Goal: Obtain resource: Download file/media

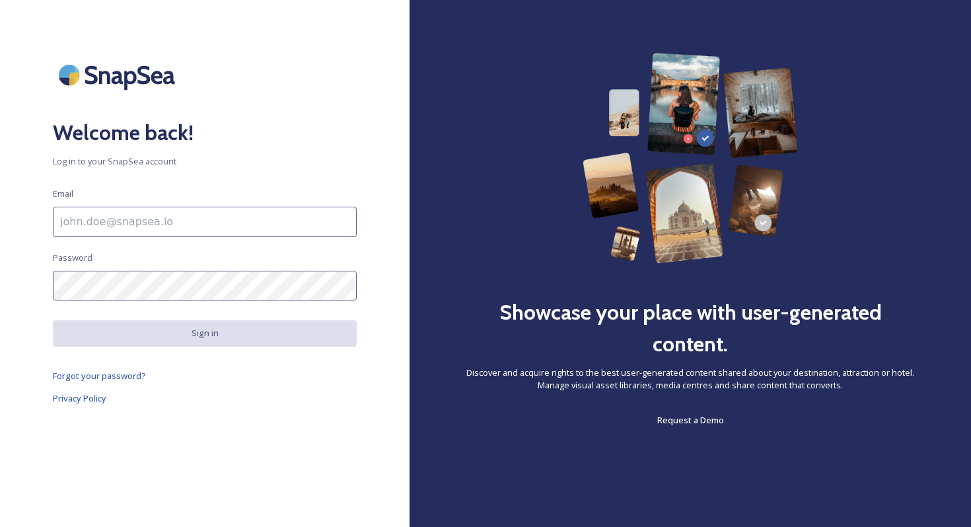
click at [197, 225] on input at bounding box center [205, 222] width 304 height 30
click at [195, 261] on div "Welcome back! Log in to your SnapSea account Email Password Sign in Forgot your…" at bounding box center [205, 263] width 410 height 421
click at [167, 226] on input "To enrich screen reader interactions, please activate Accessibility in Grammarl…" at bounding box center [205, 222] width 304 height 30
type input "[EMAIL_ADDRESS][DOMAIN_NAME]"
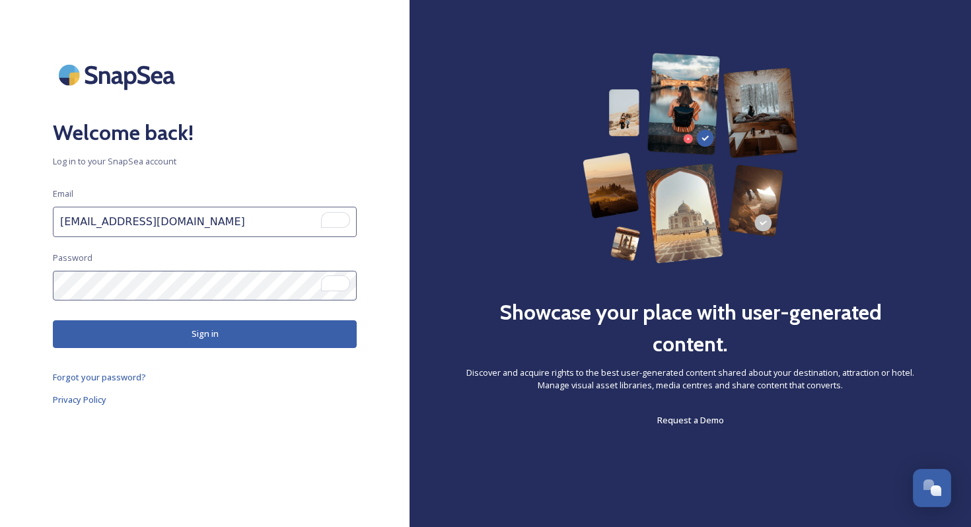
click at [169, 338] on button "Sign in" at bounding box center [205, 333] width 304 height 27
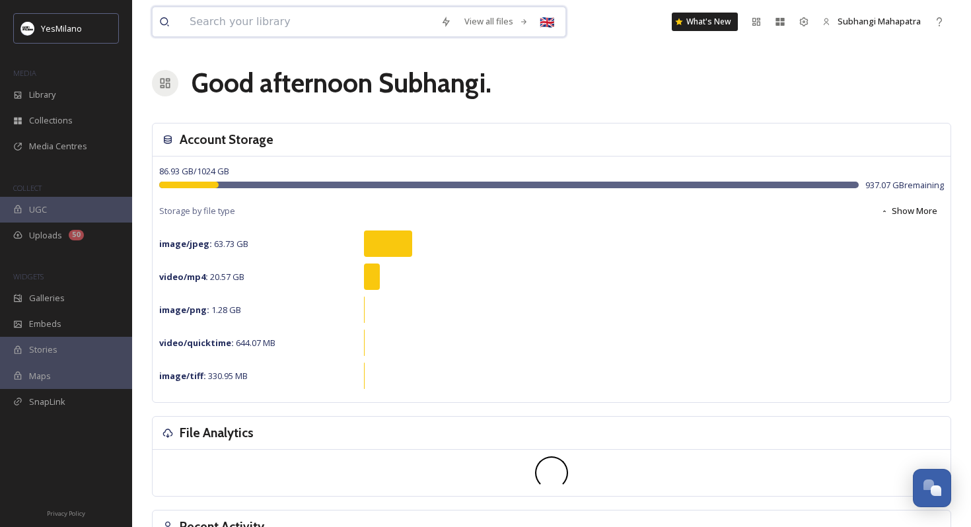
click at [305, 29] on input at bounding box center [308, 21] width 251 height 29
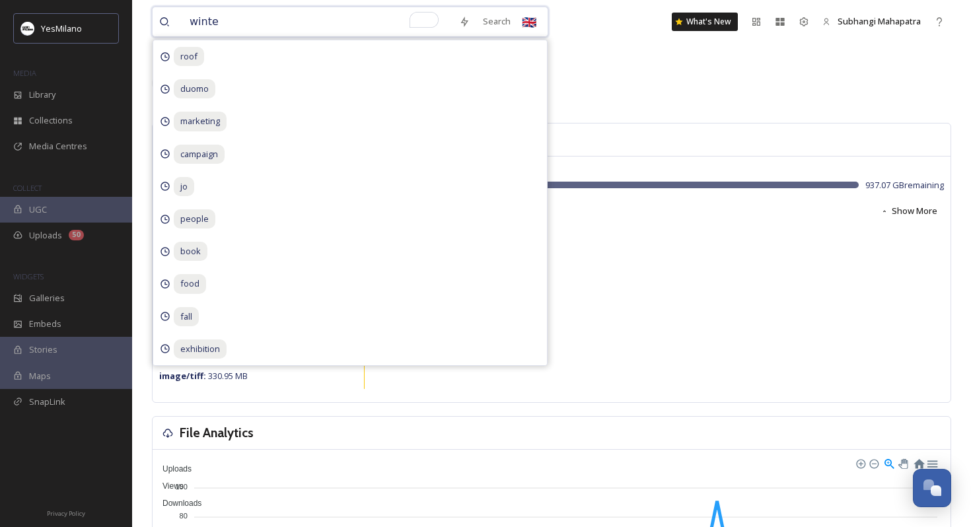
type input "winter"
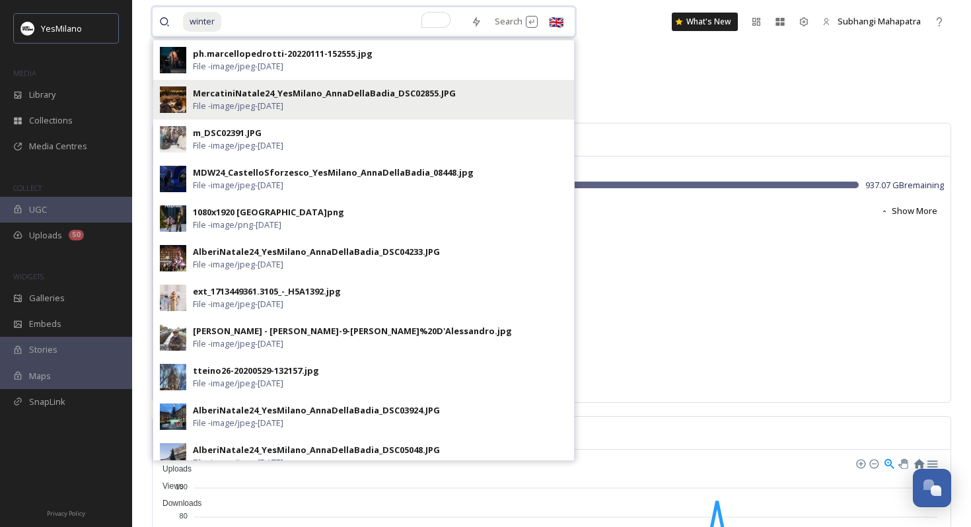
type input "winte"
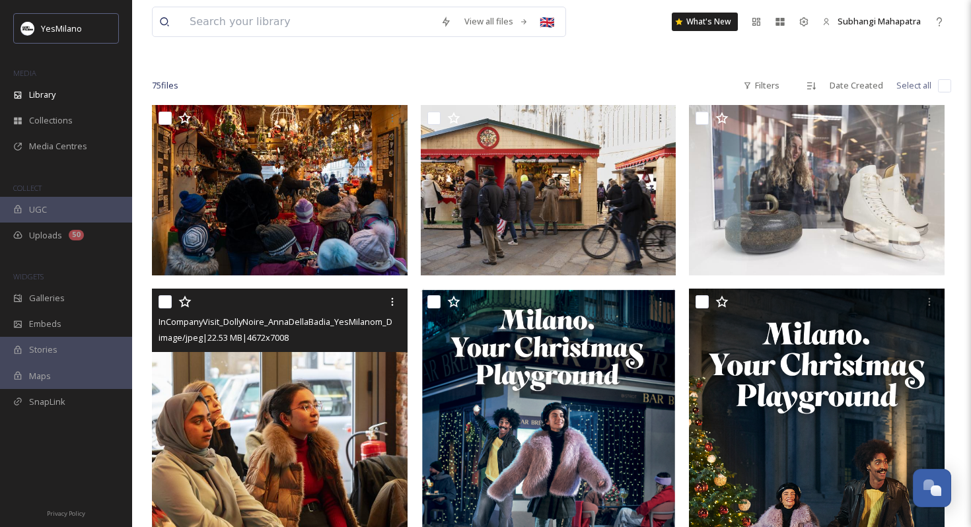
scroll to position [105, 0]
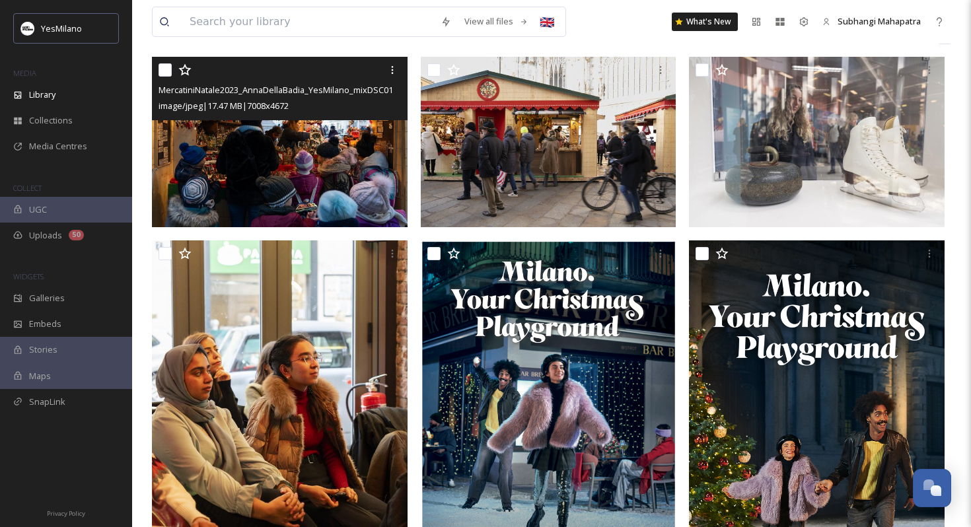
click at [332, 193] on img at bounding box center [280, 142] width 256 height 170
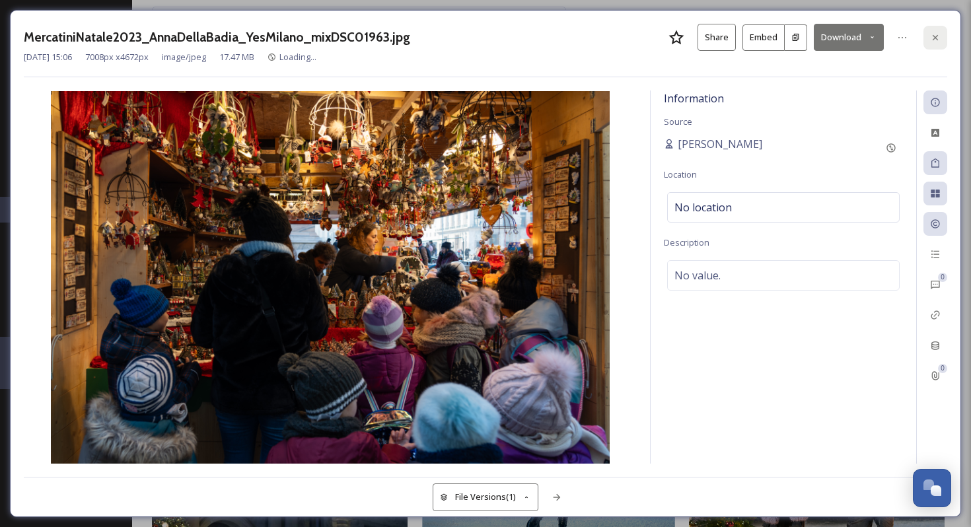
click at [936, 39] on icon at bounding box center [935, 37] width 11 height 11
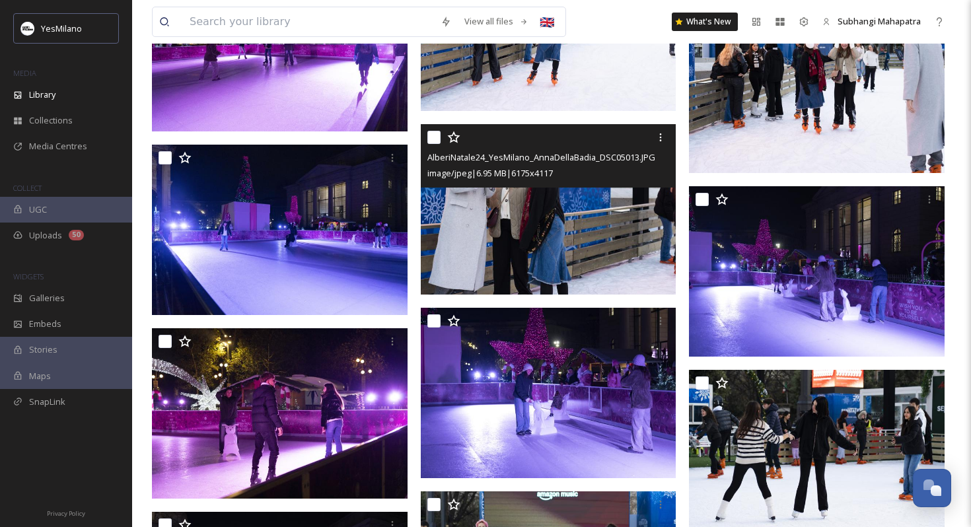
scroll to position [1056, 0]
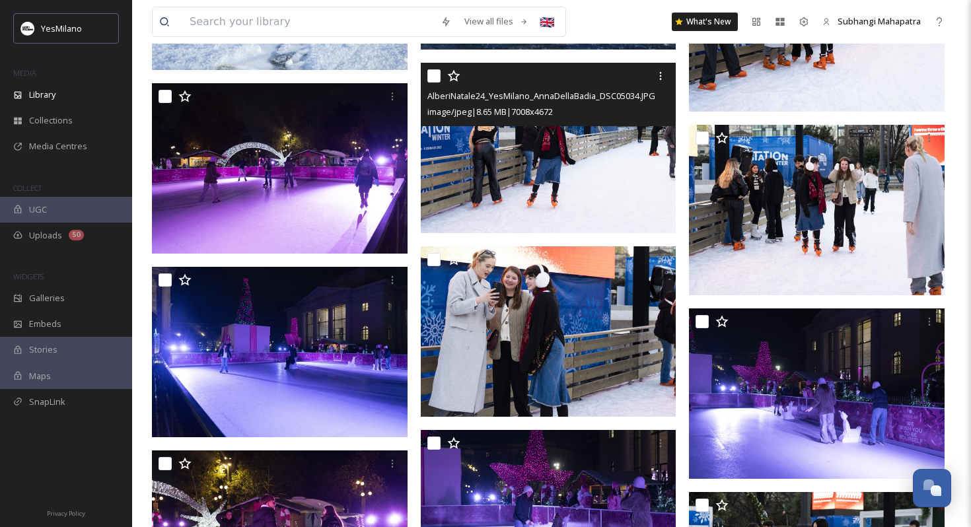
click at [525, 170] on img at bounding box center [549, 148] width 256 height 170
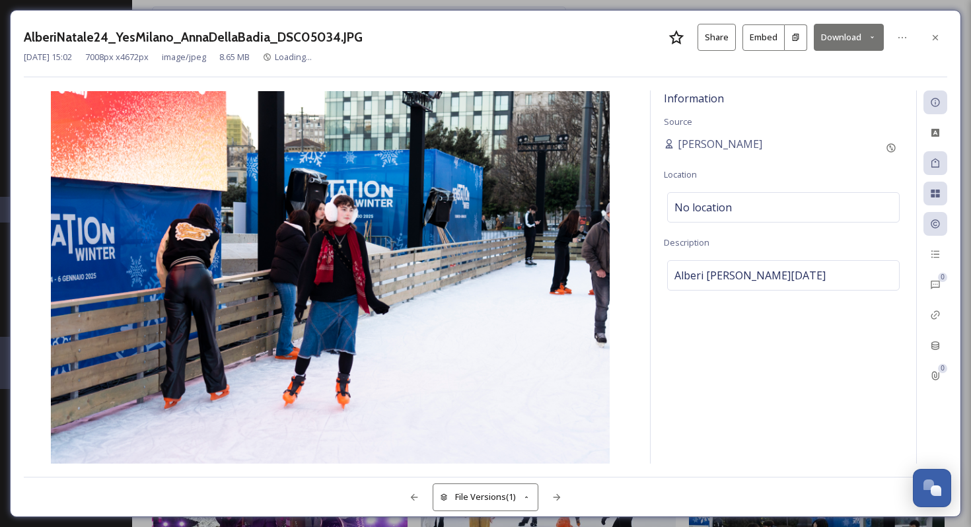
click at [844, 39] on button "Download" at bounding box center [849, 37] width 70 height 27
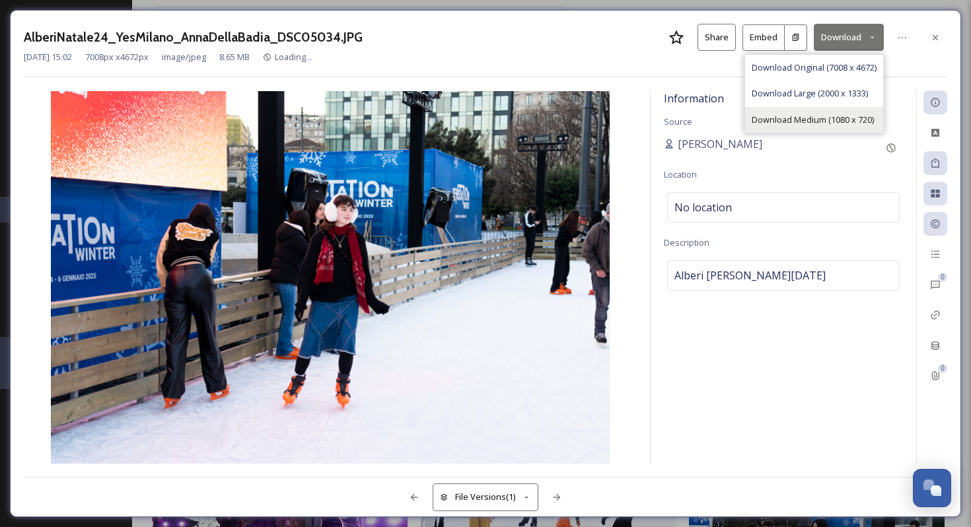
click at [820, 121] on span "Download Medium (1080 x 720)" at bounding box center [813, 120] width 122 height 13
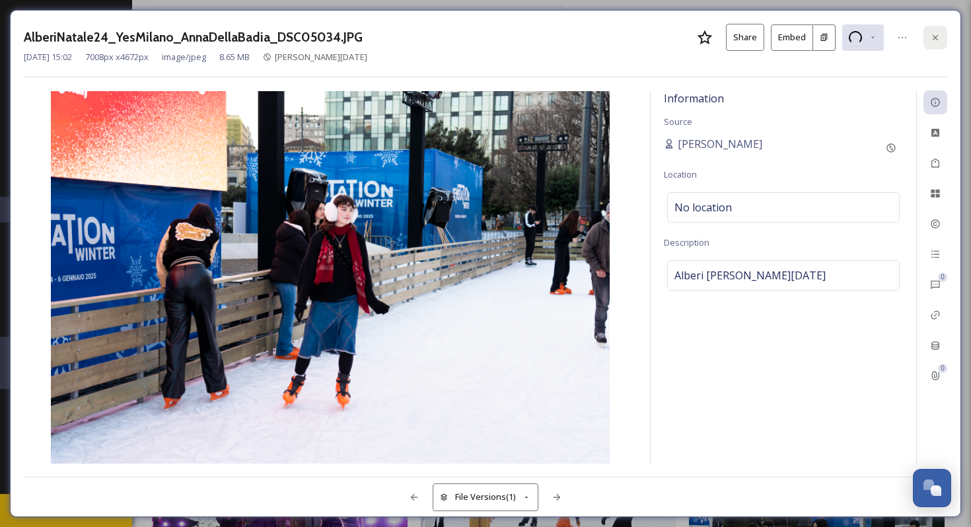
click at [931, 38] on icon at bounding box center [935, 37] width 11 height 11
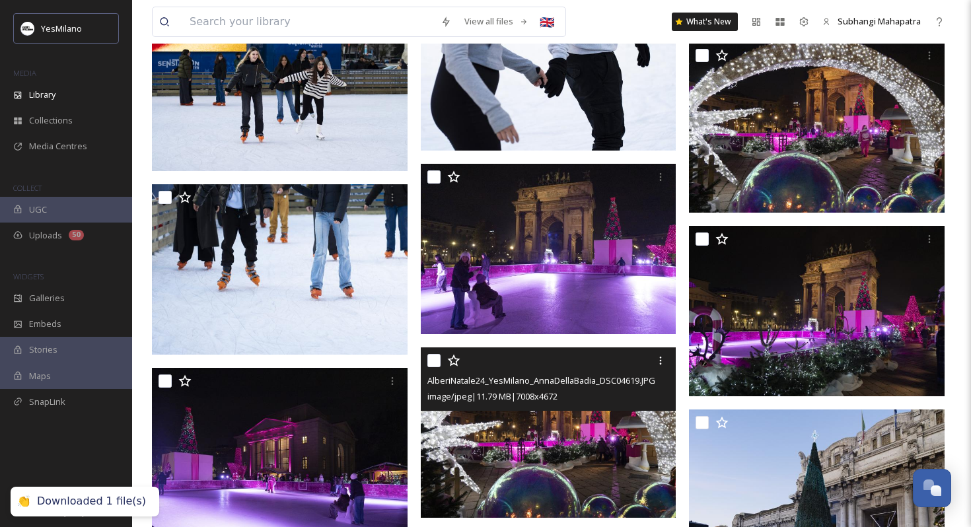
scroll to position [2080, 0]
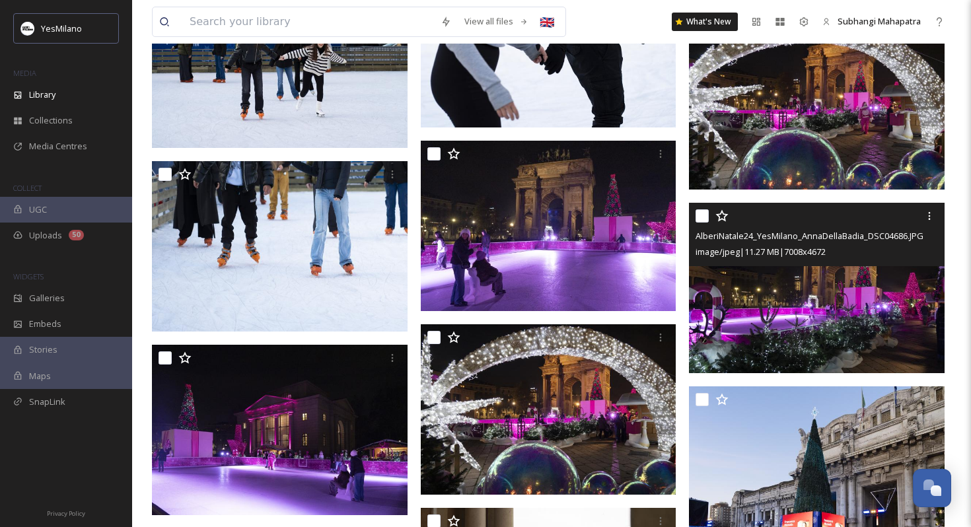
click at [764, 326] on img at bounding box center [817, 288] width 256 height 170
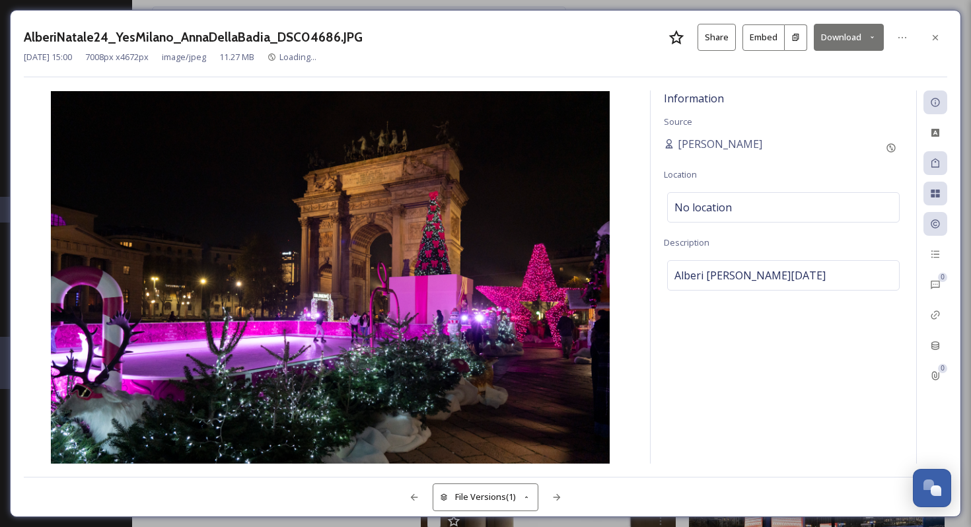
click at [844, 41] on button "Download" at bounding box center [849, 37] width 70 height 27
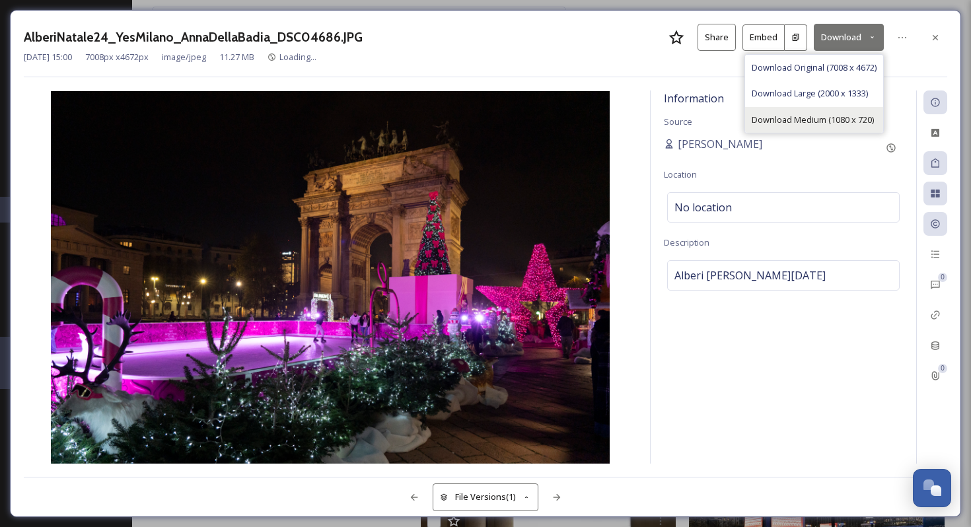
click at [816, 120] on span "Download Medium (1080 x 720)" at bounding box center [813, 120] width 122 height 13
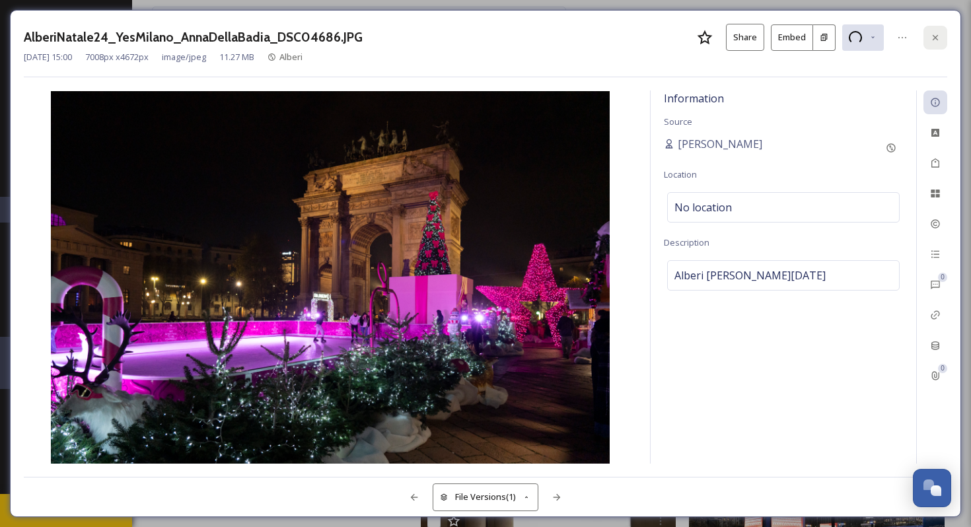
click at [938, 36] on icon at bounding box center [935, 37] width 11 height 11
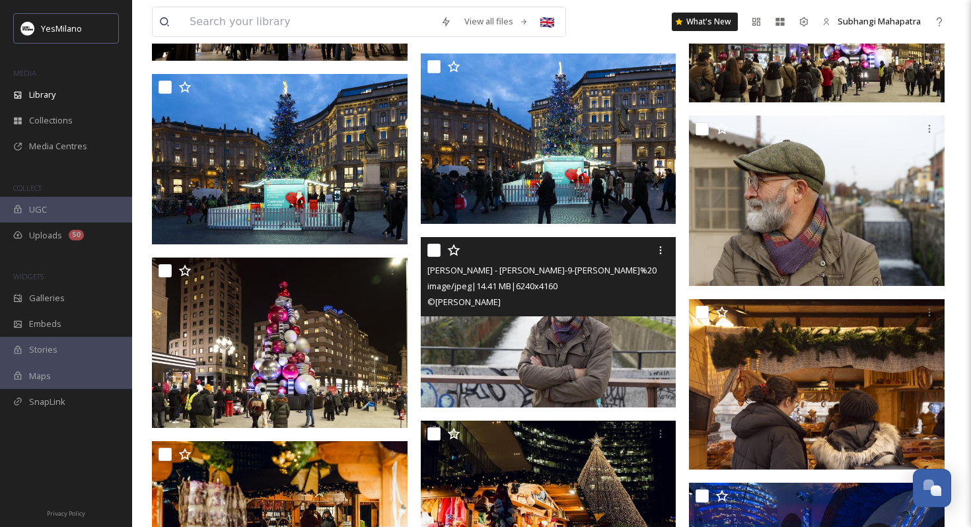
scroll to position [3200, 0]
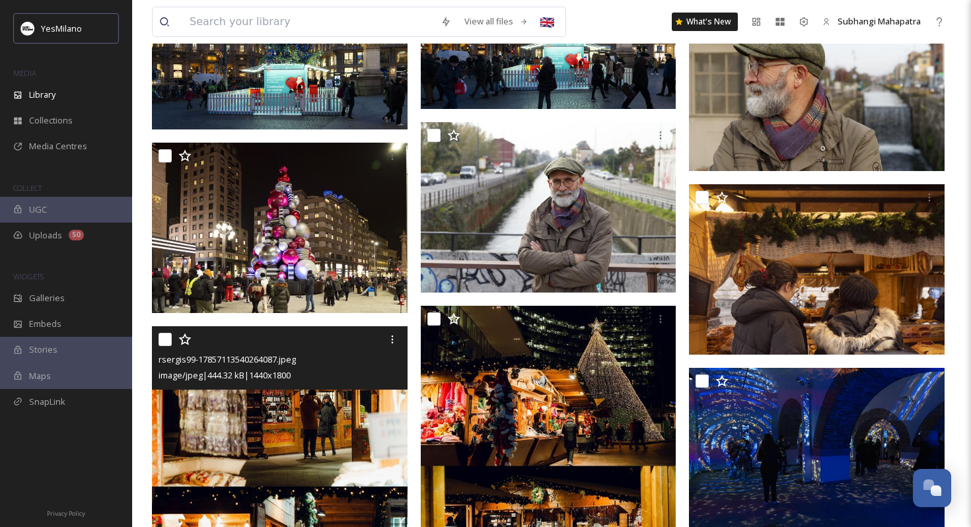
click at [324, 393] on img at bounding box center [280, 486] width 256 height 320
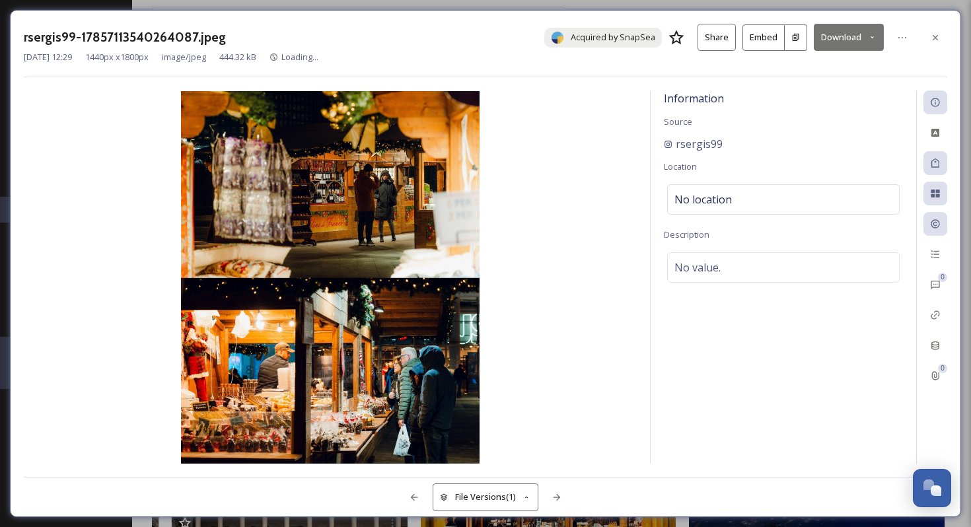
click at [856, 37] on button "Download" at bounding box center [849, 37] width 70 height 27
click at [832, 94] on span "Download Medium (864 x 1080)" at bounding box center [813, 93] width 122 height 13
click at [933, 34] on icon at bounding box center [935, 37] width 11 height 11
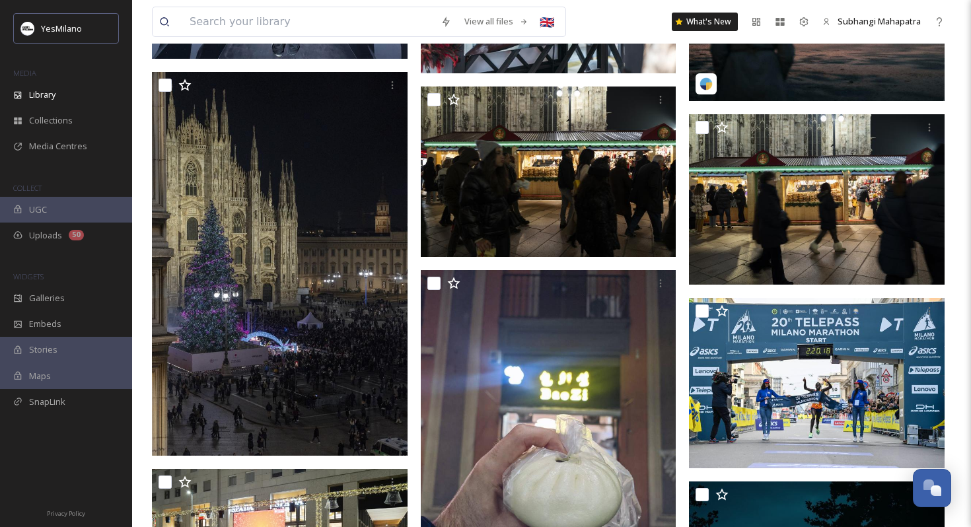
scroll to position [4584, 0]
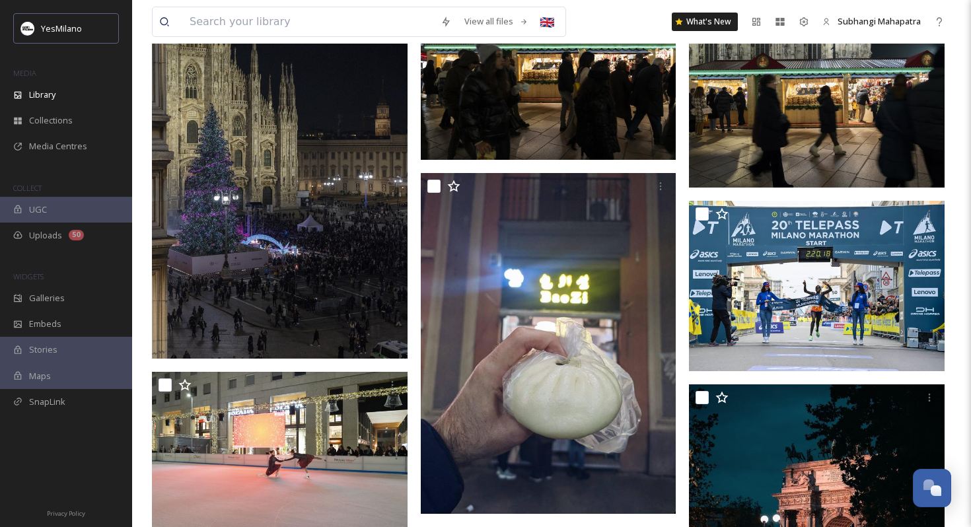
click at [338, 227] on img at bounding box center [280, 167] width 256 height 384
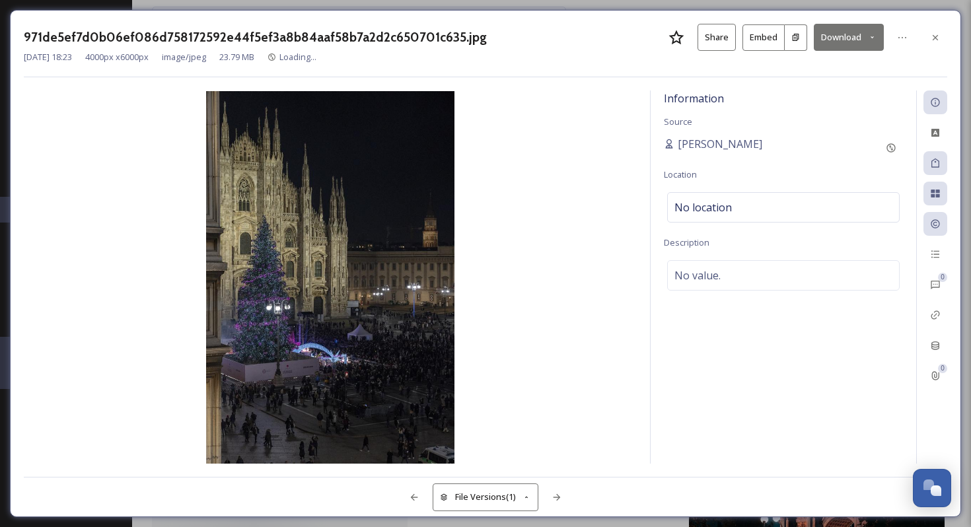
scroll to position [4187, 0]
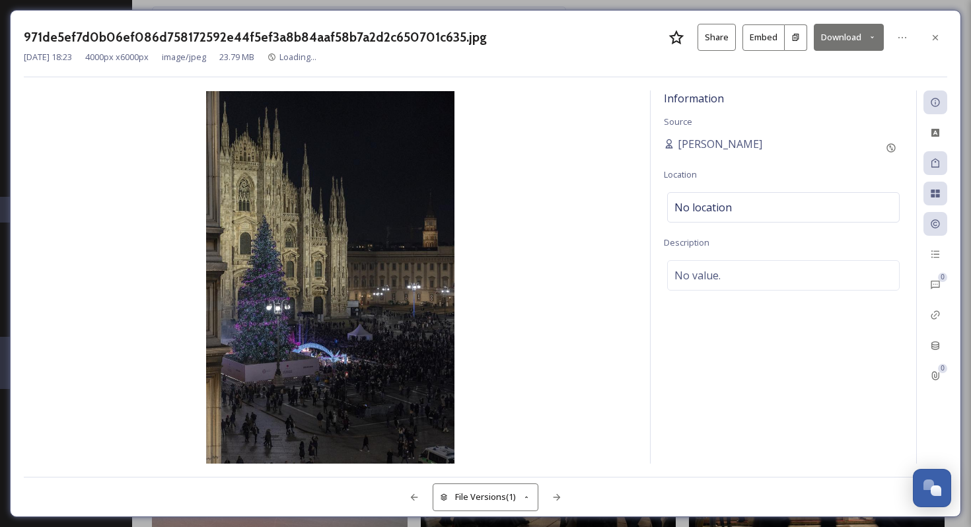
click at [837, 36] on button "Download" at bounding box center [849, 37] width 70 height 27
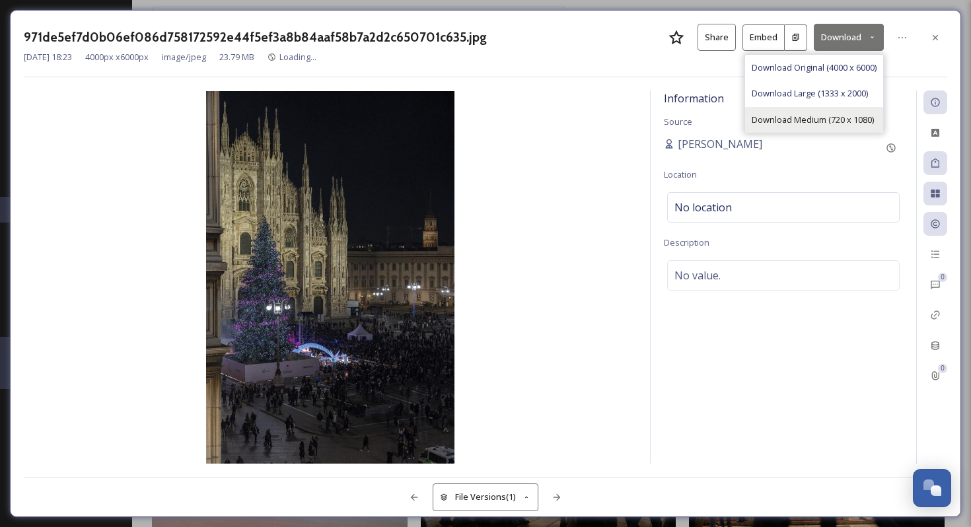
click at [822, 116] on span "Download Medium (720 x 1080)" at bounding box center [813, 120] width 122 height 13
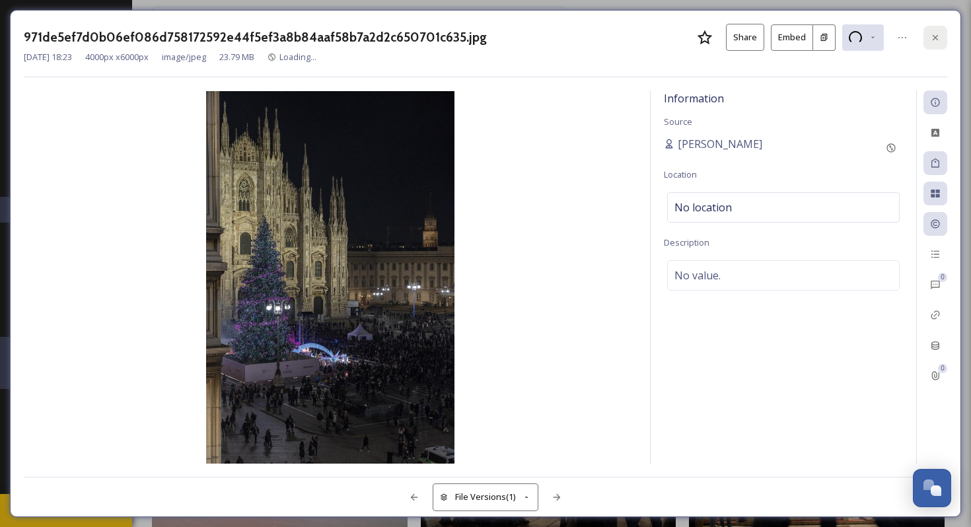
click at [937, 34] on icon at bounding box center [935, 37] width 11 height 11
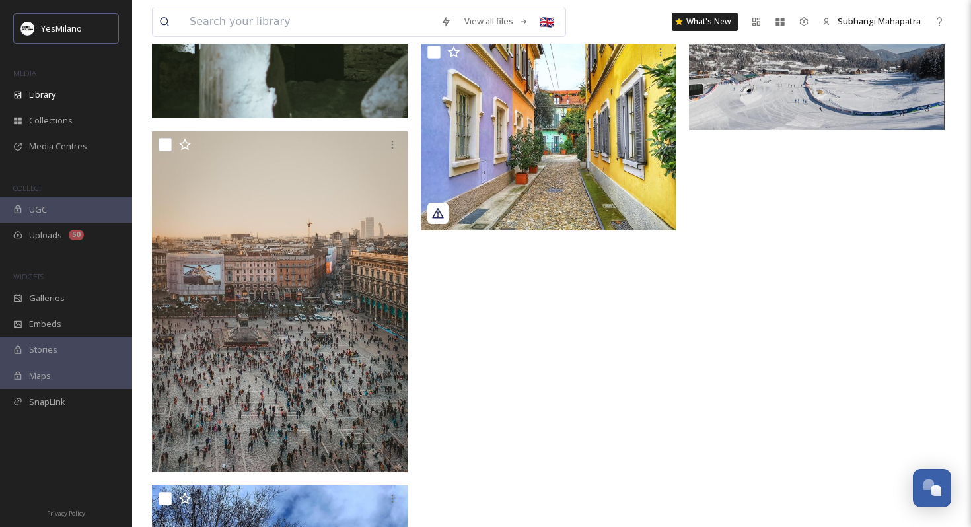
scroll to position [5171, 0]
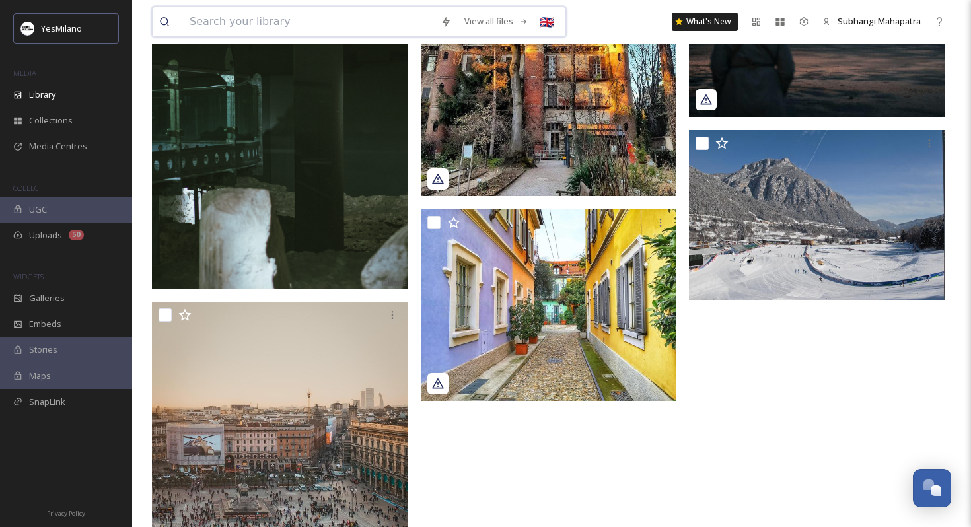
click at [381, 34] on input at bounding box center [308, 21] width 251 height 29
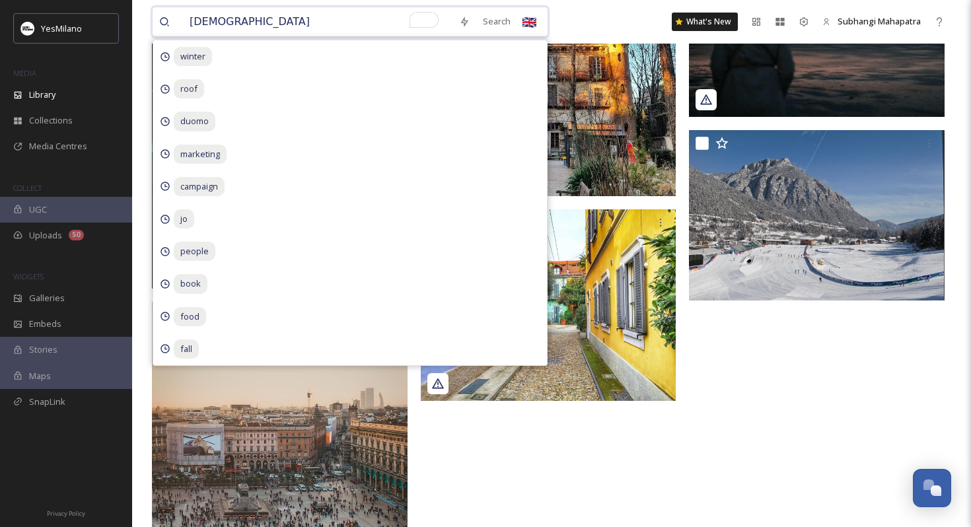
type input "christmas"
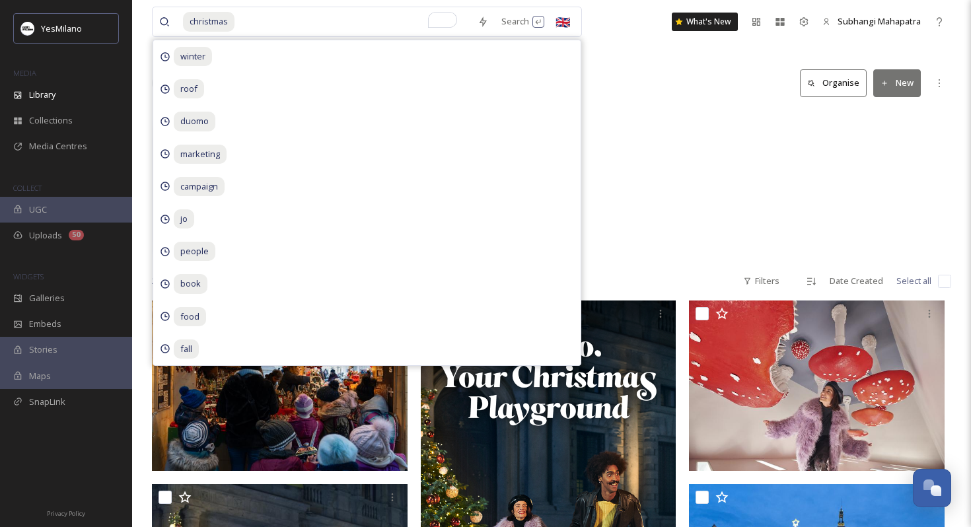
click at [675, 73] on div "Library Search Organise New" at bounding box center [551, 83] width 799 height 40
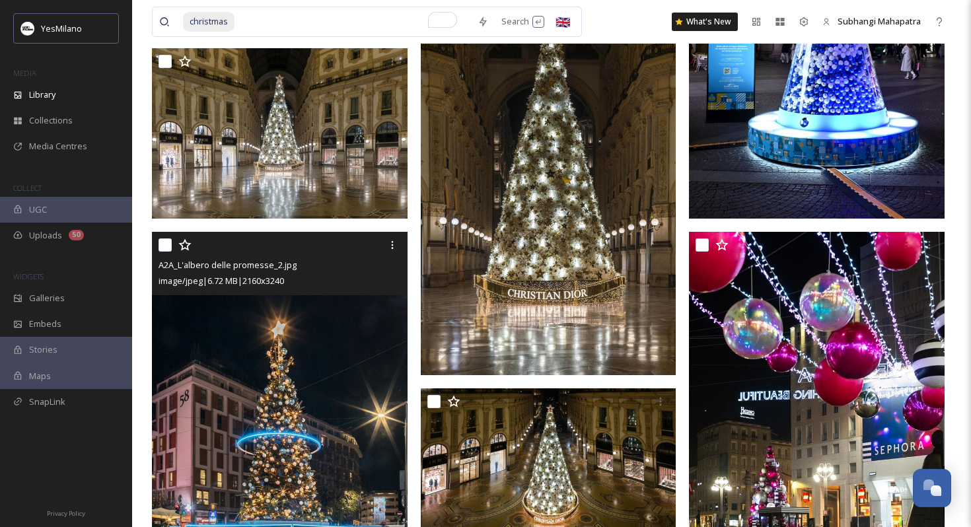
scroll to position [2700, 0]
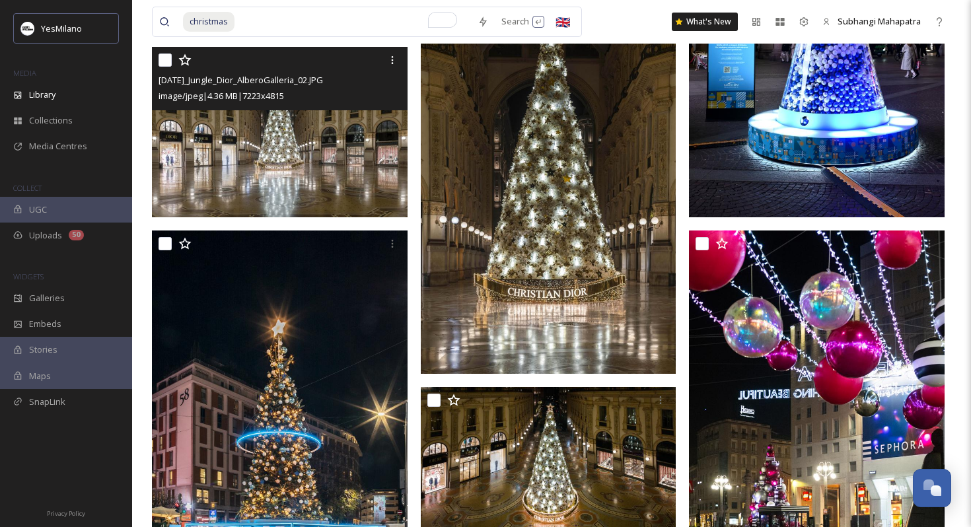
click at [247, 139] on img at bounding box center [280, 132] width 256 height 170
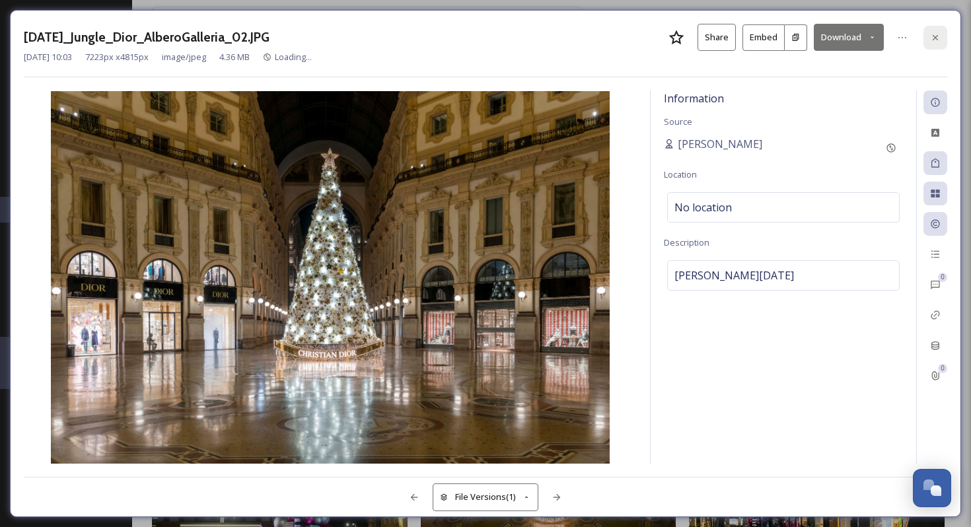
click at [935, 36] on icon at bounding box center [935, 37] width 11 height 11
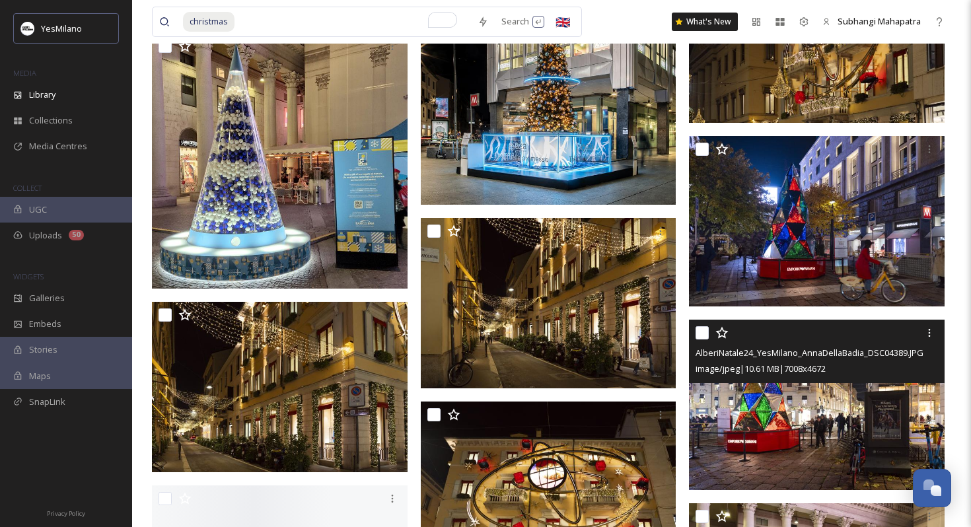
scroll to position [4763, 0]
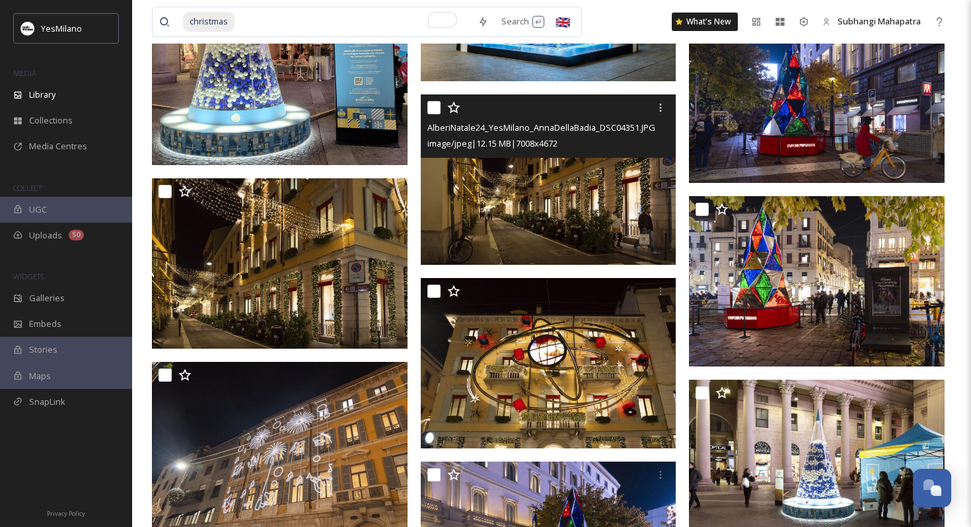
click at [475, 196] on img at bounding box center [549, 179] width 256 height 170
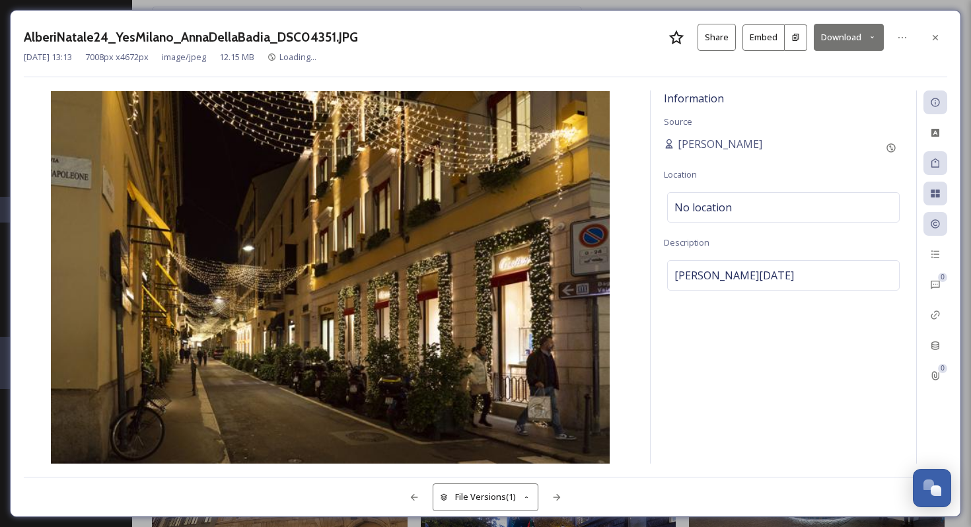
click at [839, 40] on button "Download" at bounding box center [849, 37] width 70 height 27
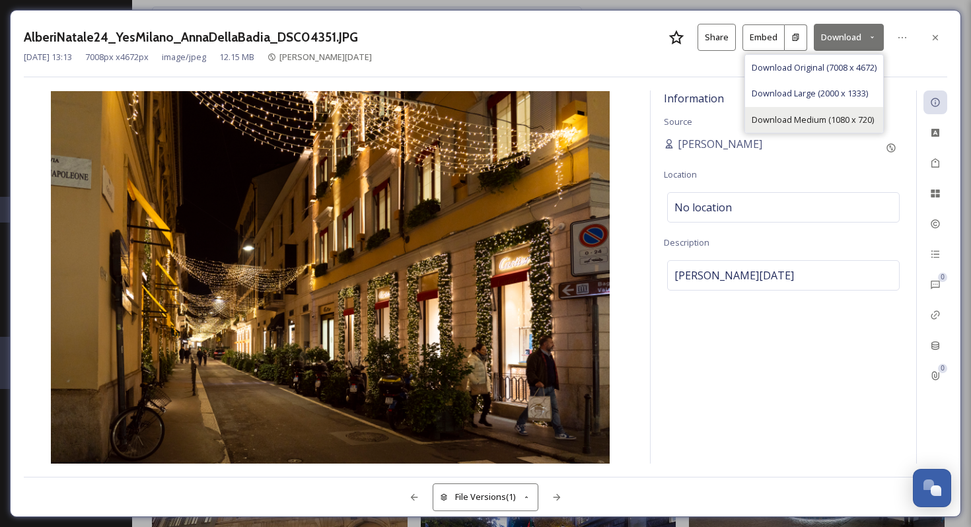
click at [812, 120] on span "Download Medium (1080 x 720)" at bounding box center [813, 120] width 122 height 13
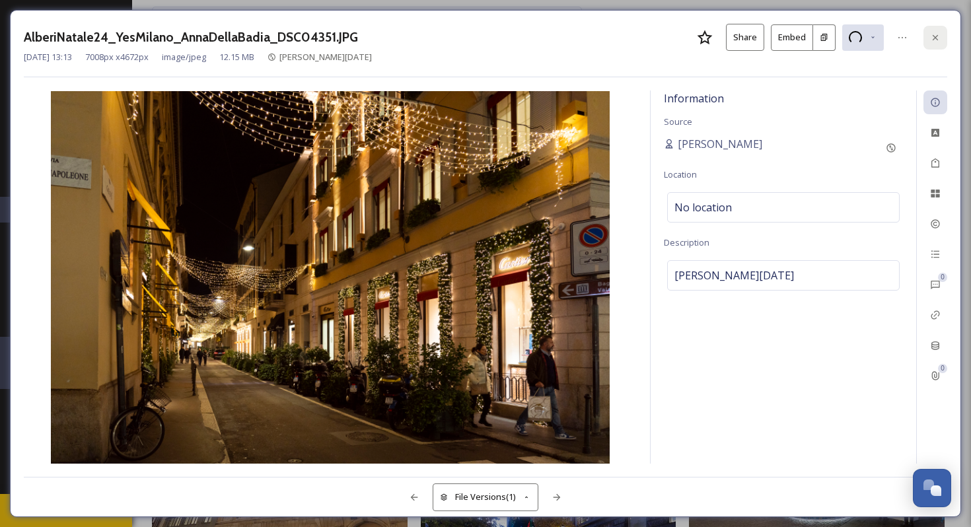
click at [937, 32] on icon at bounding box center [935, 37] width 11 height 11
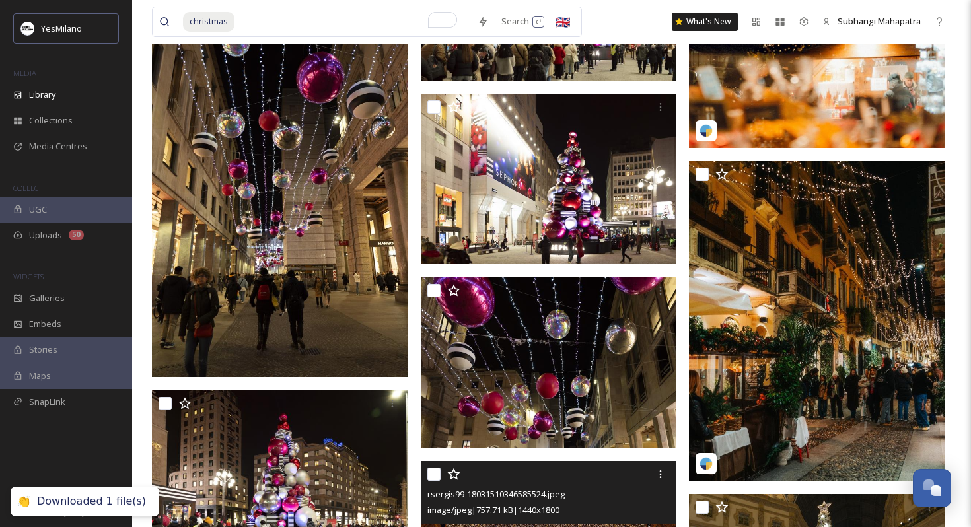
scroll to position [6238, 0]
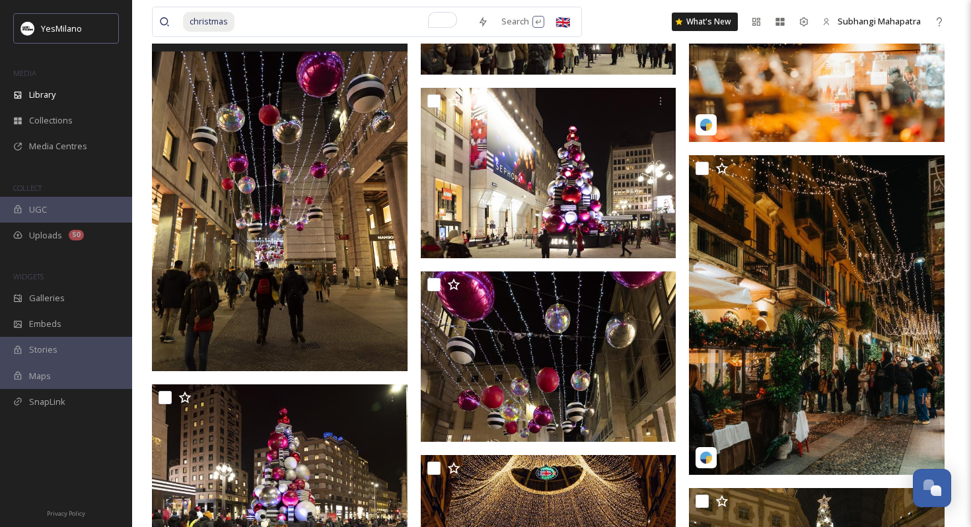
click at [303, 265] on img at bounding box center [280, 180] width 256 height 384
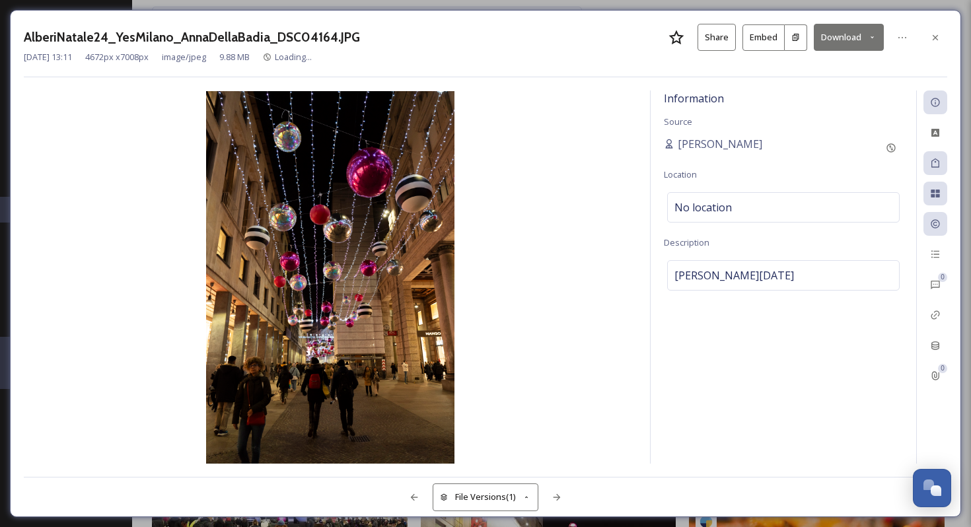
click at [845, 42] on button "Download" at bounding box center [849, 37] width 70 height 27
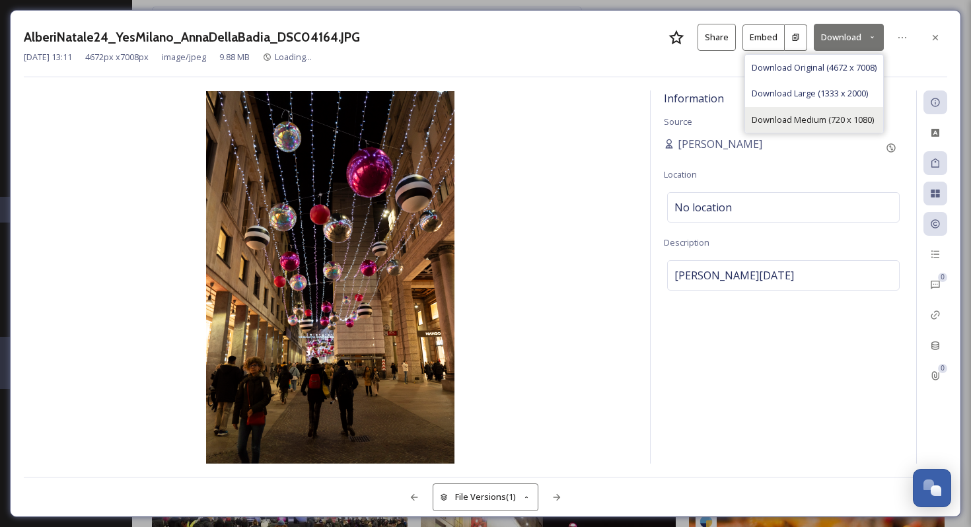
click at [824, 116] on span "Download Medium (720 x 1080)" at bounding box center [813, 120] width 122 height 13
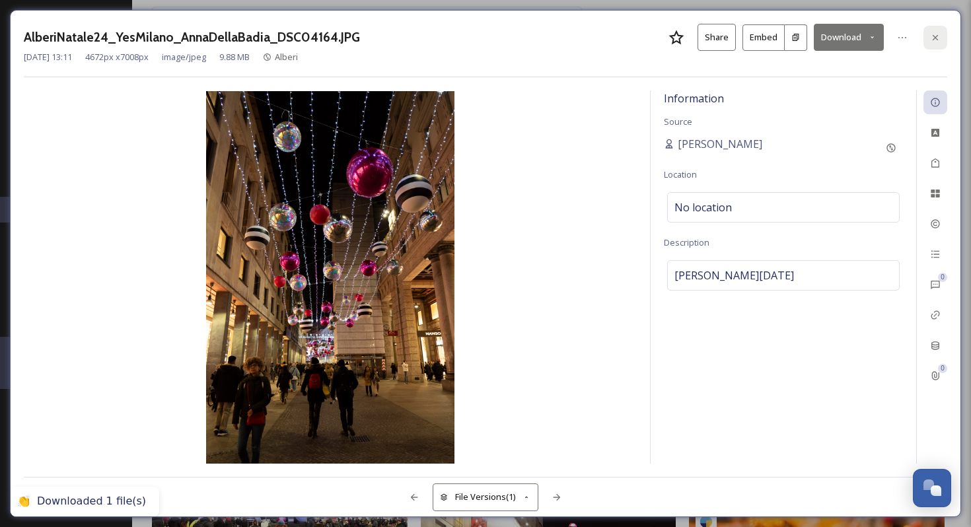
click at [941, 36] on div at bounding box center [936, 38] width 24 height 24
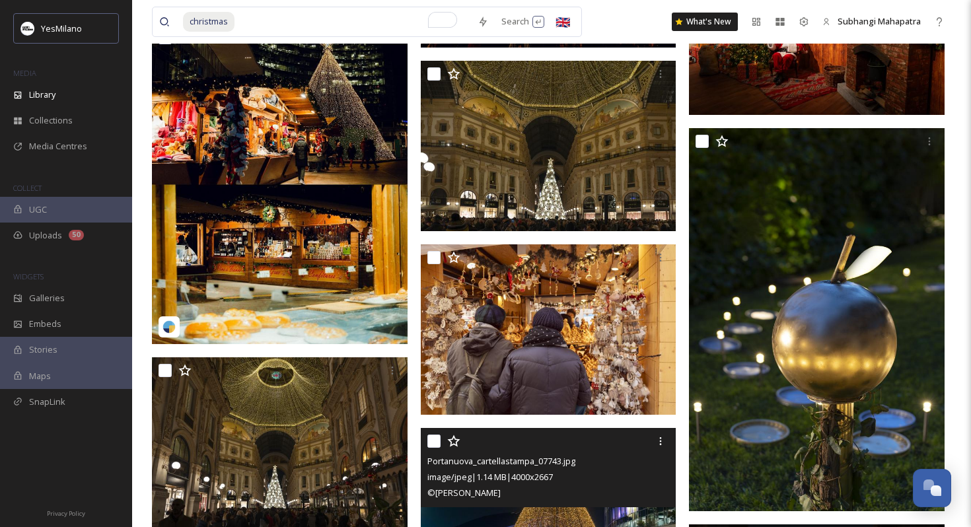
scroll to position [6427, 0]
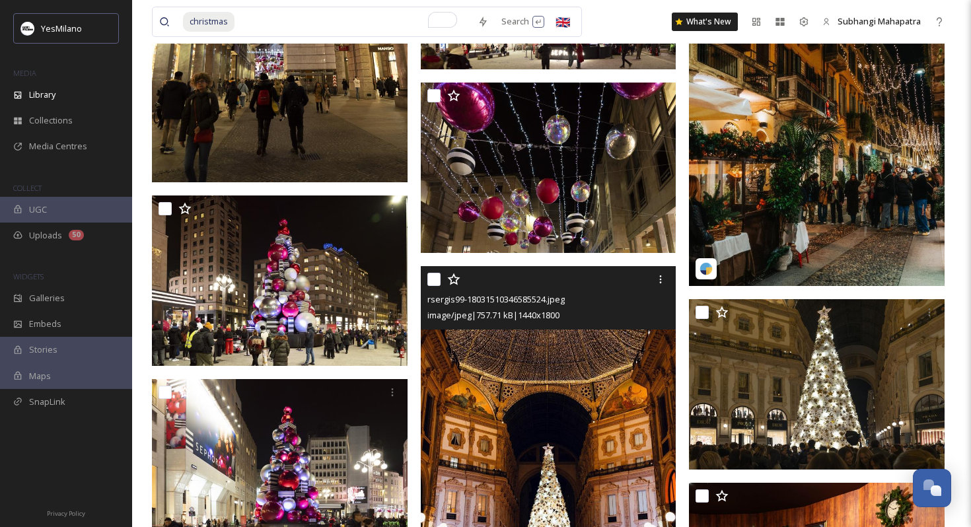
click at [542, 458] on img at bounding box center [549, 426] width 256 height 320
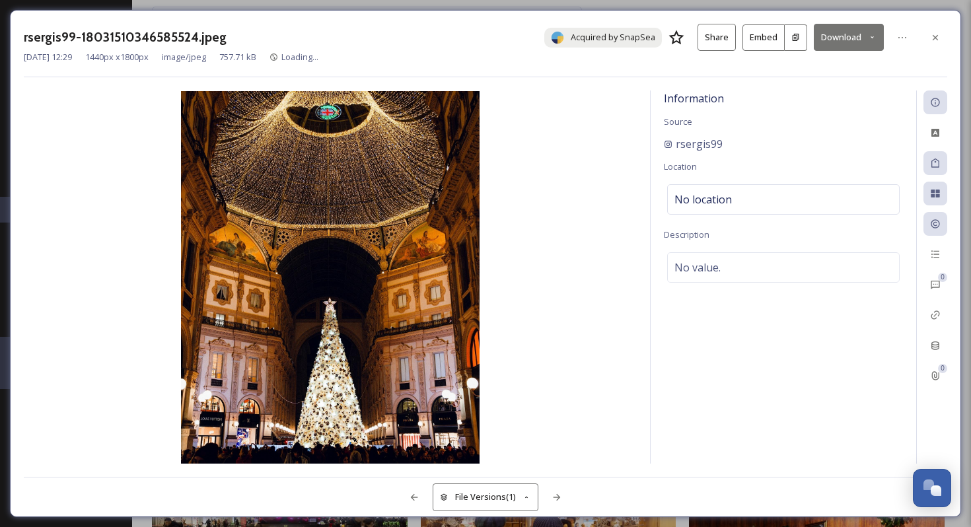
click at [849, 40] on button "Download" at bounding box center [849, 37] width 70 height 27
click at [833, 83] on div "Download Medium (864 x 1080)" at bounding box center [814, 94] width 138 height 26
click at [931, 42] on div at bounding box center [936, 38] width 24 height 24
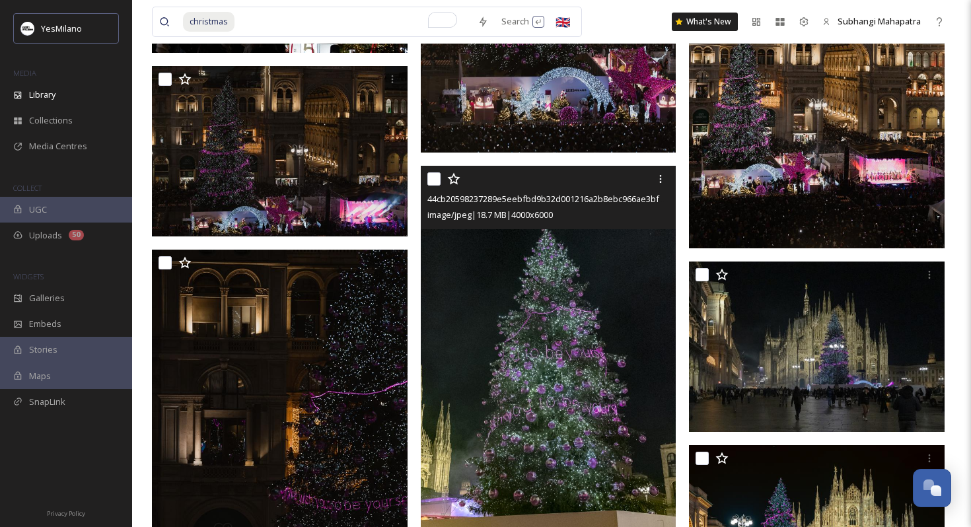
scroll to position [8372, 0]
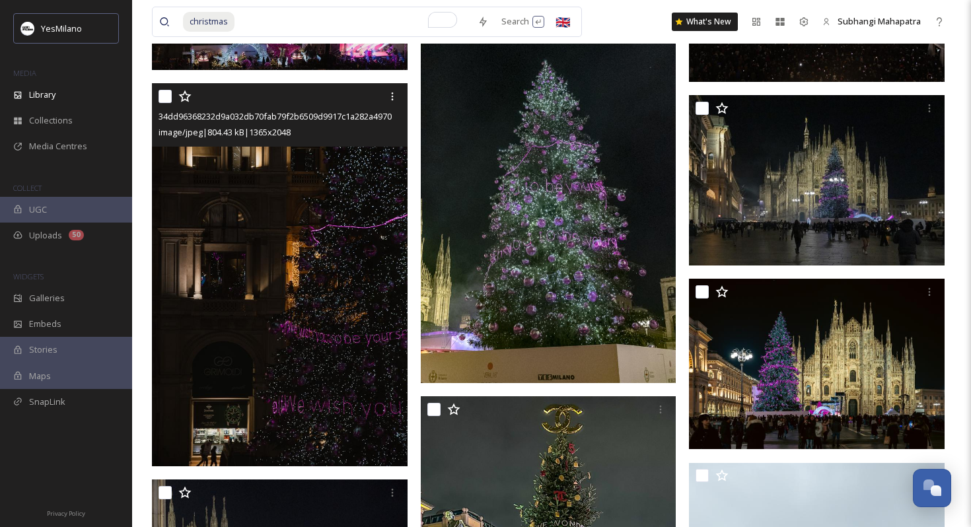
click at [328, 374] on img at bounding box center [280, 275] width 256 height 384
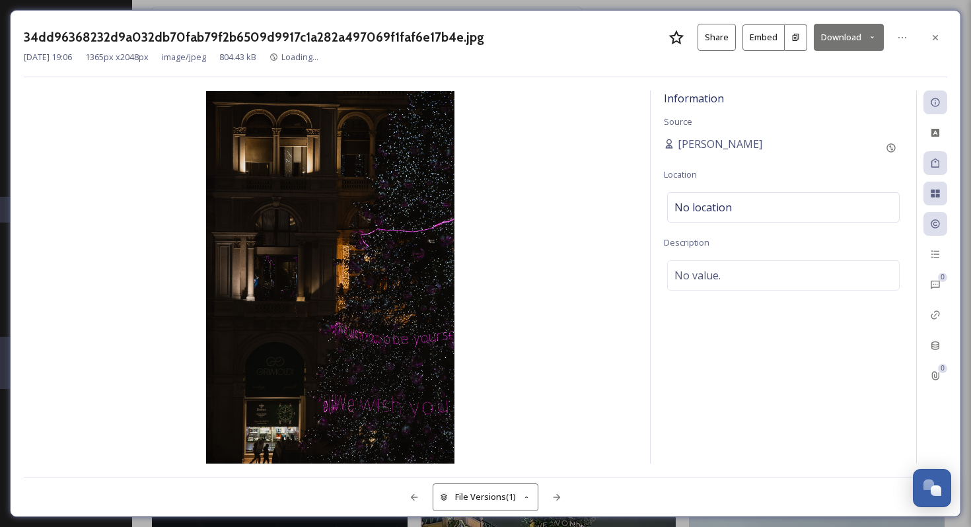
click at [850, 43] on button "Download" at bounding box center [849, 37] width 70 height 27
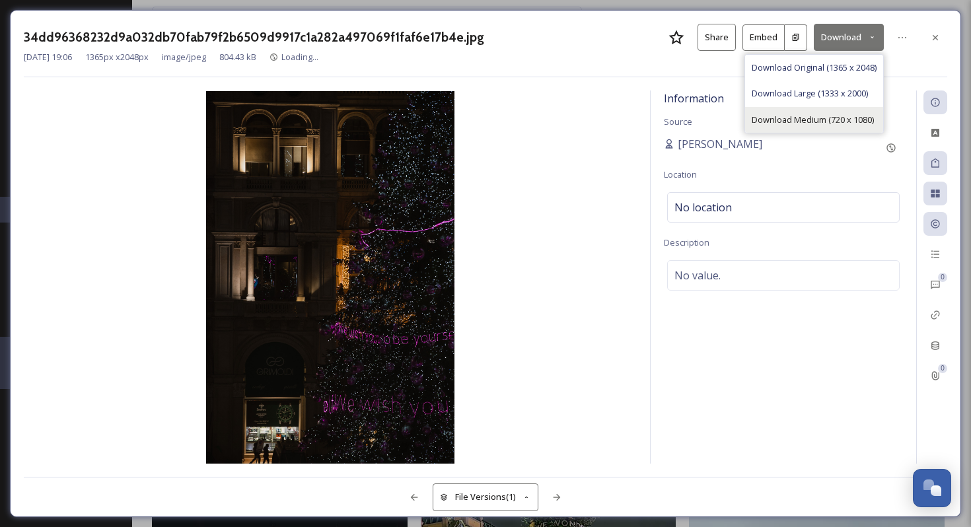
click at [834, 120] on span "Download Medium (720 x 1080)" at bounding box center [813, 120] width 122 height 13
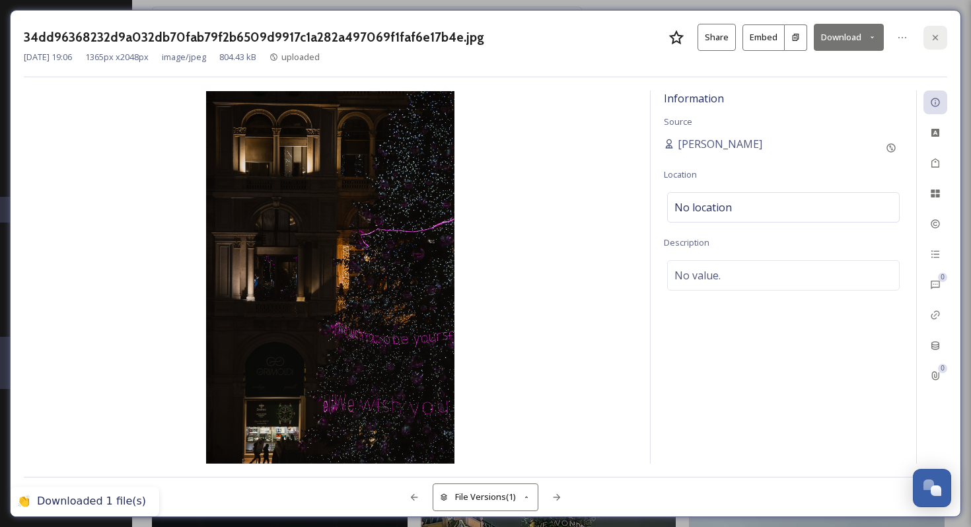
click at [941, 40] on div at bounding box center [936, 38] width 24 height 24
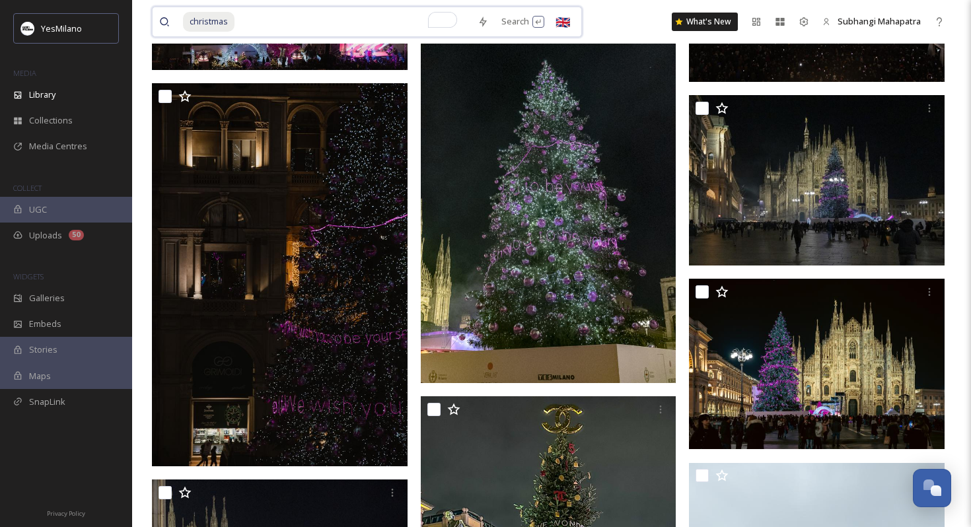
click at [248, 8] on input "To enrich screen reader interactions, please activate Accessibility in Grammarl…" at bounding box center [353, 21] width 235 height 29
type input "c"
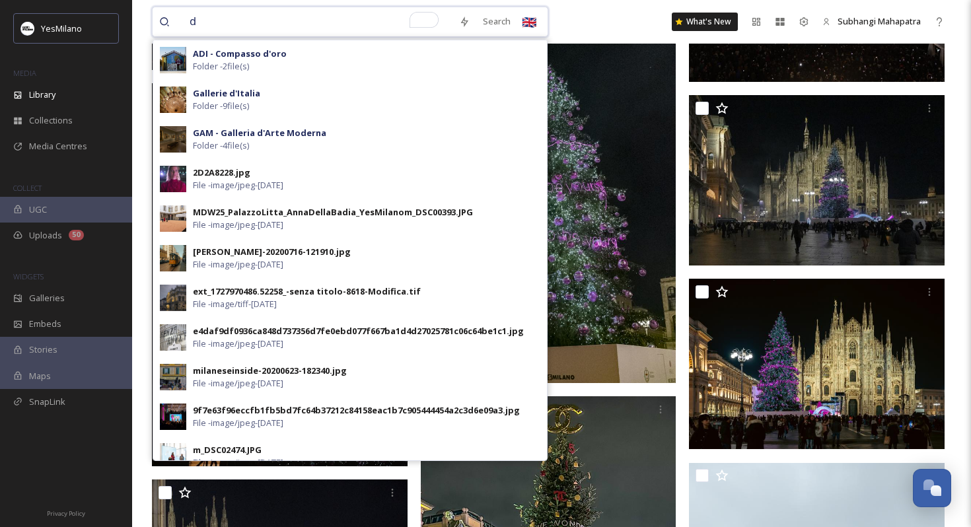
type input "d"
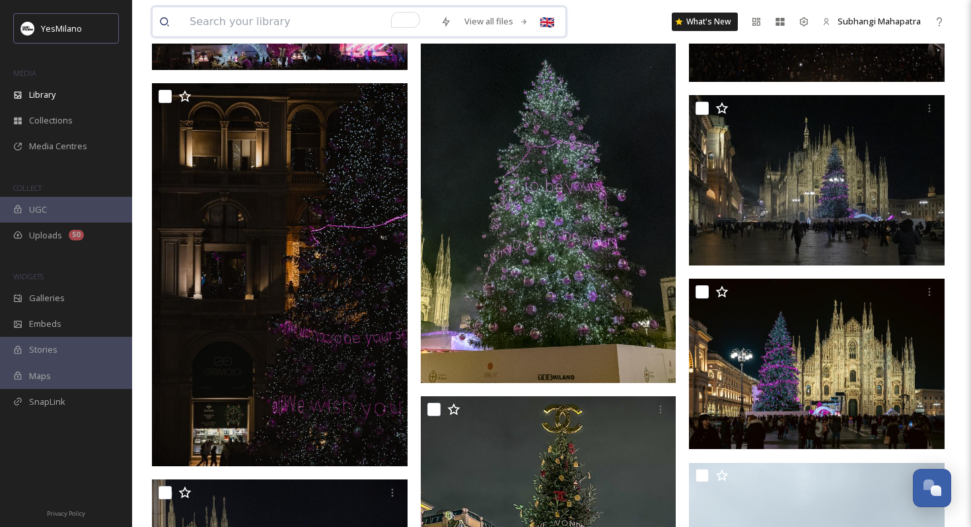
paste input "Duomo"
type input "Duomo"
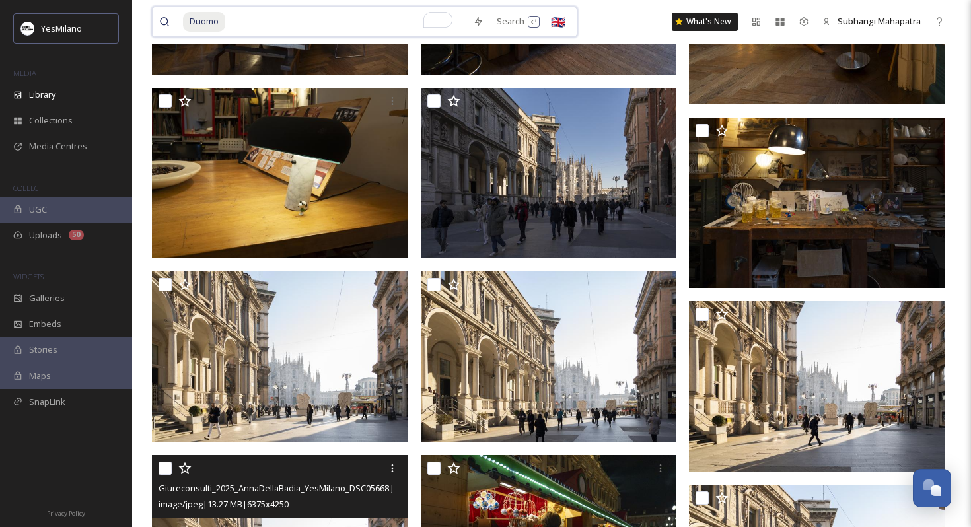
scroll to position [1477, 0]
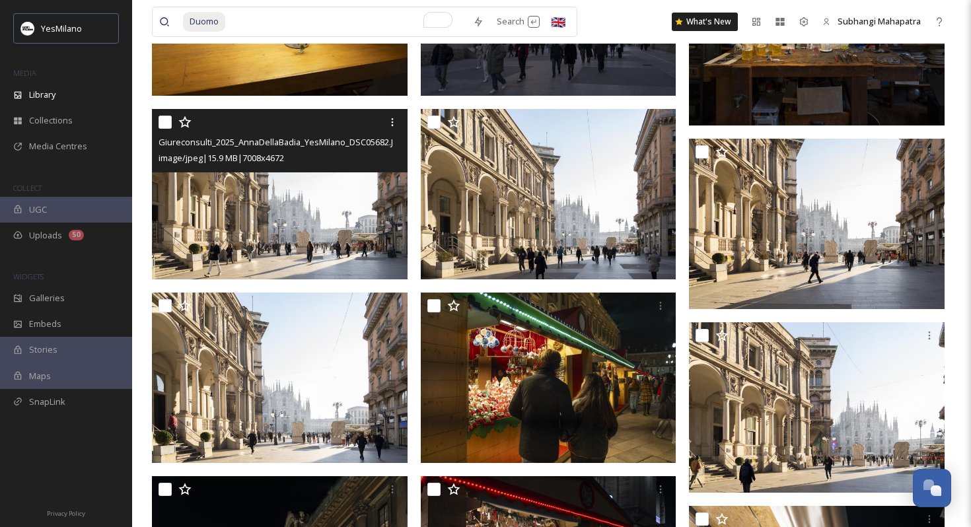
click at [316, 227] on img at bounding box center [280, 194] width 256 height 170
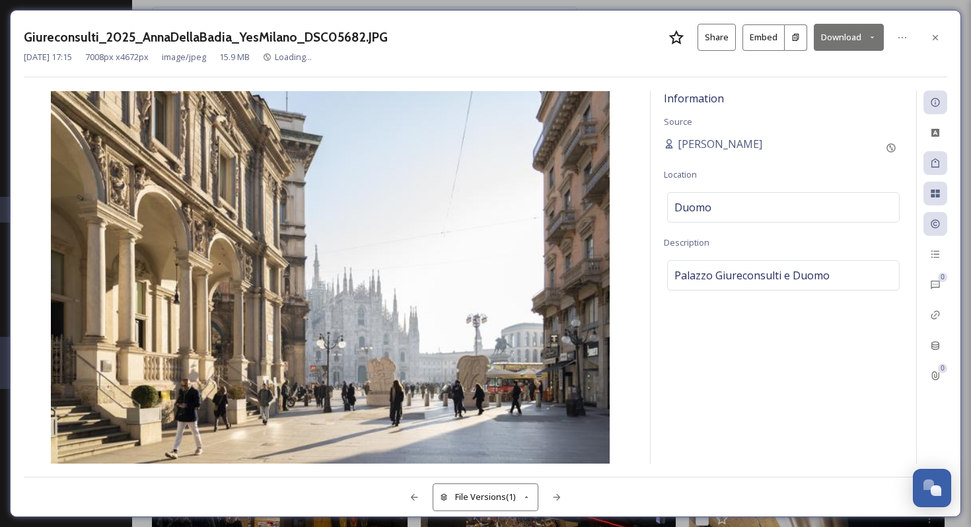
click at [828, 40] on button "Download" at bounding box center [849, 37] width 70 height 27
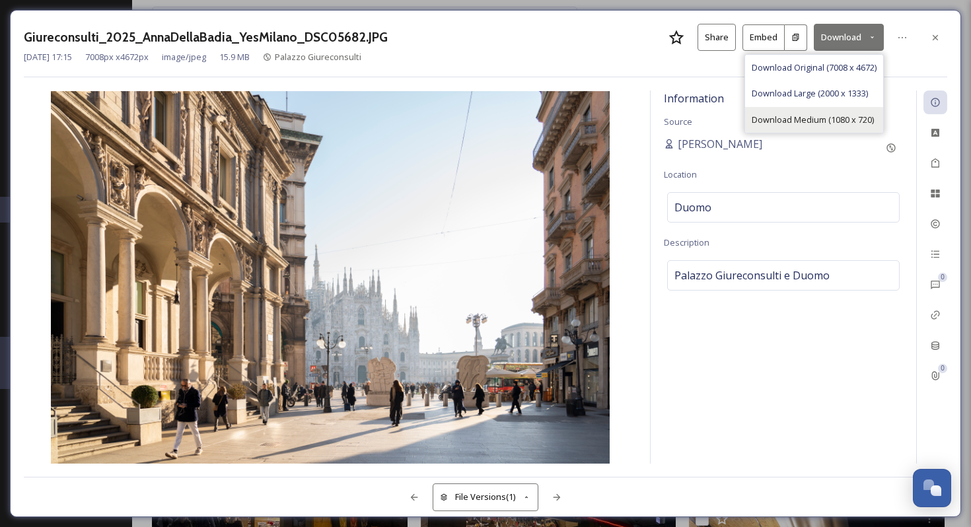
click at [811, 126] on div "Download Medium (1080 x 720)" at bounding box center [814, 120] width 138 height 26
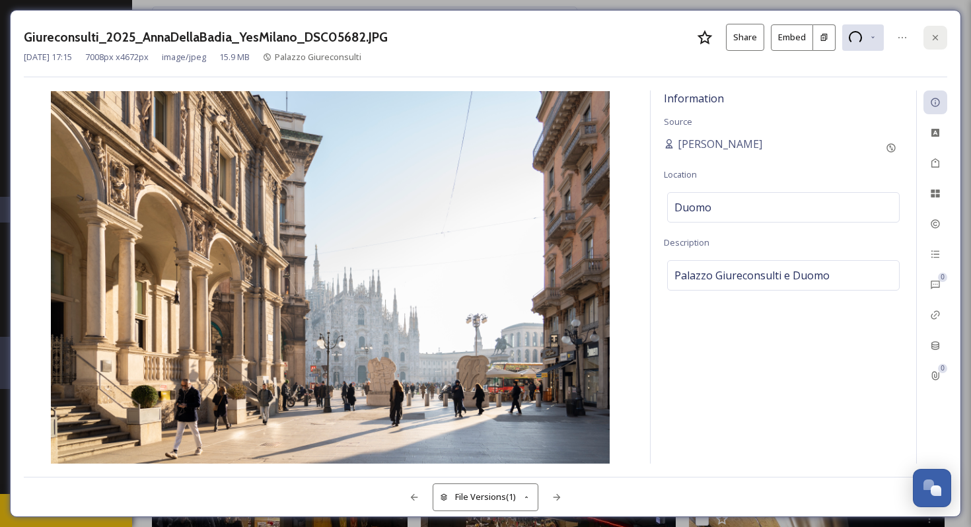
click at [926, 40] on div at bounding box center [936, 38] width 24 height 24
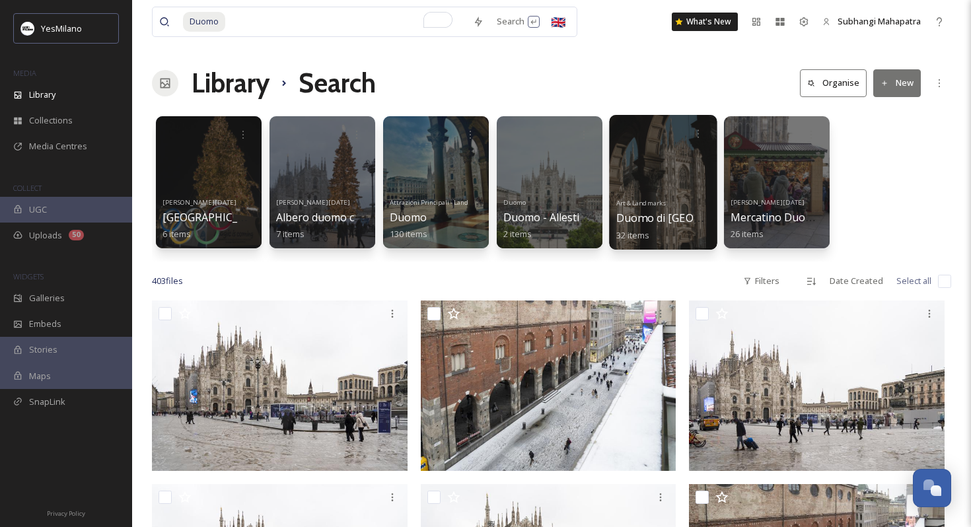
click at [645, 198] on link "Art & Landmarks Duomo di [GEOGRAPHIC_DATA] 32 items" at bounding box center [696, 218] width 161 height 46
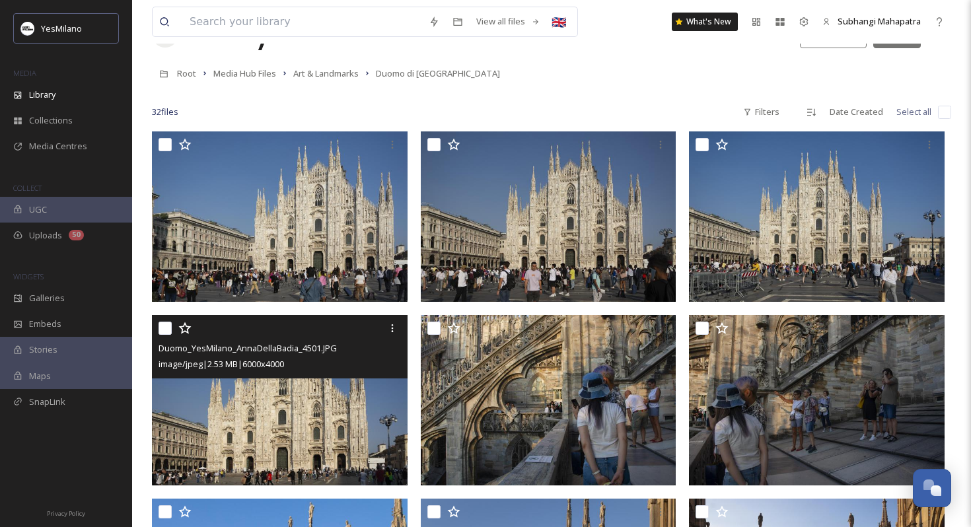
scroll to position [686, 0]
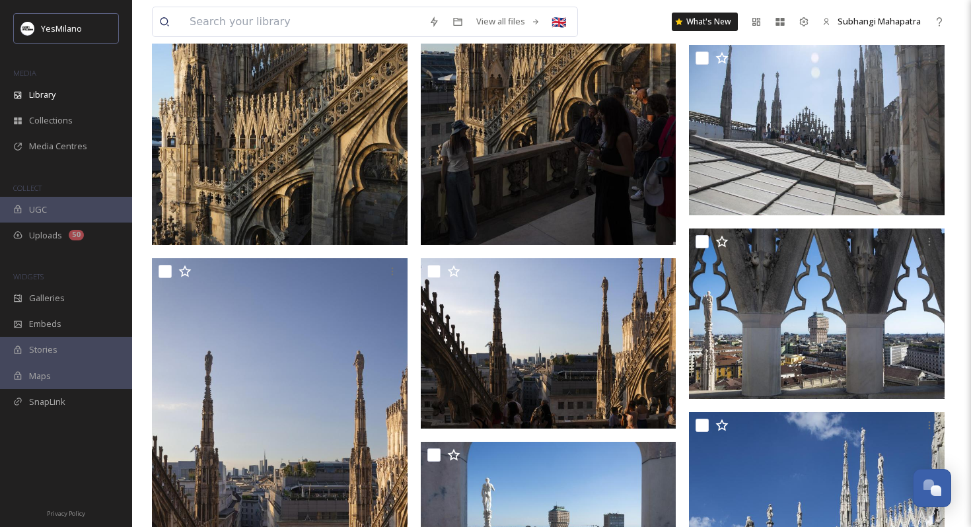
click at [349, 139] on img at bounding box center [280, 53] width 256 height 384
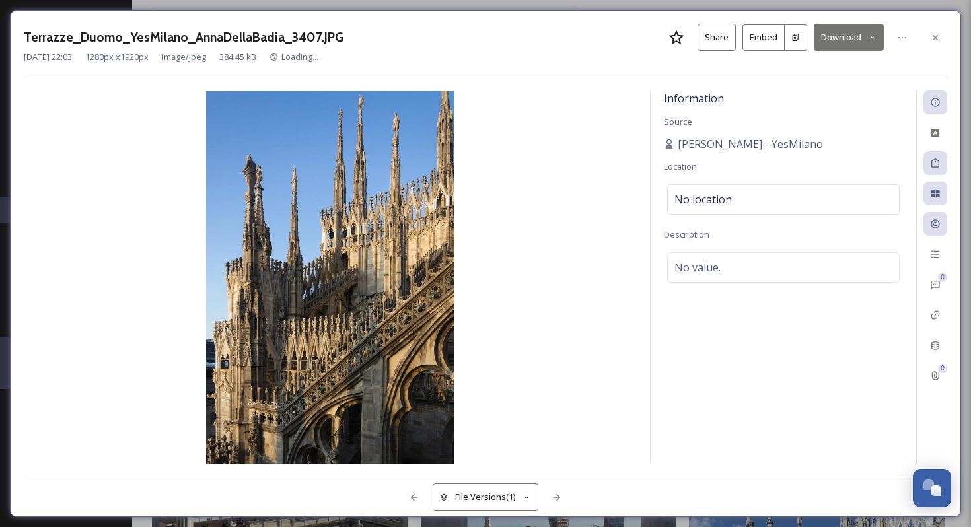
scroll to position [289, 0]
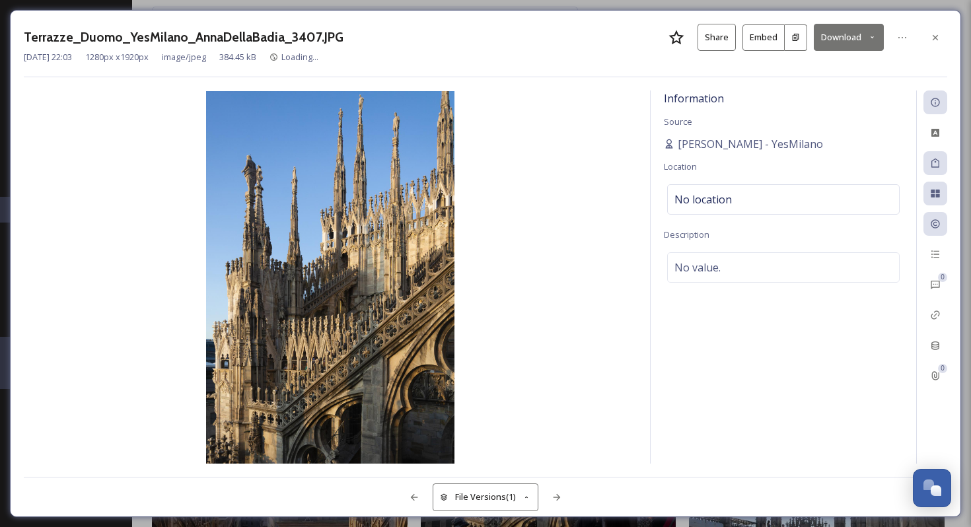
click at [836, 37] on button "Download" at bounding box center [849, 37] width 70 height 27
click at [801, 91] on span "Download Medium (720 x 1080)" at bounding box center [813, 93] width 122 height 13
click at [927, 44] on div at bounding box center [936, 38] width 24 height 24
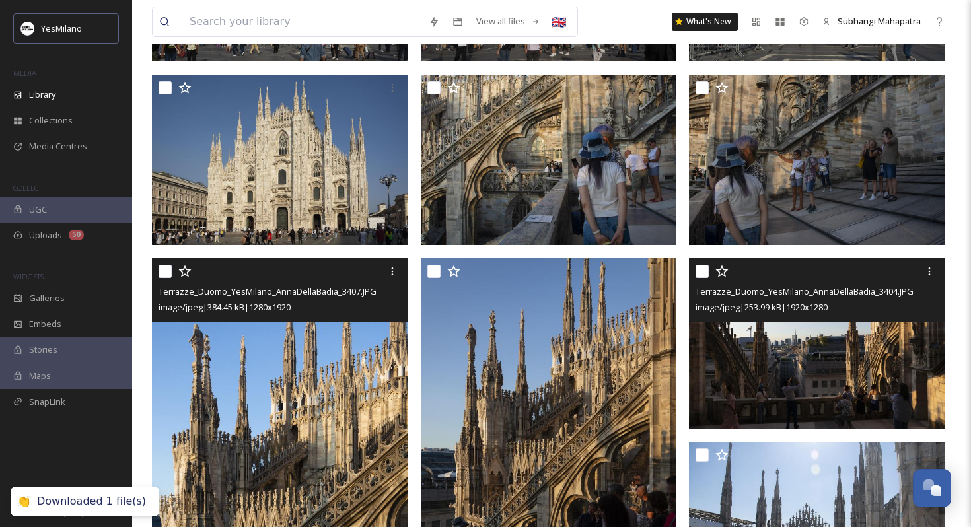
scroll to position [671, 0]
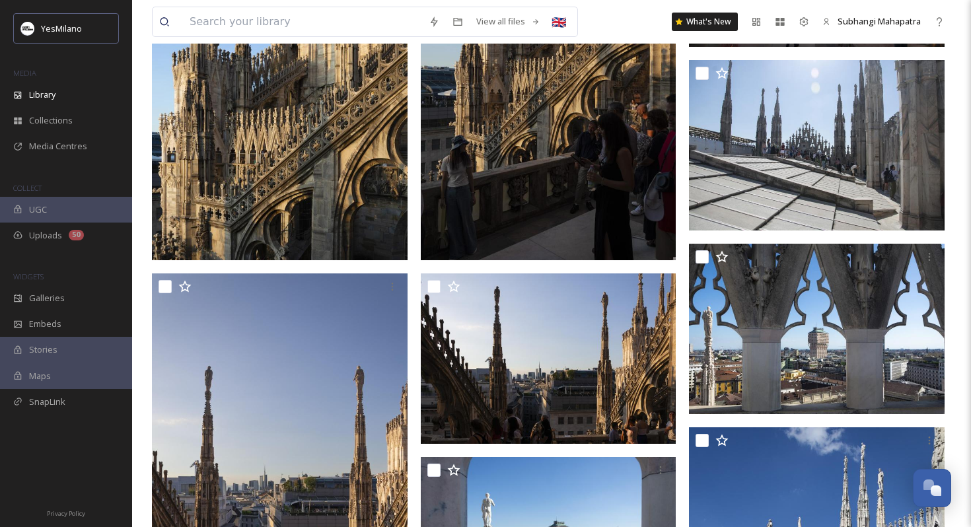
click at [347, 153] on img at bounding box center [280, 68] width 256 height 384
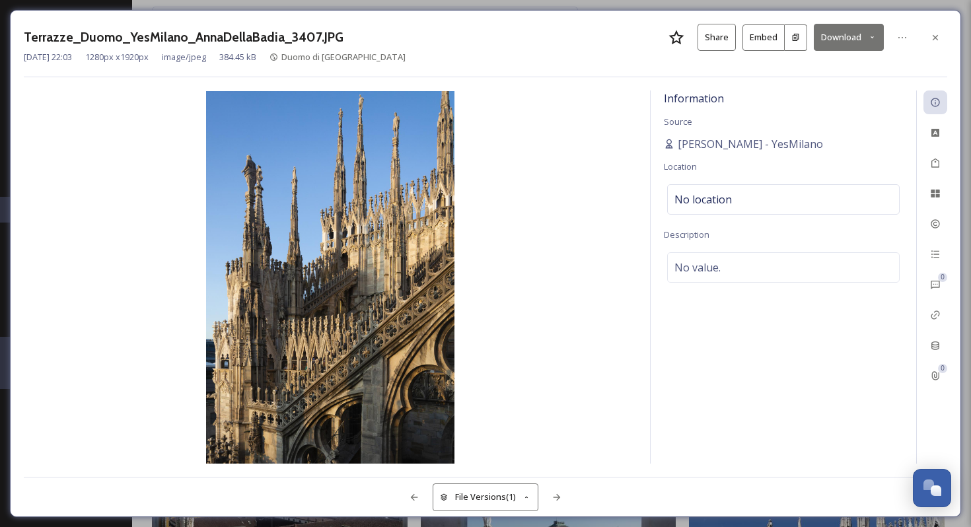
scroll to position [275, 0]
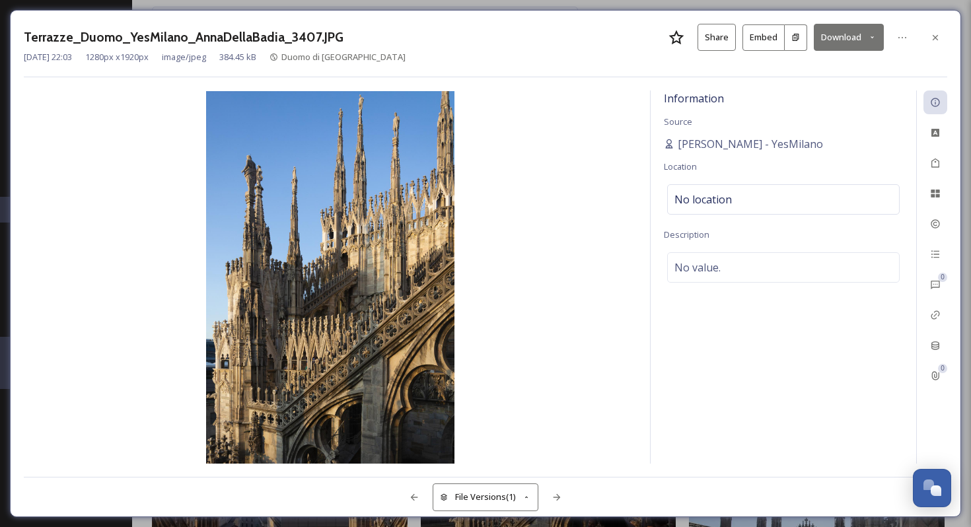
click at [858, 32] on button "Download" at bounding box center [849, 37] width 70 height 27
click at [787, 93] on span "Download Medium (720 x 1080)" at bounding box center [813, 93] width 122 height 13
click at [933, 35] on icon at bounding box center [935, 36] width 5 height 5
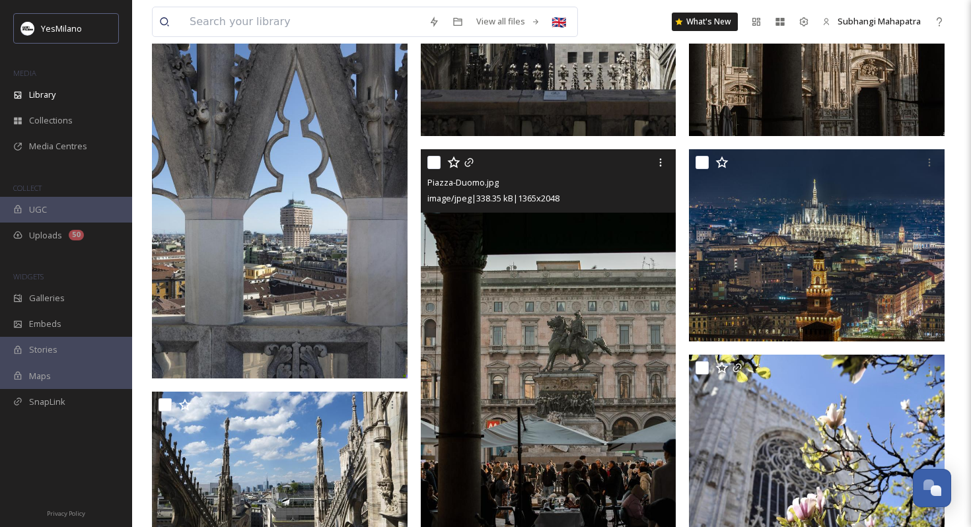
scroll to position [1849, 0]
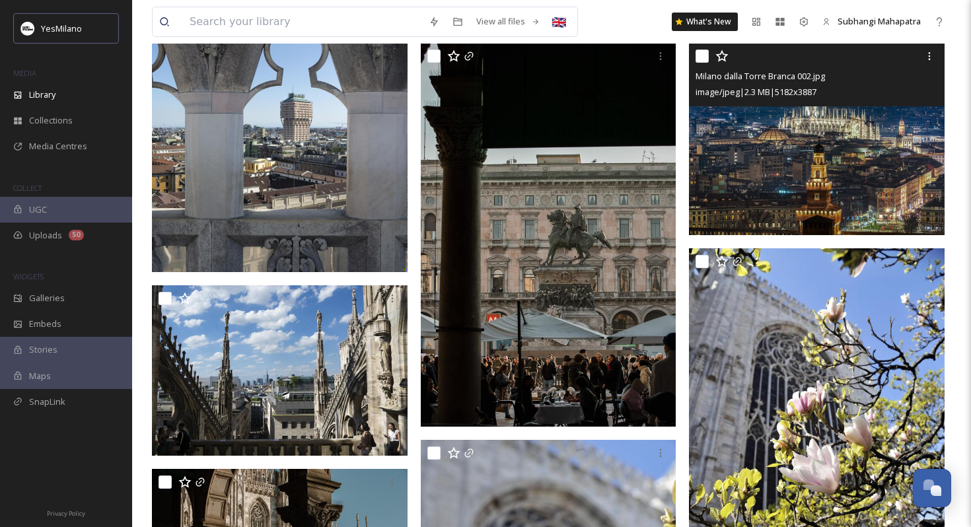
click at [809, 155] on img at bounding box center [817, 139] width 256 height 192
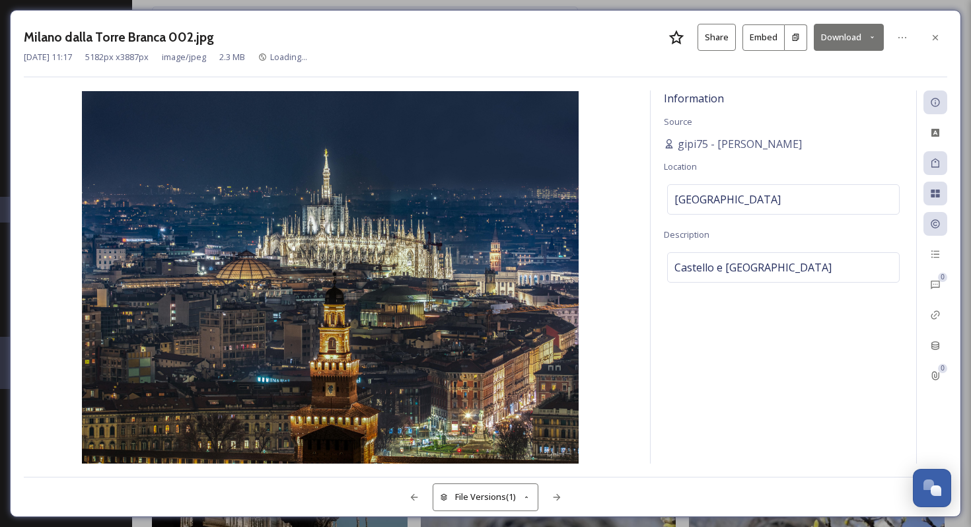
click at [845, 37] on button "Download" at bounding box center [849, 37] width 70 height 27
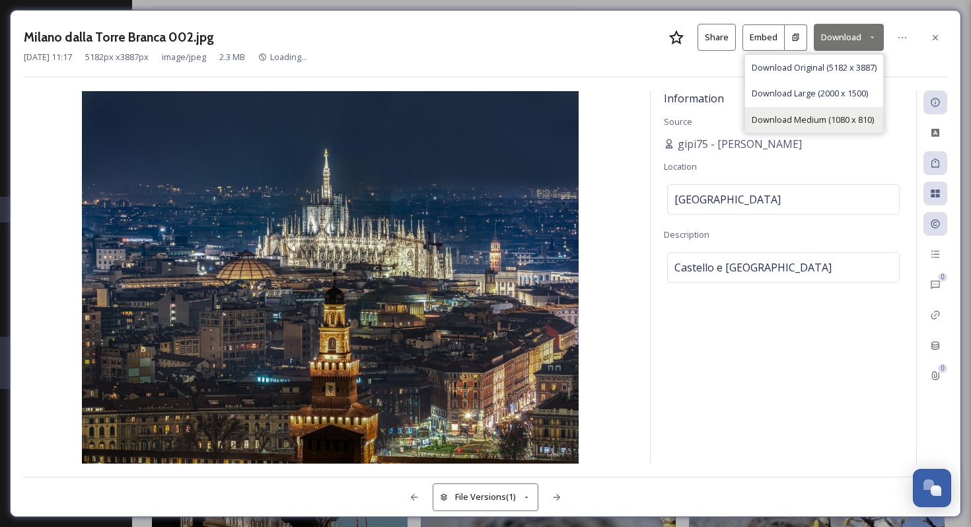
click at [827, 114] on span "Download Medium (1080 x 810)" at bounding box center [813, 120] width 122 height 13
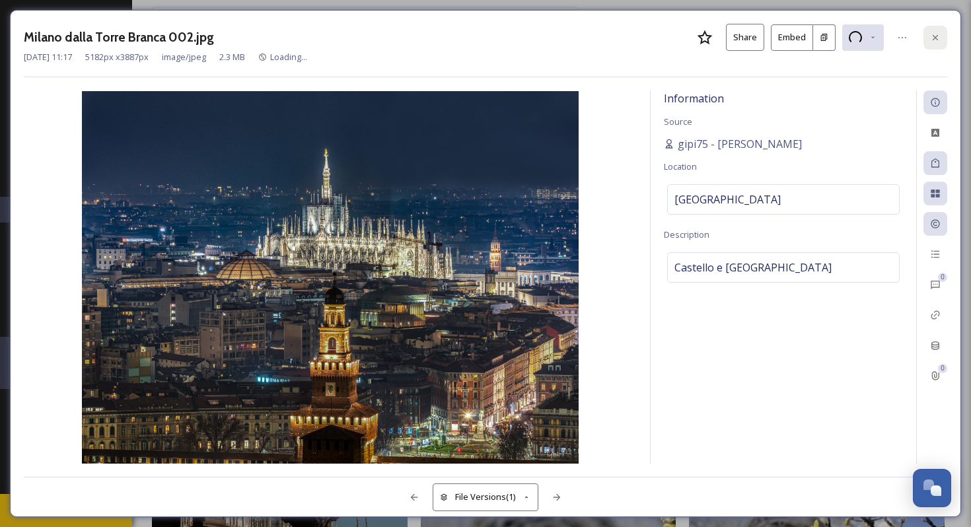
click at [934, 40] on icon at bounding box center [935, 37] width 11 height 11
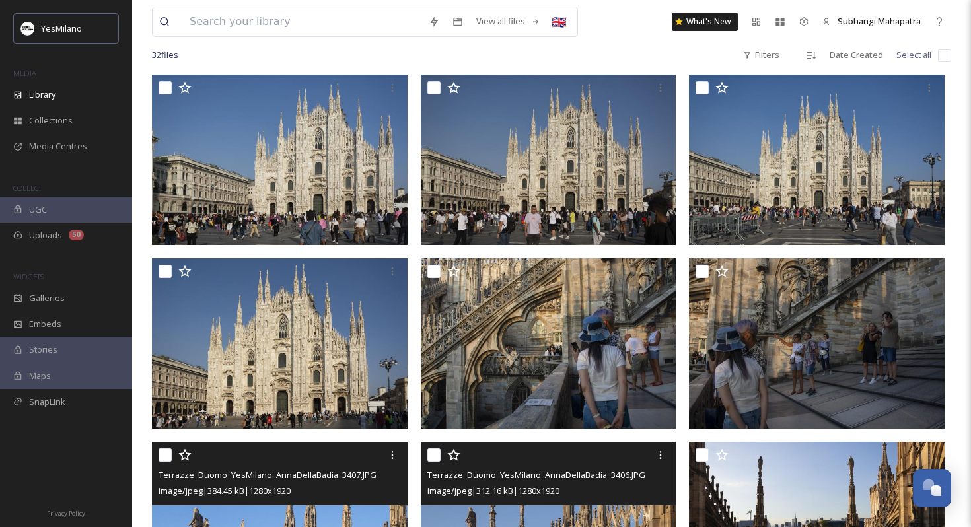
scroll to position [89, 0]
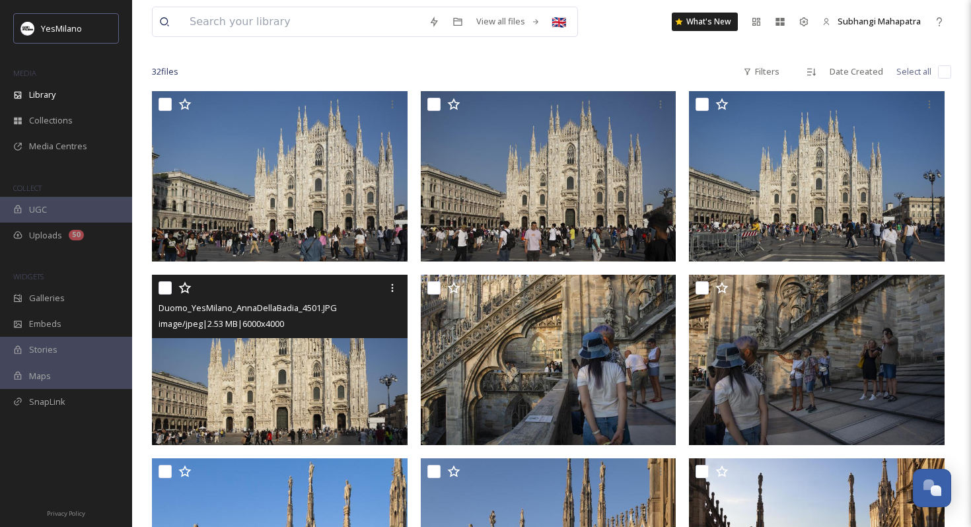
click at [311, 399] on img at bounding box center [280, 360] width 256 height 170
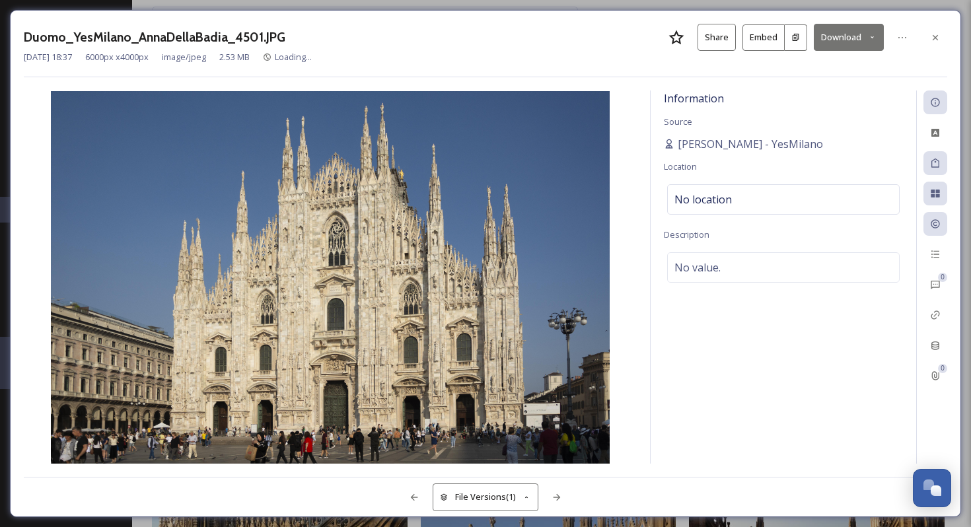
click at [836, 44] on button "Download" at bounding box center [849, 37] width 70 height 27
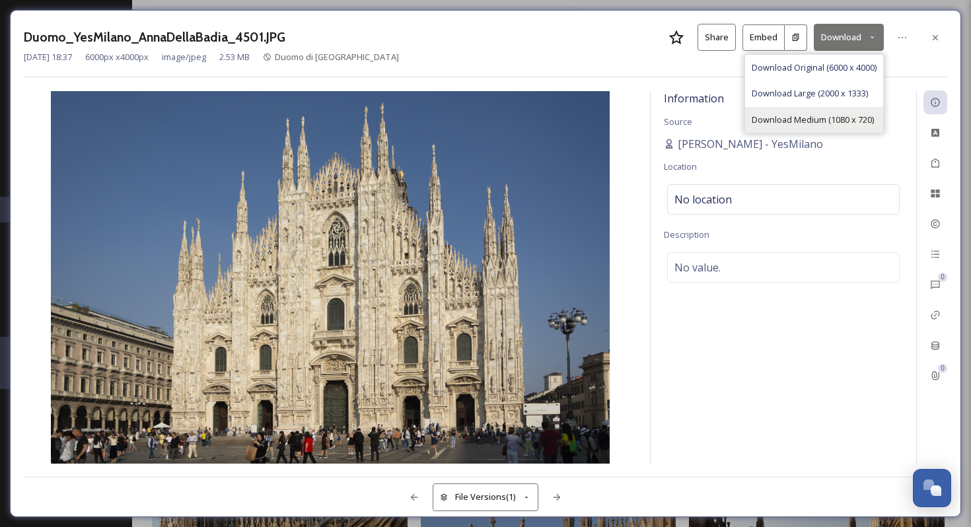
click at [824, 112] on div "Download Medium (1080 x 720)" at bounding box center [814, 120] width 138 height 26
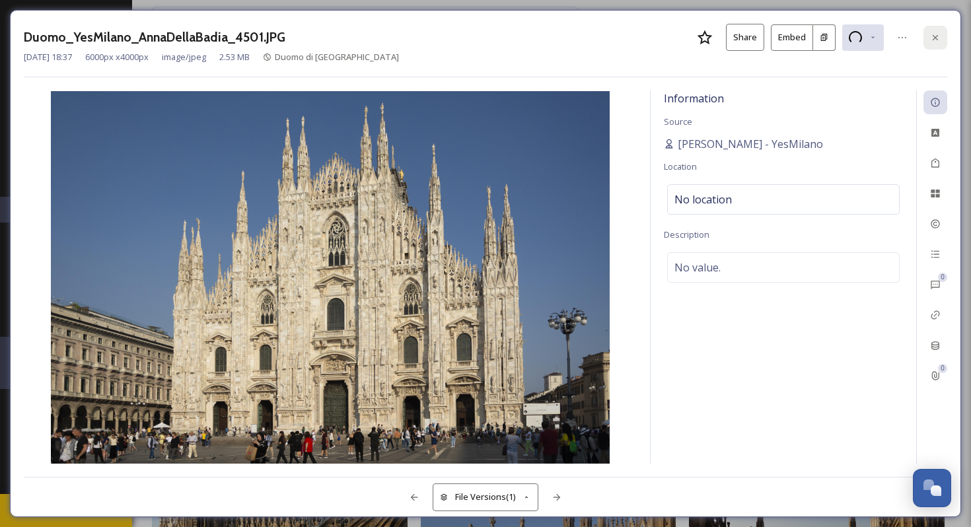
click at [930, 47] on div at bounding box center [936, 38] width 24 height 24
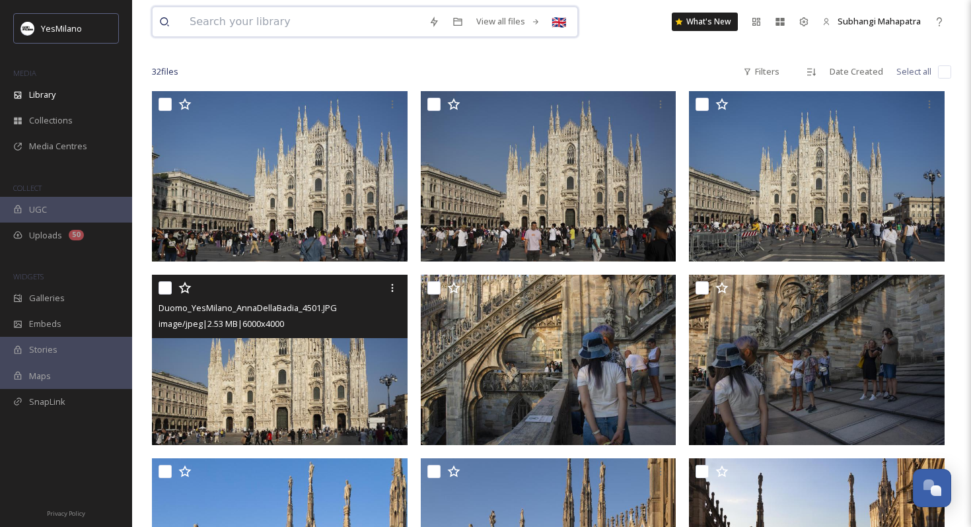
click at [226, 21] on input at bounding box center [302, 21] width 239 height 29
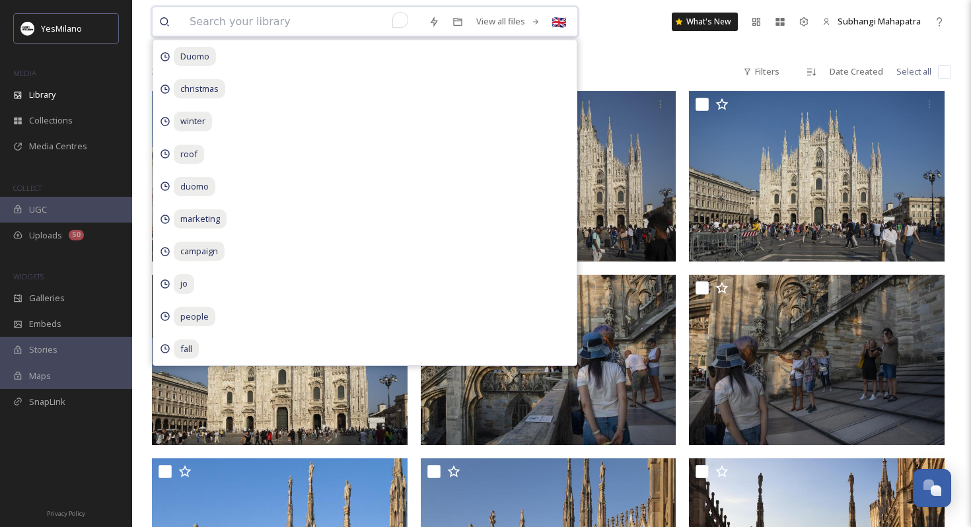
paste input "[GEOGRAPHIC_DATA]"
type input "[GEOGRAPHIC_DATA]"
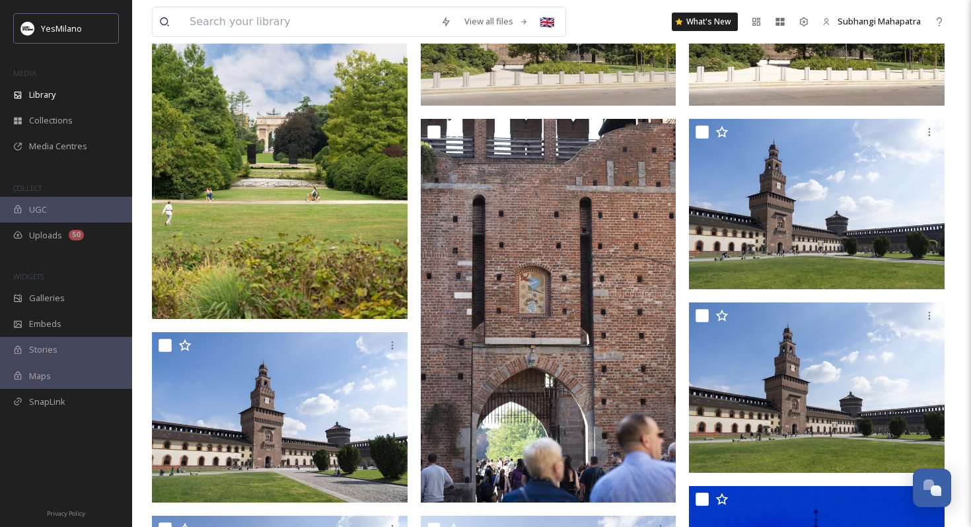
scroll to position [321, 0]
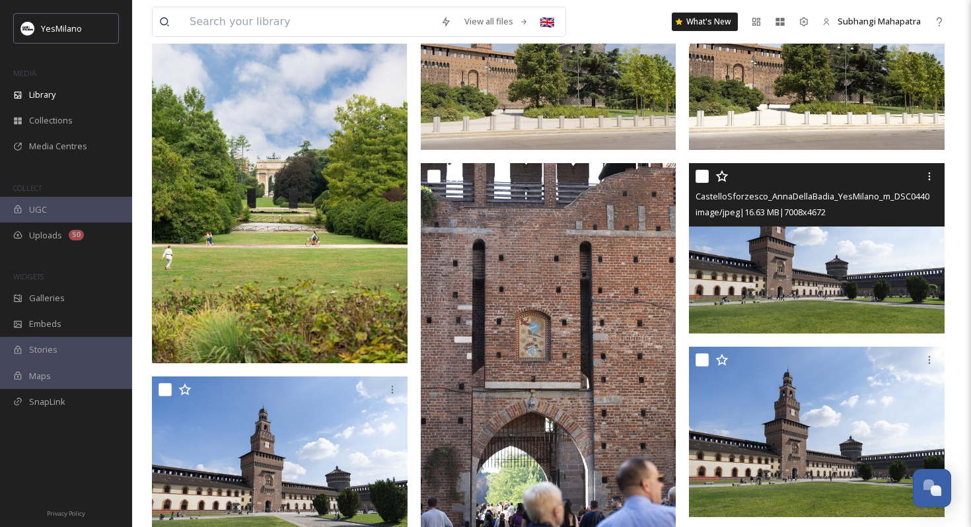
click at [785, 228] on img at bounding box center [817, 248] width 256 height 170
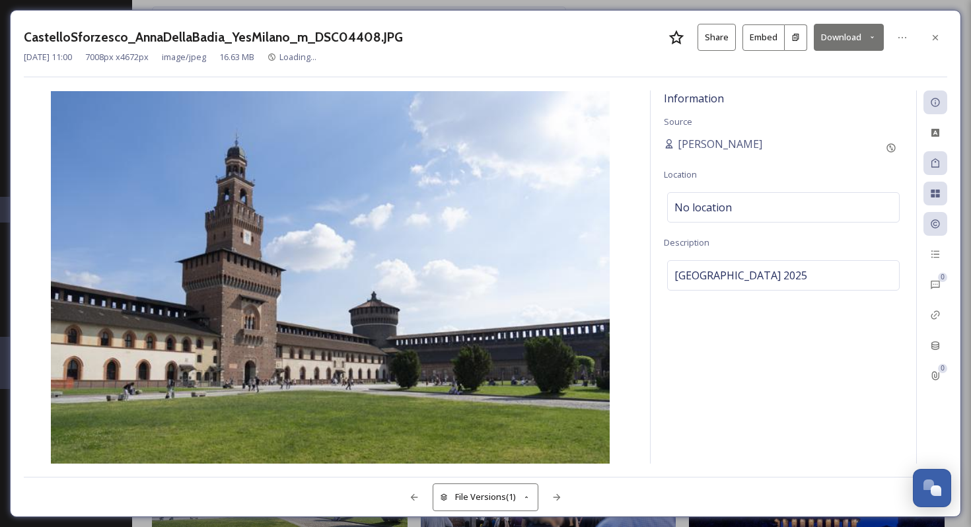
click at [821, 44] on button "Download" at bounding box center [849, 37] width 70 height 27
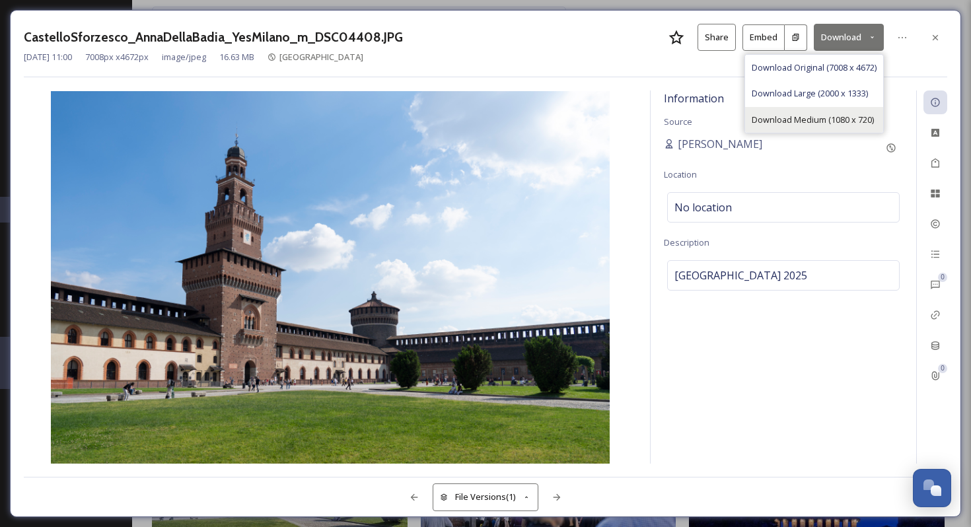
click at [778, 123] on span "Download Medium (1080 x 720)" at bounding box center [813, 120] width 122 height 13
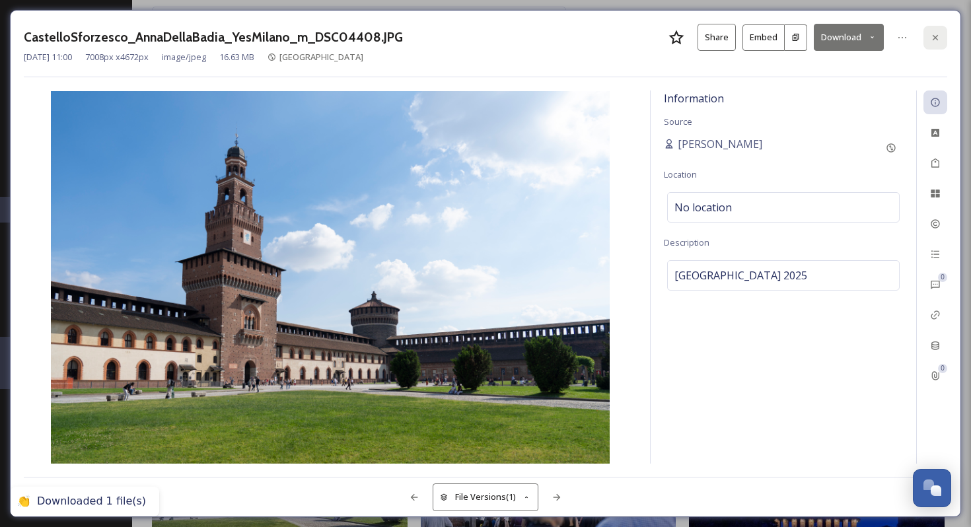
click at [934, 40] on icon at bounding box center [935, 37] width 11 height 11
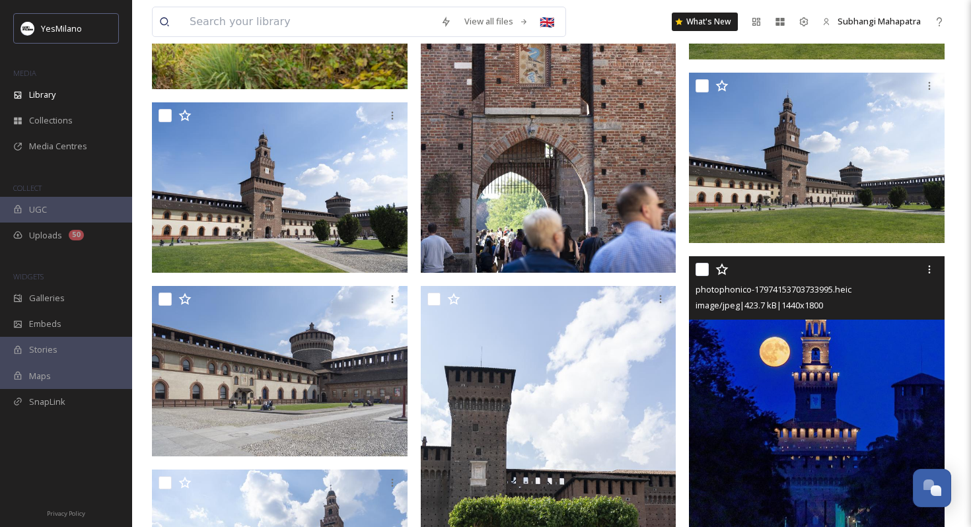
scroll to position [608, 0]
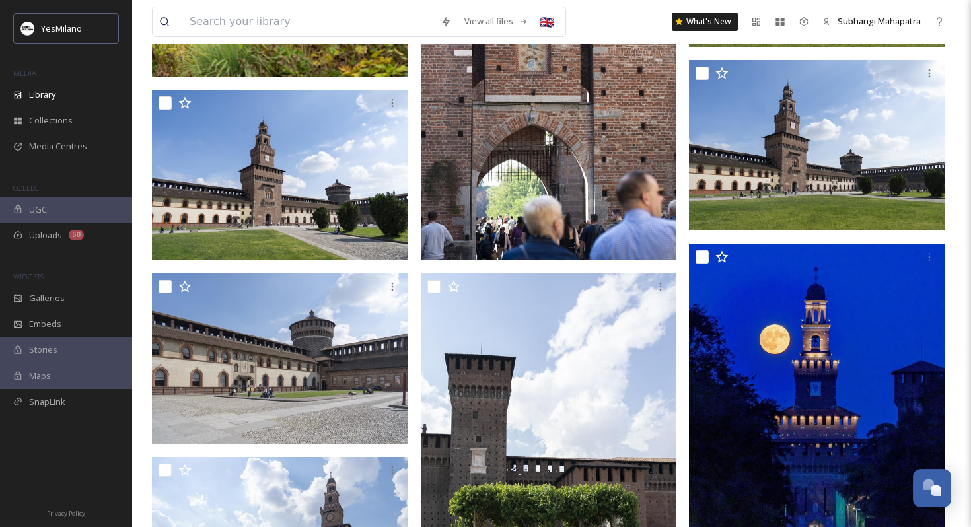
click at [536, 244] on img at bounding box center [549, 68] width 256 height 384
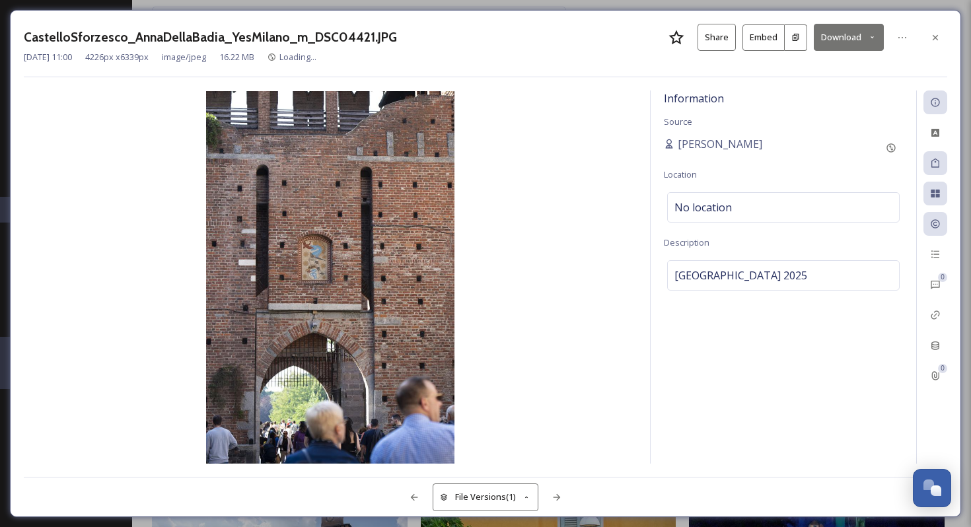
click at [850, 38] on button "Download" at bounding box center [849, 37] width 70 height 27
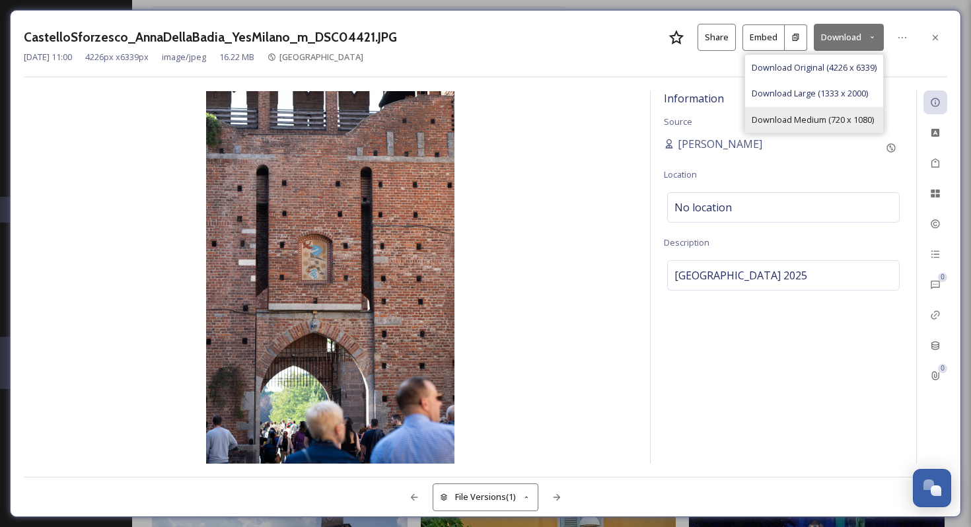
click at [821, 119] on span "Download Medium (720 x 1080)" at bounding box center [813, 120] width 122 height 13
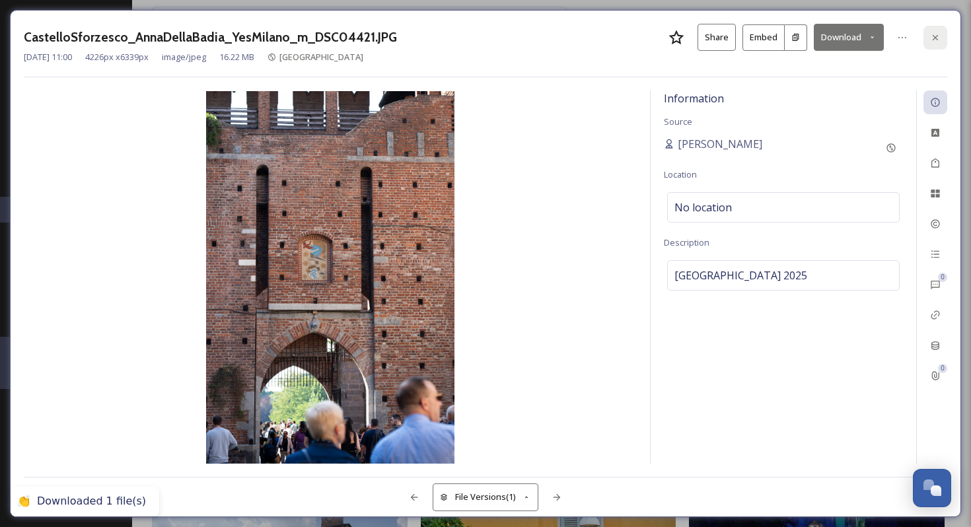
click at [931, 46] on div at bounding box center [936, 38] width 24 height 24
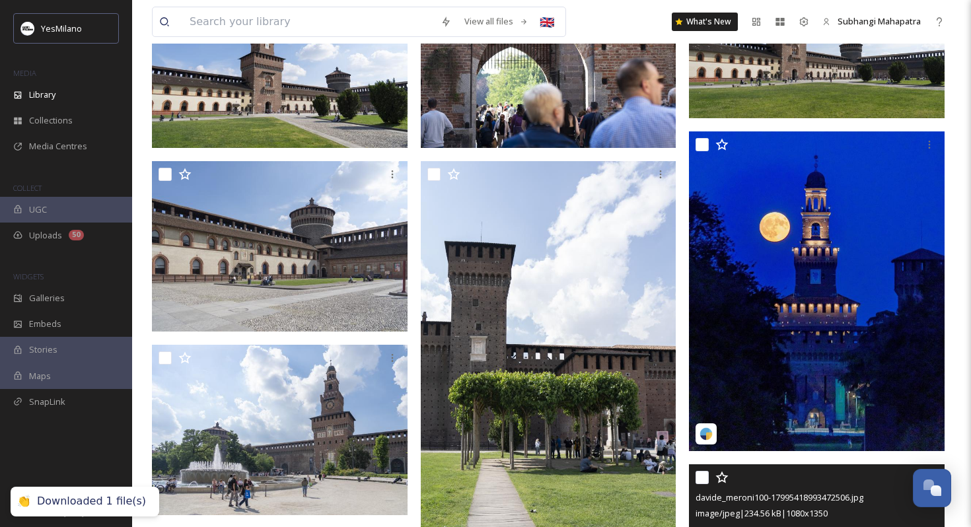
scroll to position [874, 0]
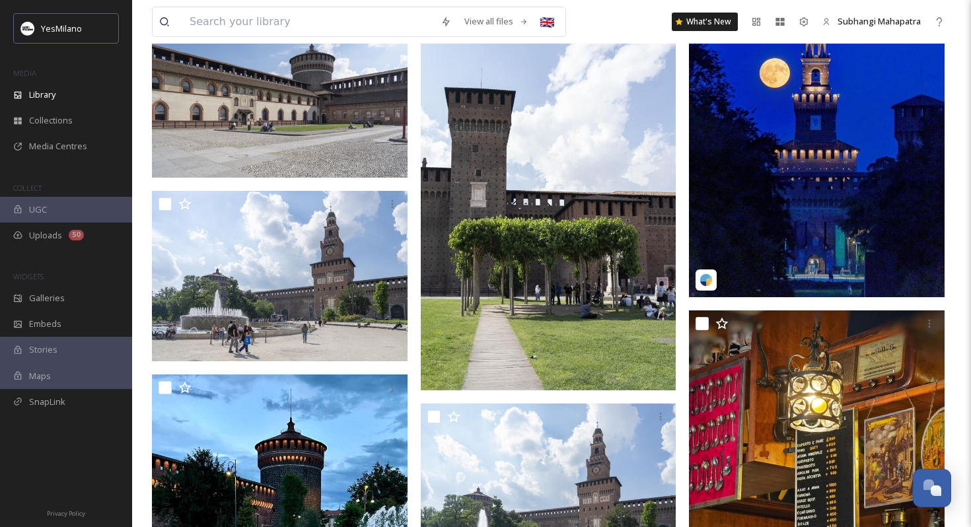
click at [776, 231] on img at bounding box center [817, 138] width 256 height 320
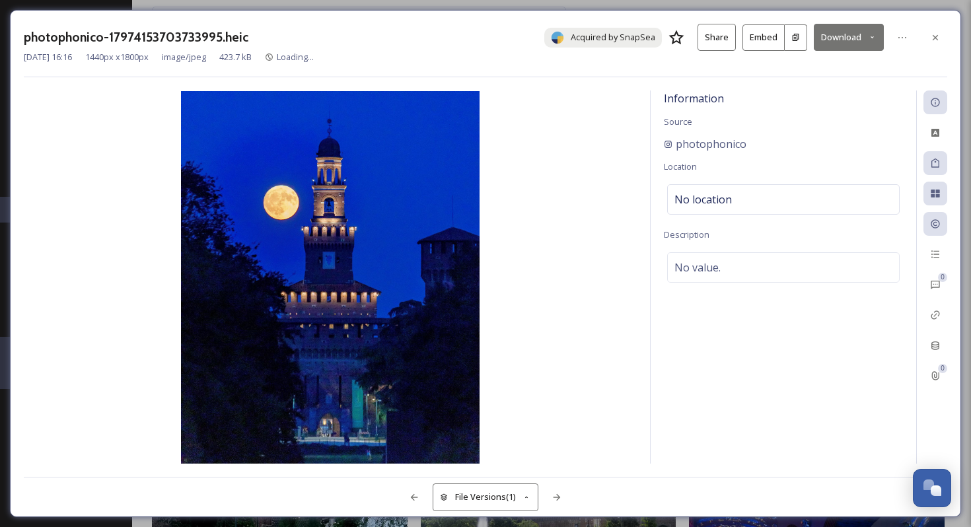
click at [923, 40] on div "photophonico-17974153703733995.[PERSON_NAME] Acquired by SnapSea Share Embed Do…" at bounding box center [486, 37] width 924 height 27
click at [941, 38] on div at bounding box center [936, 38] width 24 height 24
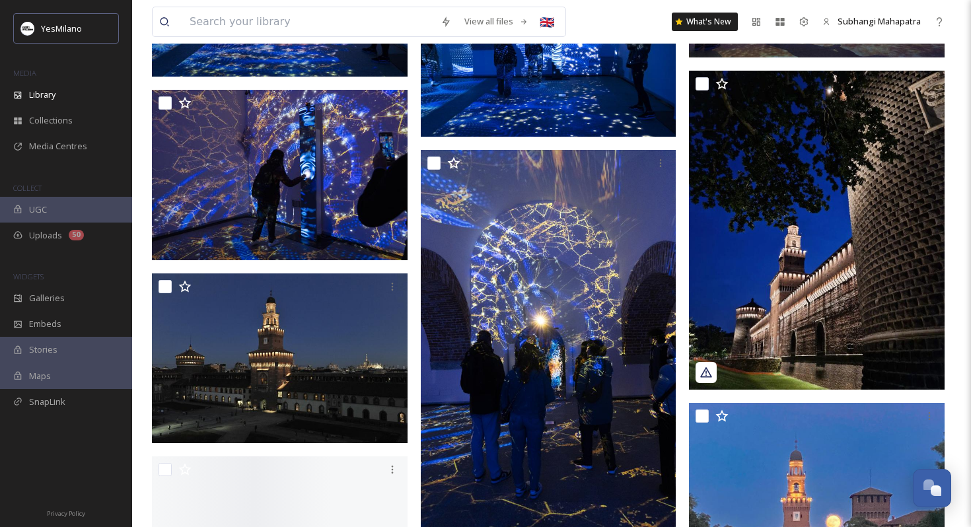
scroll to position [2323, 0]
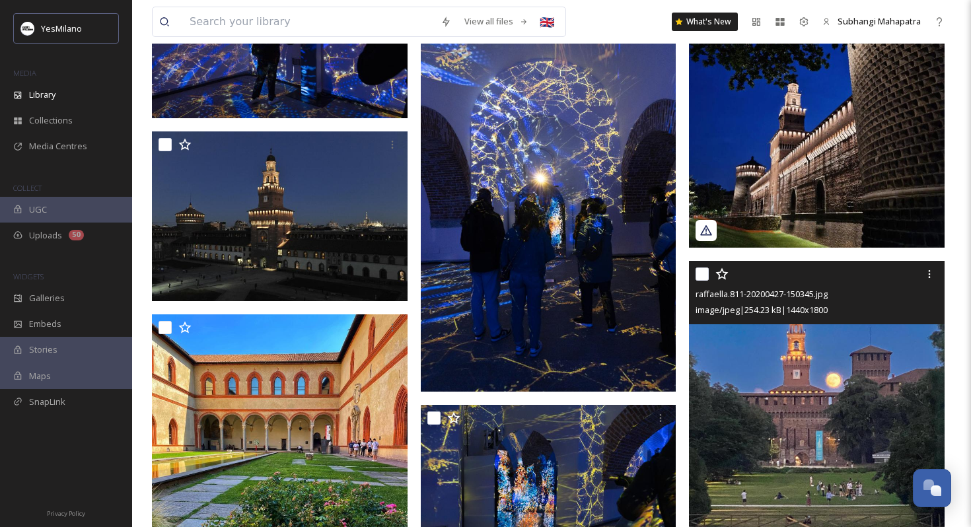
click at [770, 429] on img at bounding box center [817, 421] width 256 height 320
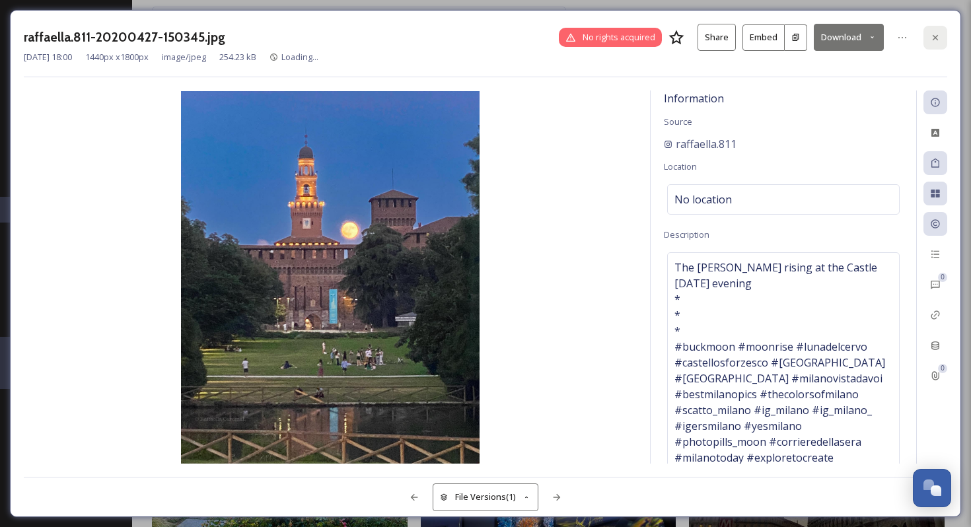
click at [929, 38] on div at bounding box center [936, 38] width 24 height 24
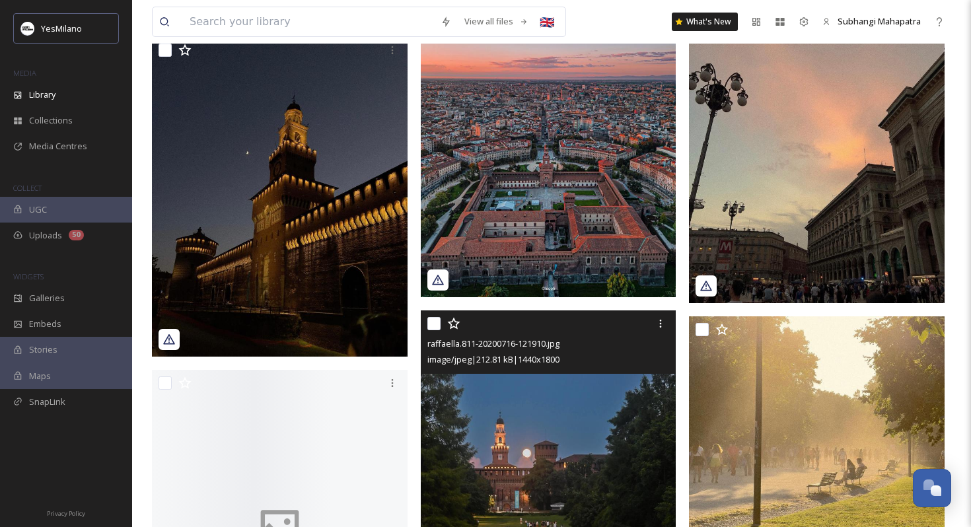
scroll to position [2950, 0]
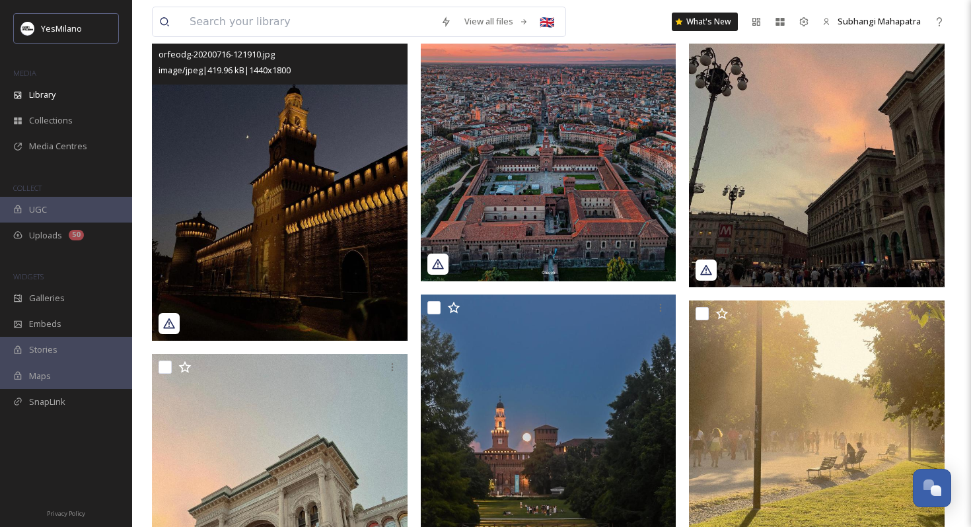
click at [326, 164] on img at bounding box center [280, 181] width 256 height 320
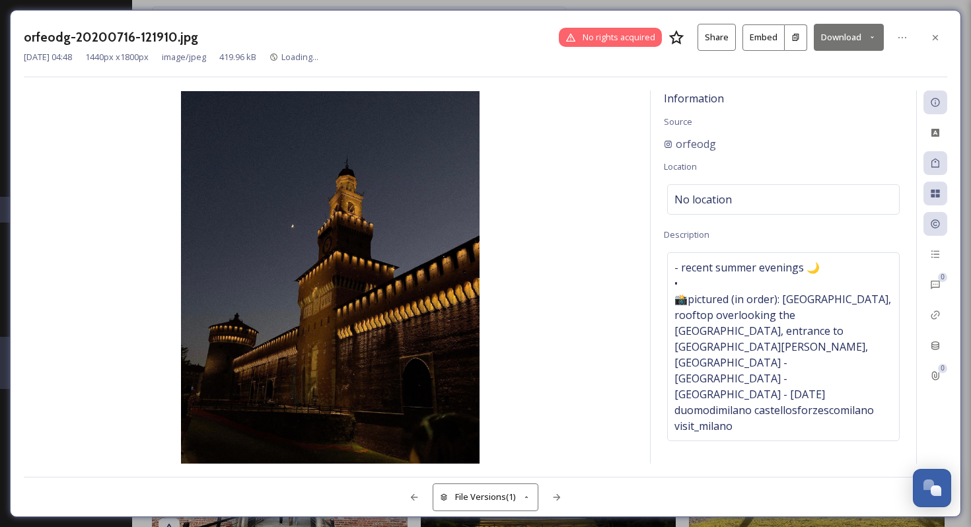
click at [852, 39] on button "Download" at bounding box center [849, 37] width 70 height 27
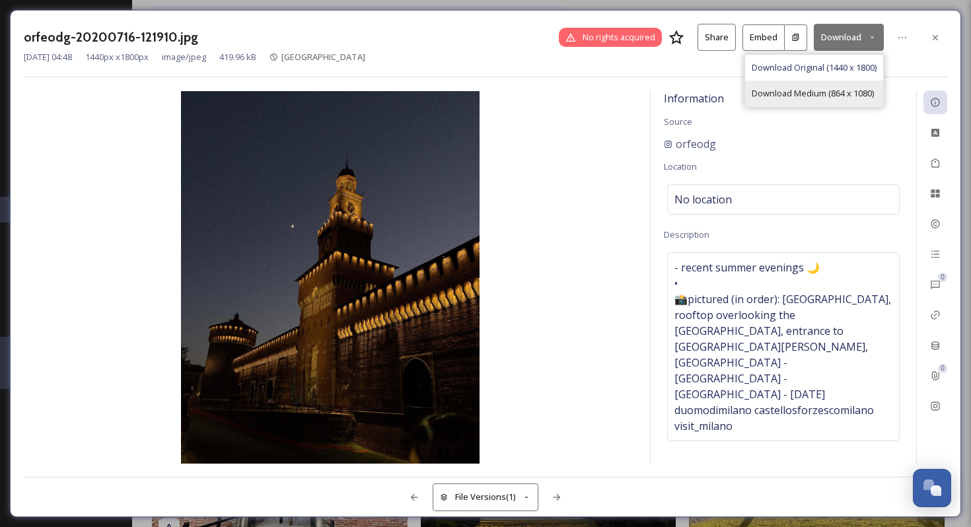
click at [834, 91] on span "Download Medium (864 x 1080)" at bounding box center [813, 93] width 122 height 13
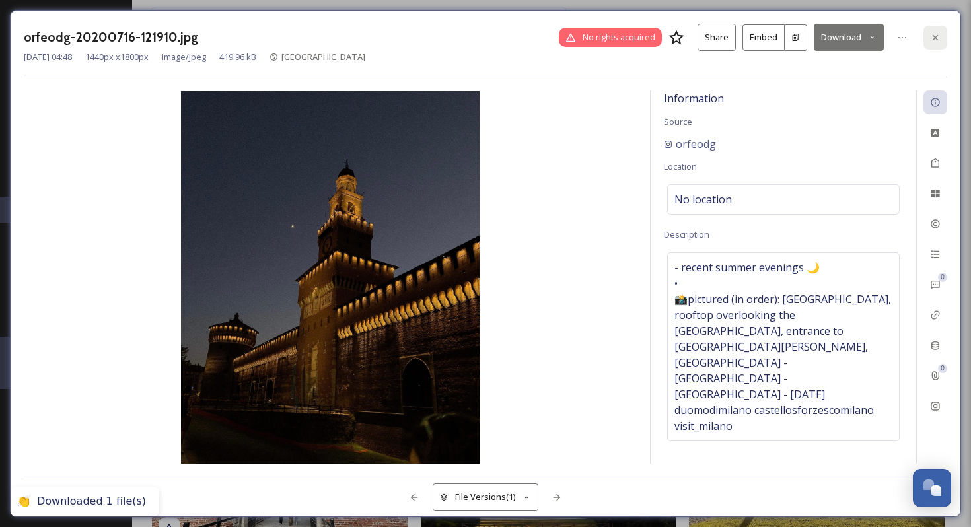
click at [939, 34] on icon at bounding box center [935, 37] width 11 height 11
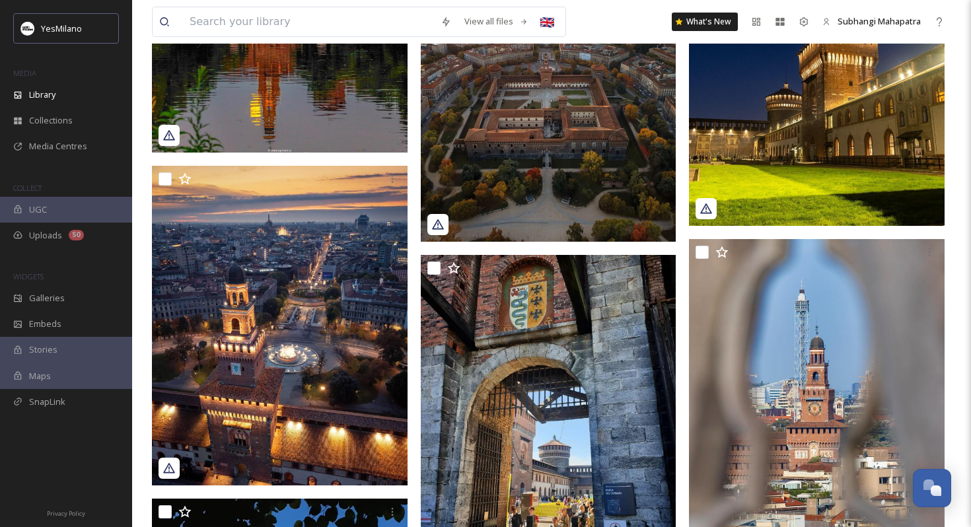
scroll to position [4905, 0]
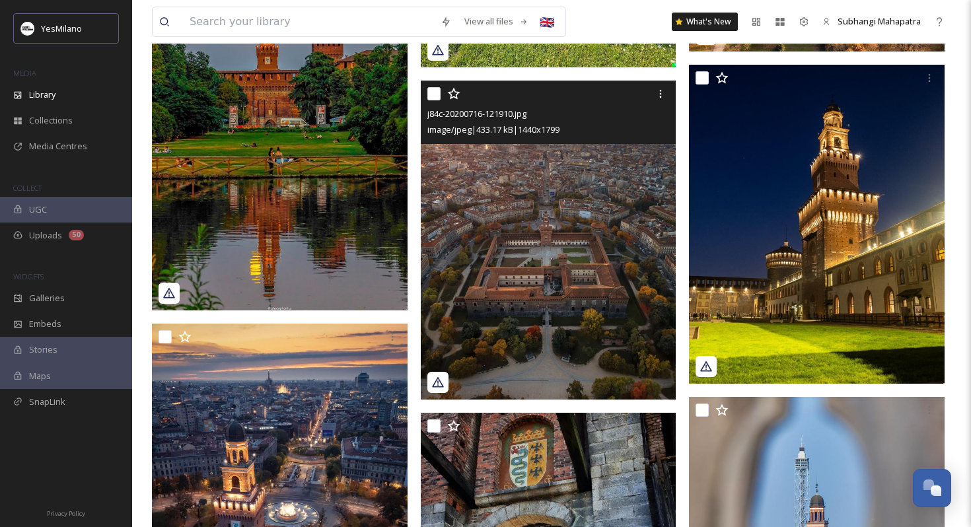
click at [540, 324] on img at bounding box center [549, 240] width 256 height 319
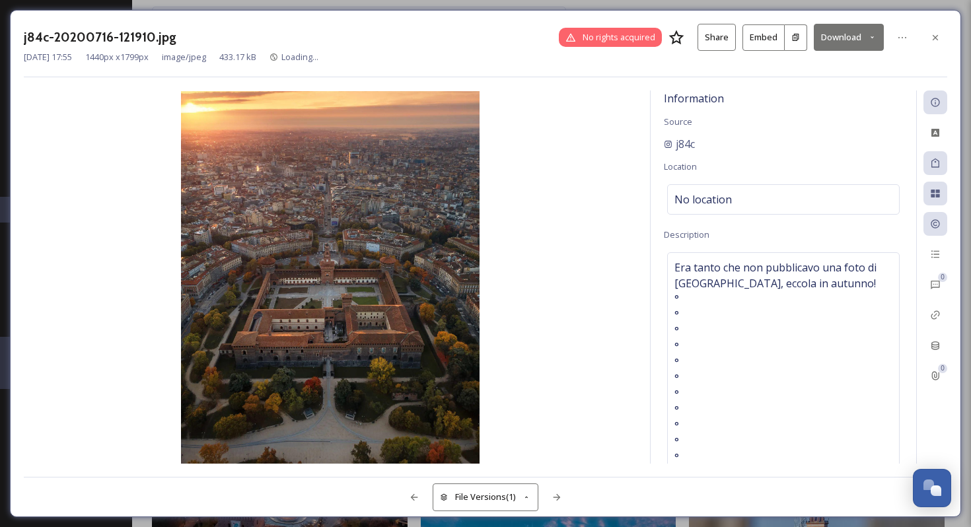
click at [826, 37] on button "Download" at bounding box center [849, 37] width 70 height 27
click at [772, 93] on span "Download Medium (864 x 1080)" at bounding box center [813, 93] width 122 height 13
click at [931, 38] on icon at bounding box center [935, 37] width 11 height 11
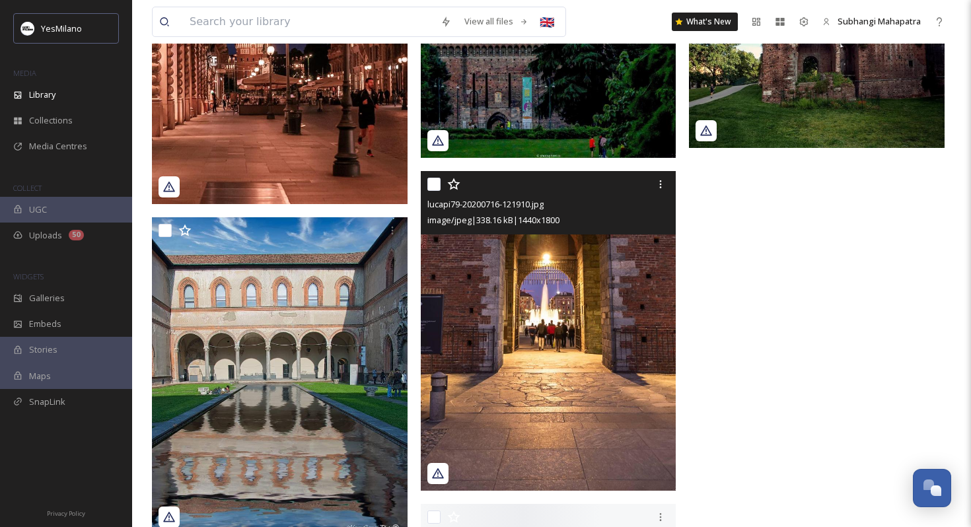
scroll to position [6929, 0]
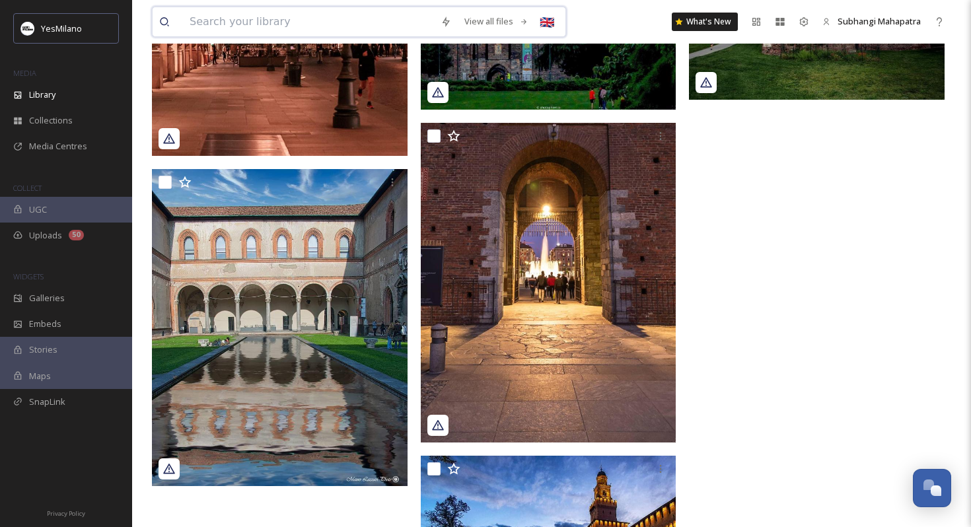
click at [340, 22] on input at bounding box center [308, 21] width 251 height 29
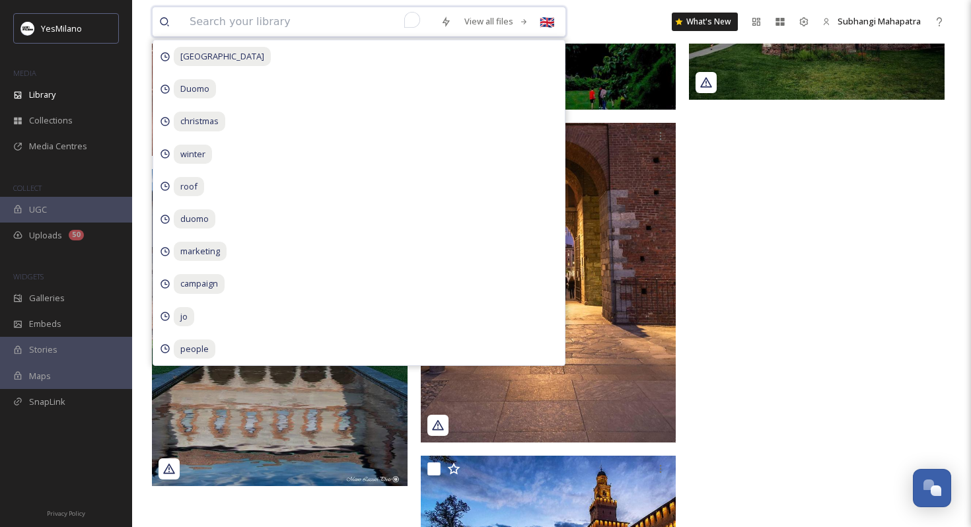
paste input "[GEOGRAPHIC_DATA][PERSON_NAME]"
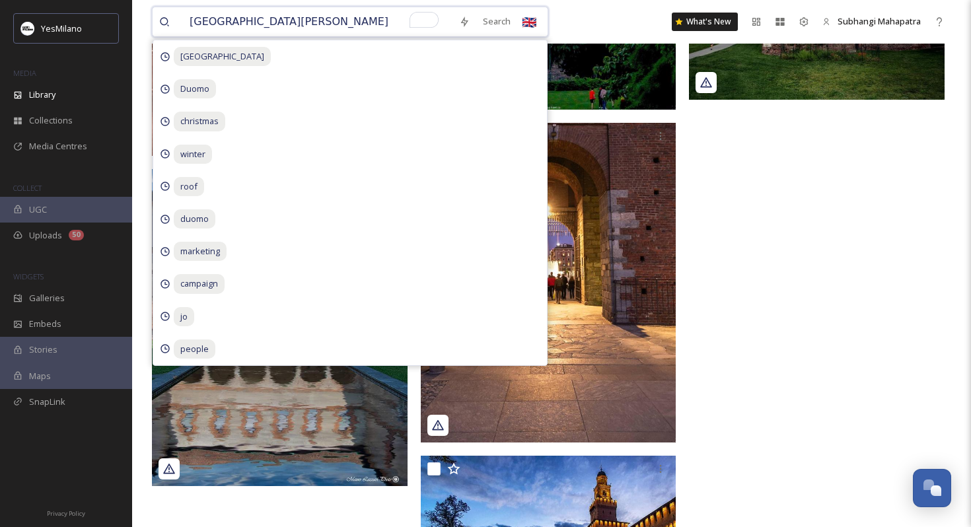
type input "[GEOGRAPHIC_DATA][PERSON_NAME]"
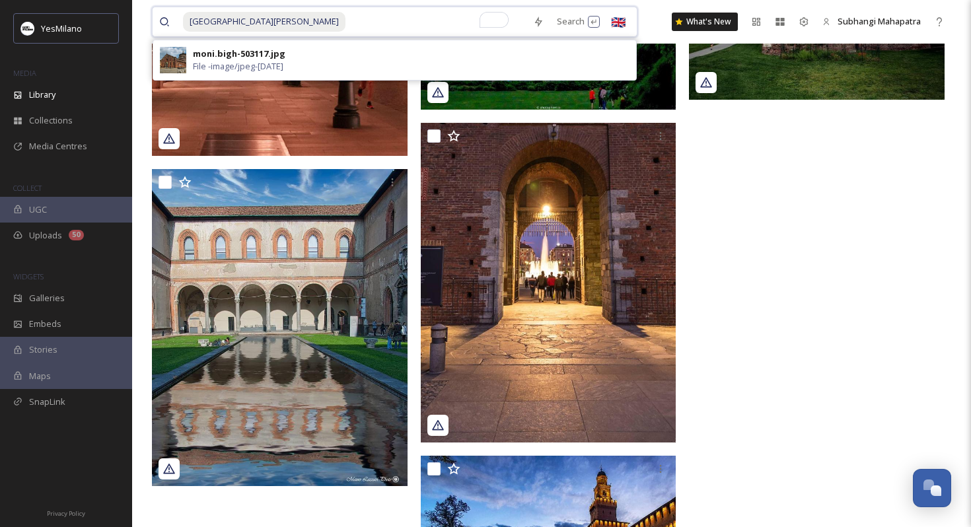
click at [347, 27] on input "To enrich screen reader interactions, please activate Accessibility in Grammarl…" at bounding box center [437, 21] width 180 height 29
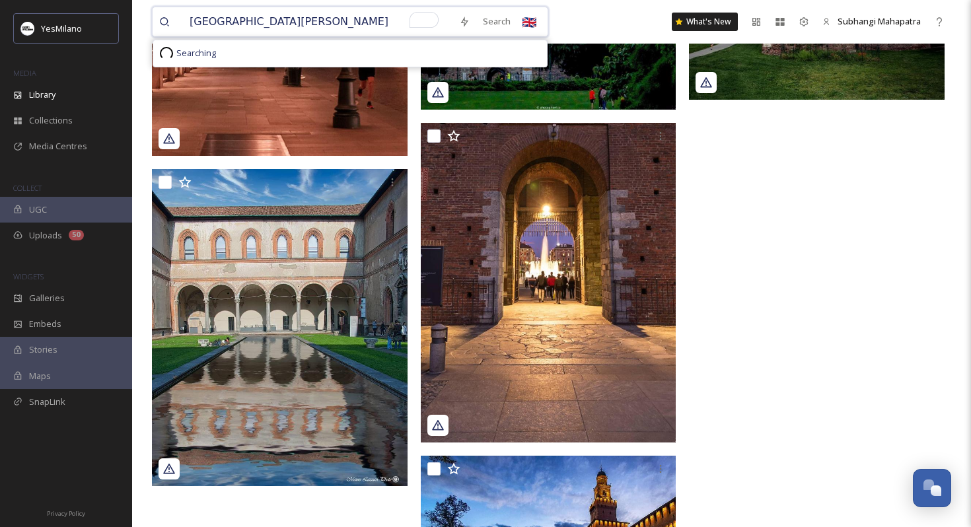
type input "[GEOGRAPHIC_DATA][PERSON_NAME]"
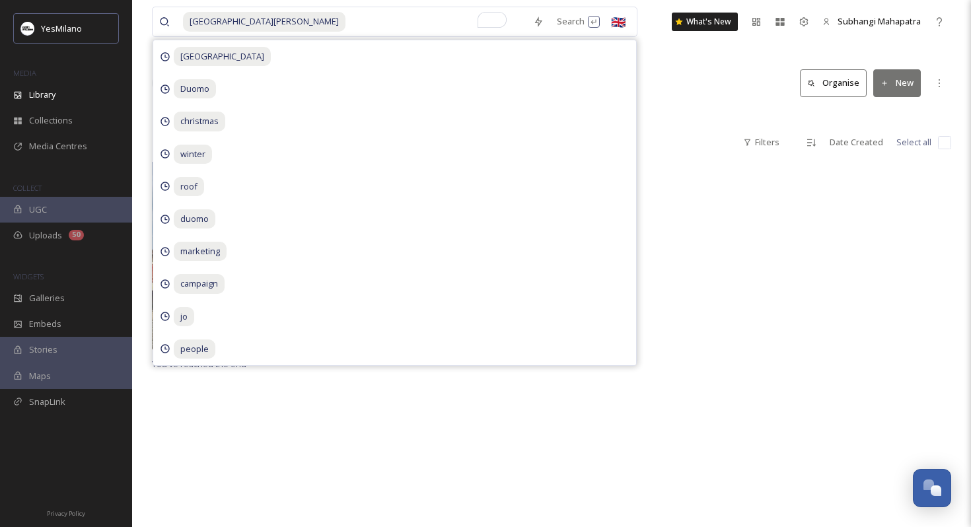
click at [719, 70] on div "Library Search Organise New" at bounding box center [551, 83] width 799 height 40
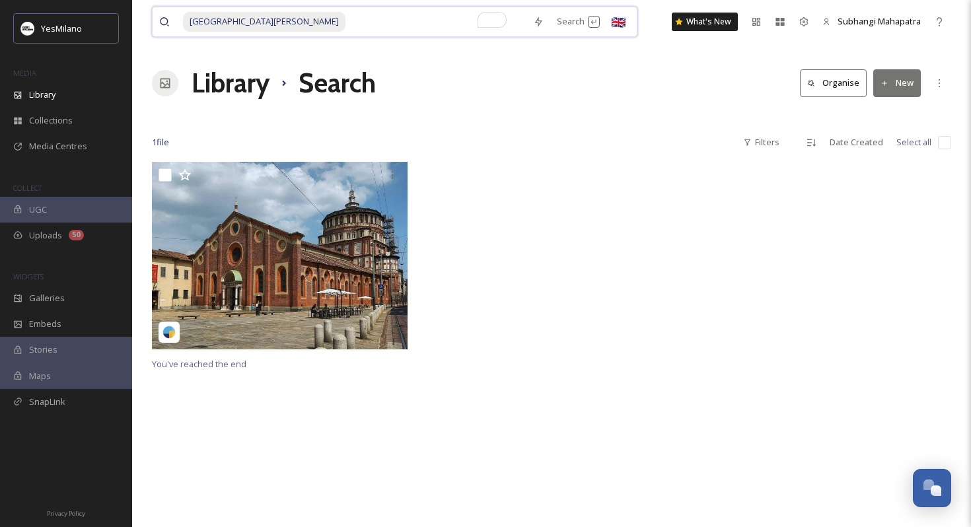
click at [254, 21] on span "[GEOGRAPHIC_DATA][PERSON_NAME]" at bounding box center [264, 21] width 163 height 19
drag, startPoint x: 231, startPoint y: 19, endPoint x: 188, endPoint y: 18, distance: 42.9
click at [188, 18] on span "[GEOGRAPHIC_DATA][PERSON_NAME]" at bounding box center [264, 21] width 163 height 19
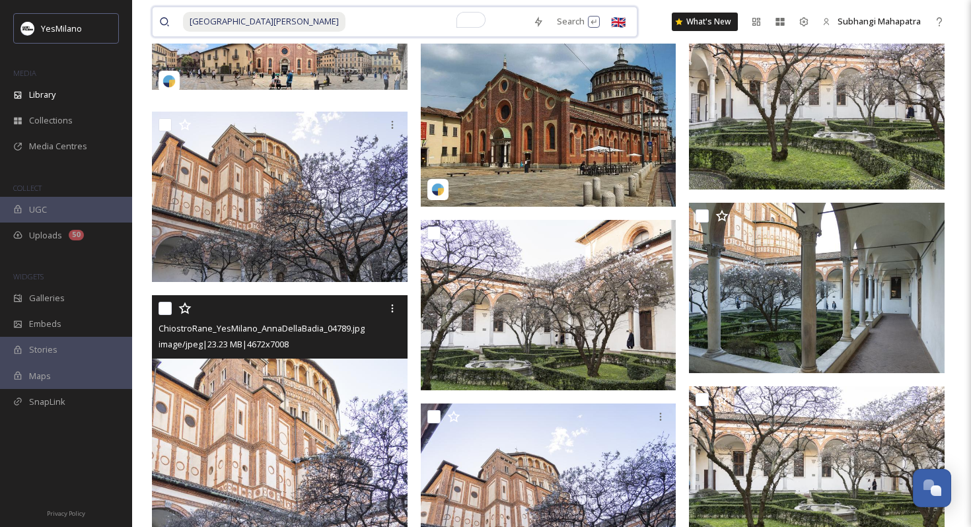
scroll to position [221, 0]
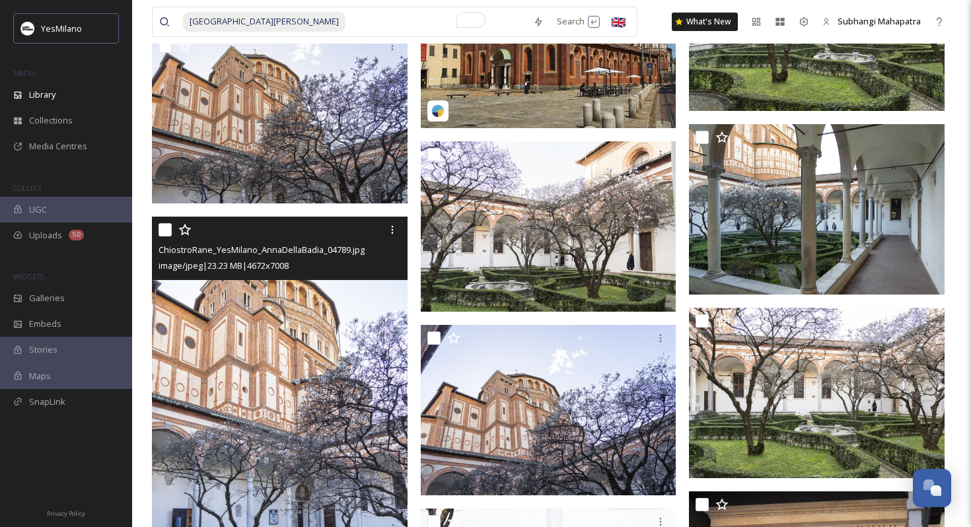
click at [294, 414] on img at bounding box center [280, 409] width 256 height 384
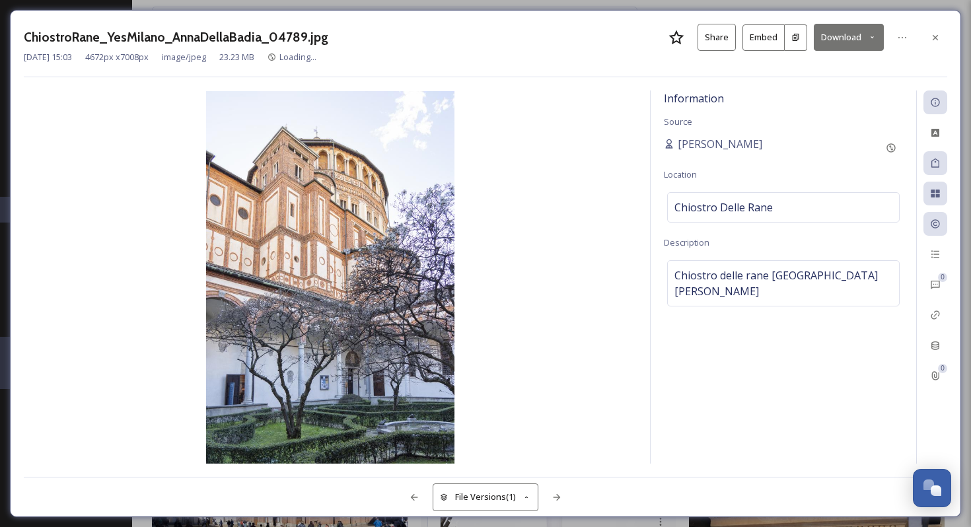
click at [850, 41] on button "Download" at bounding box center [849, 37] width 70 height 27
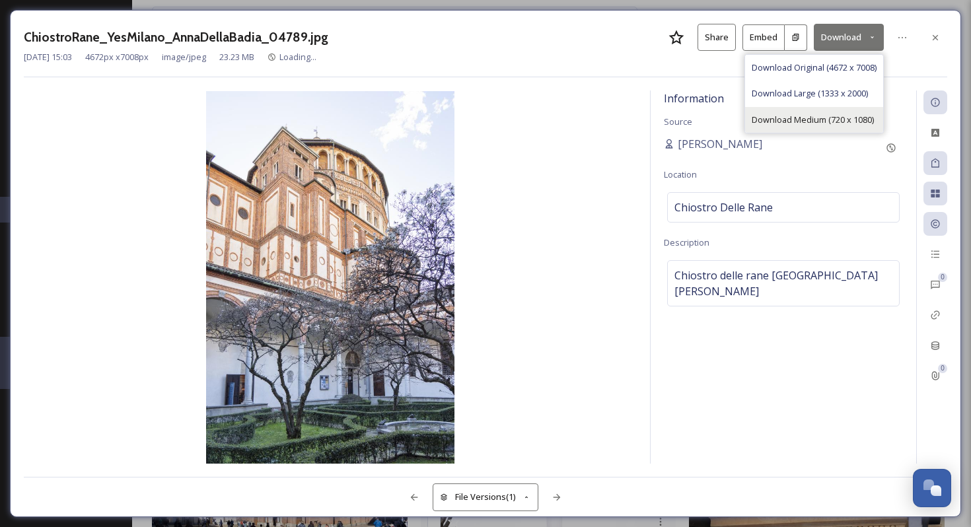
click at [805, 120] on span "Download Medium (720 x 1080)" at bounding box center [813, 120] width 122 height 13
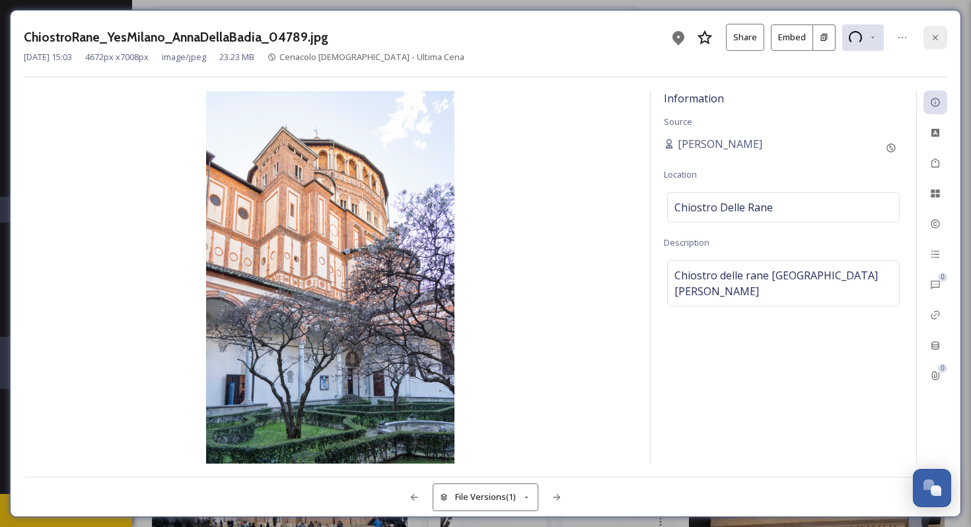
click at [931, 39] on icon at bounding box center [935, 37] width 11 height 11
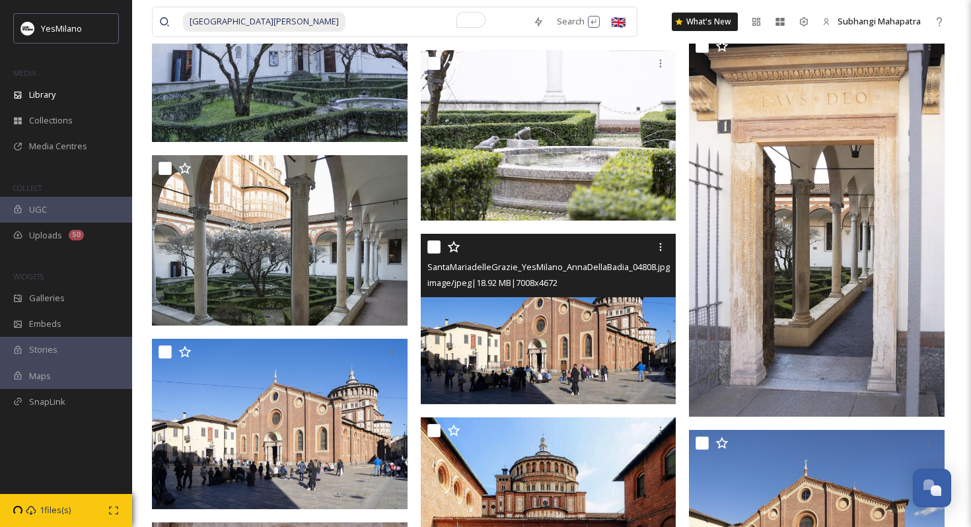
scroll to position [700, 0]
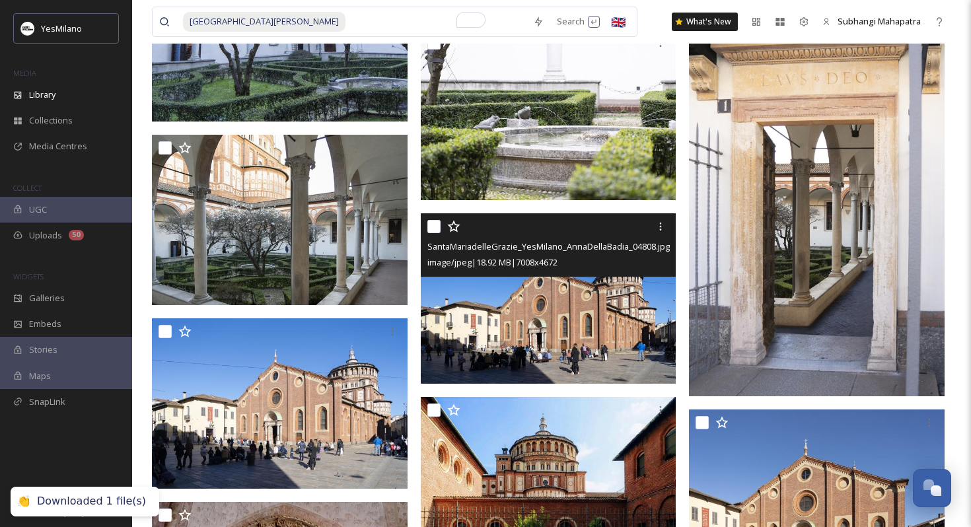
click at [484, 323] on img at bounding box center [549, 298] width 256 height 170
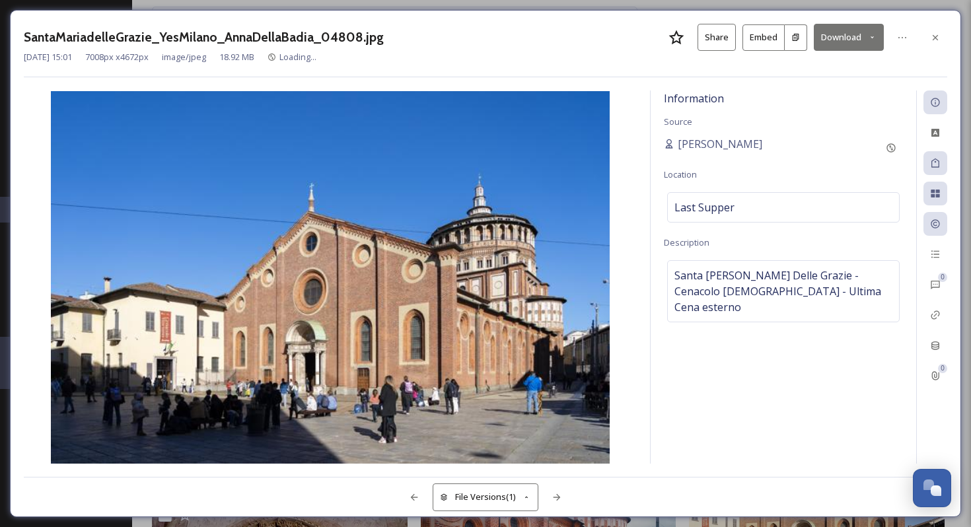
click at [848, 44] on button "Download" at bounding box center [849, 37] width 70 height 27
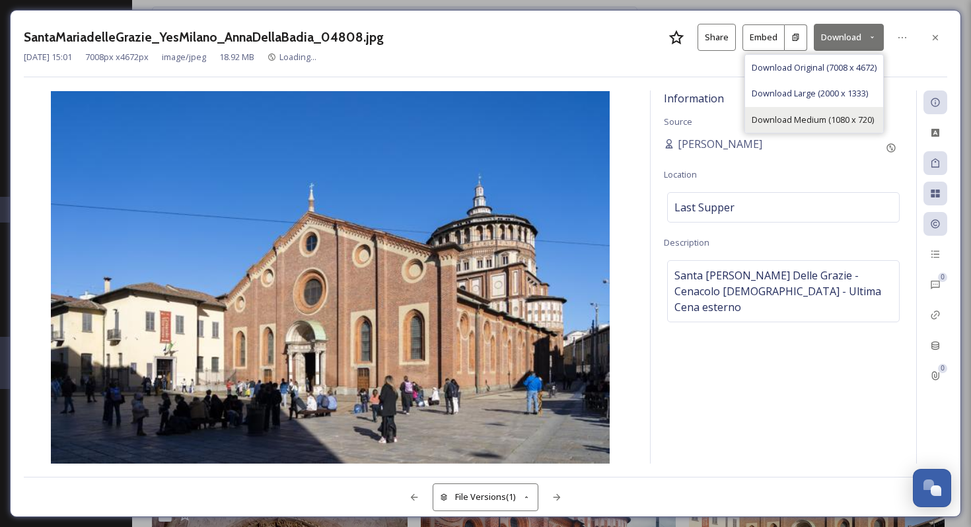
click at [828, 120] on span "Download Medium (1080 x 720)" at bounding box center [813, 120] width 122 height 13
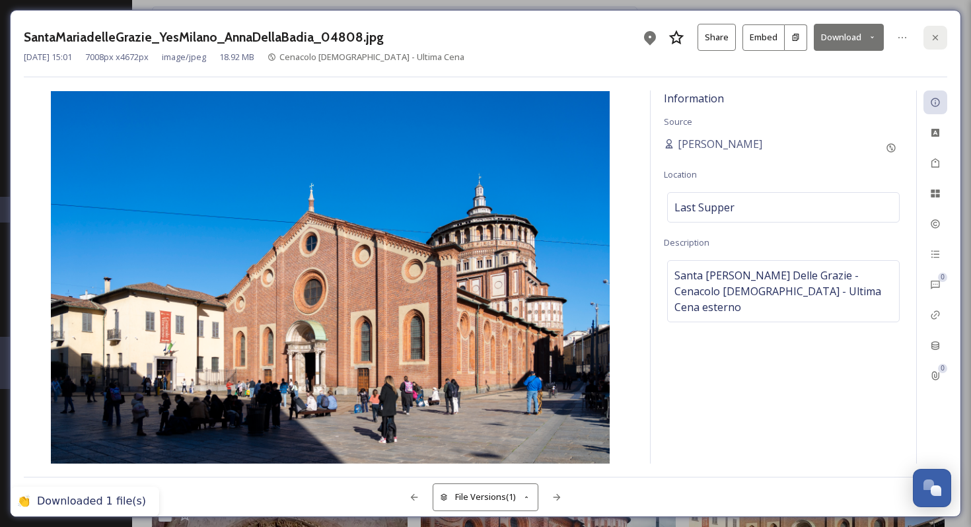
click at [935, 37] on icon at bounding box center [935, 36] width 5 height 5
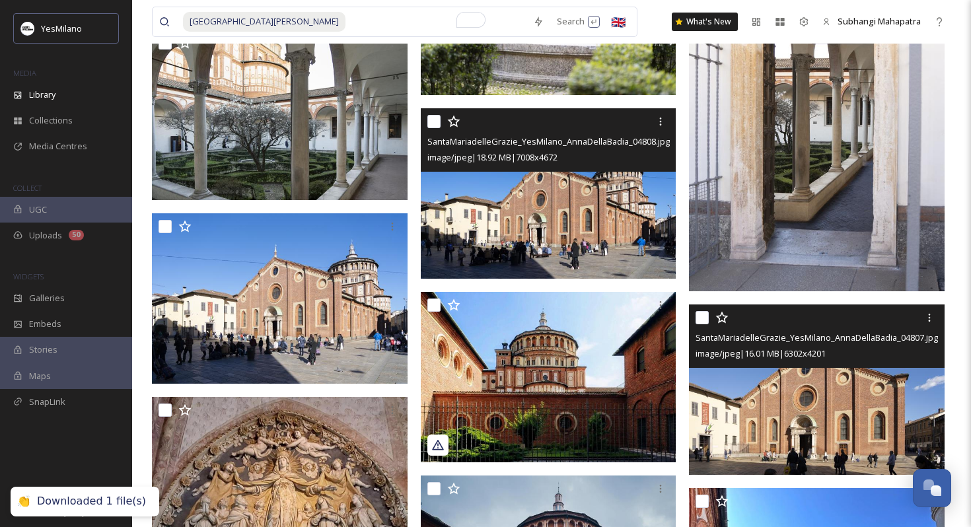
scroll to position [1021, 0]
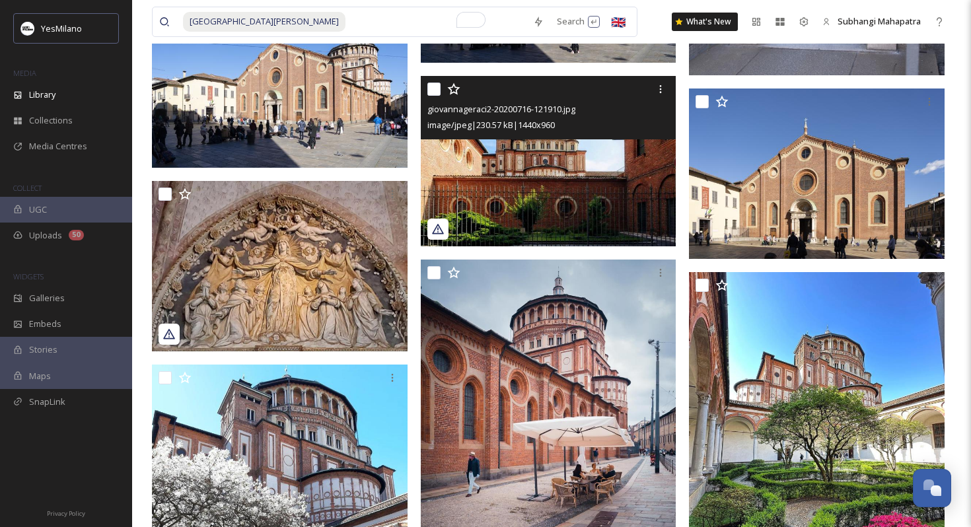
click at [585, 182] on img at bounding box center [549, 161] width 256 height 170
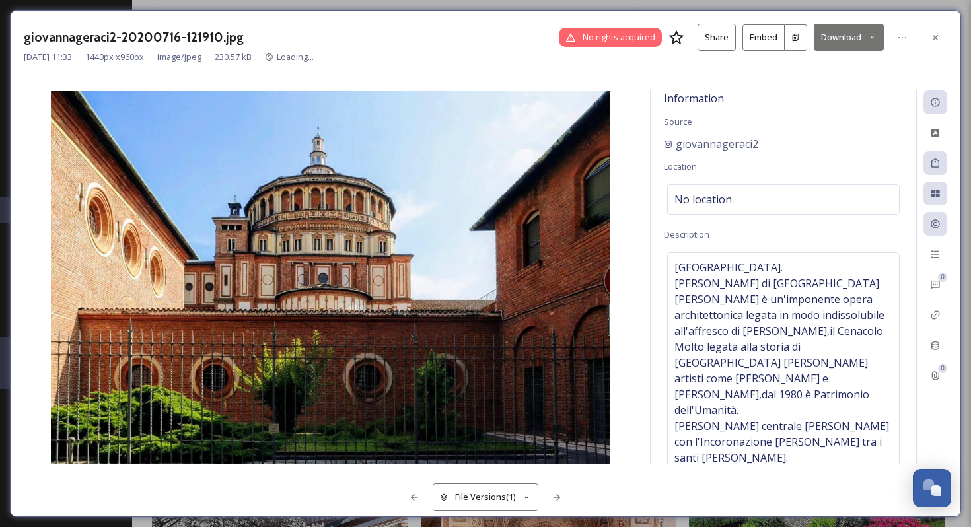
click at [844, 38] on button "Download" at bounding box center [849, 37] width 70 height 27
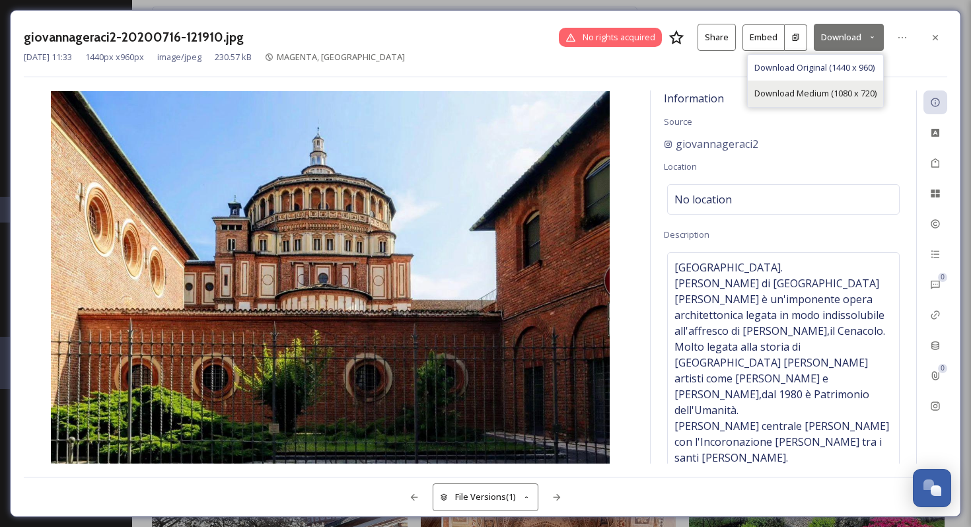
click at [796, 94] on span "Download Medium (1080 x 720)" at bounding box center [815, 93] width 122 height 13
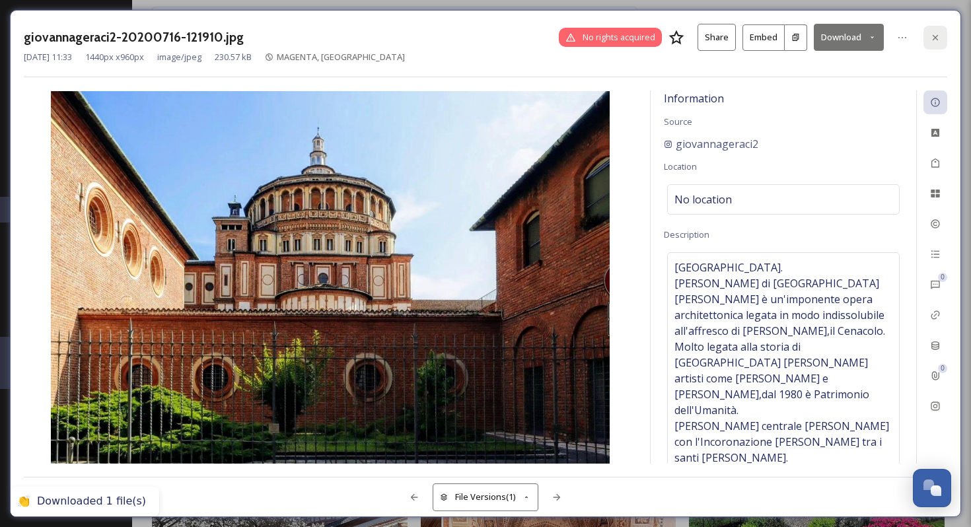
click at [933, 36] on icon at bounding box center [935, 37] width 11 height 11
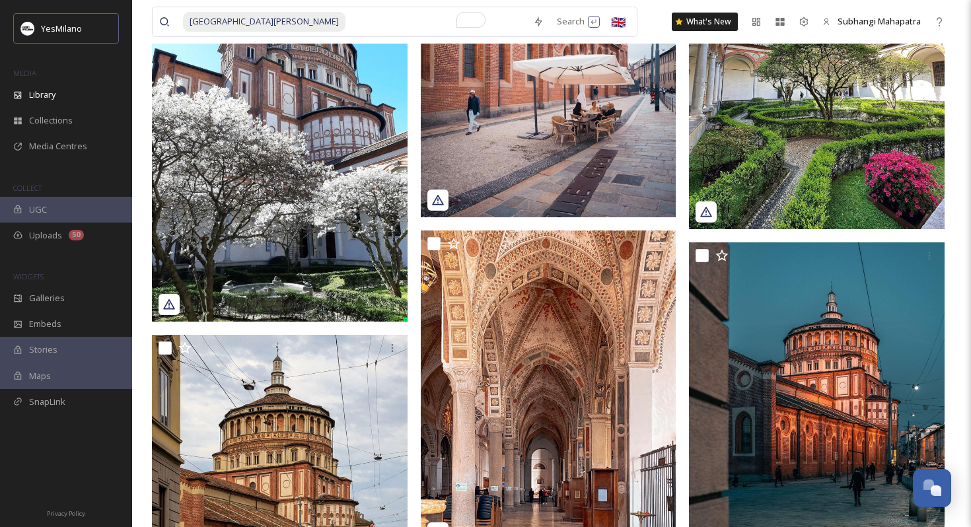
scroll to position [1496, 0]
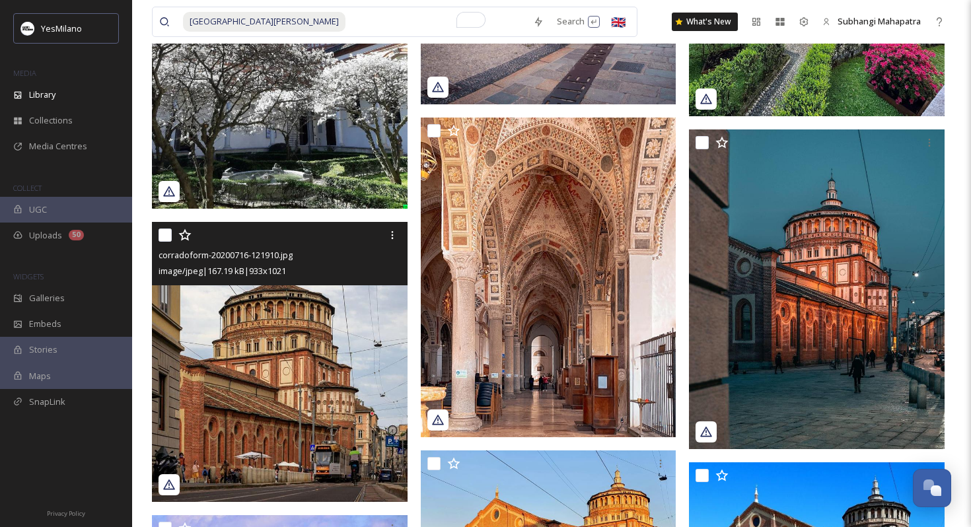
click at [302, 412] on img at bounding box center [280, 361] width 256 height 279
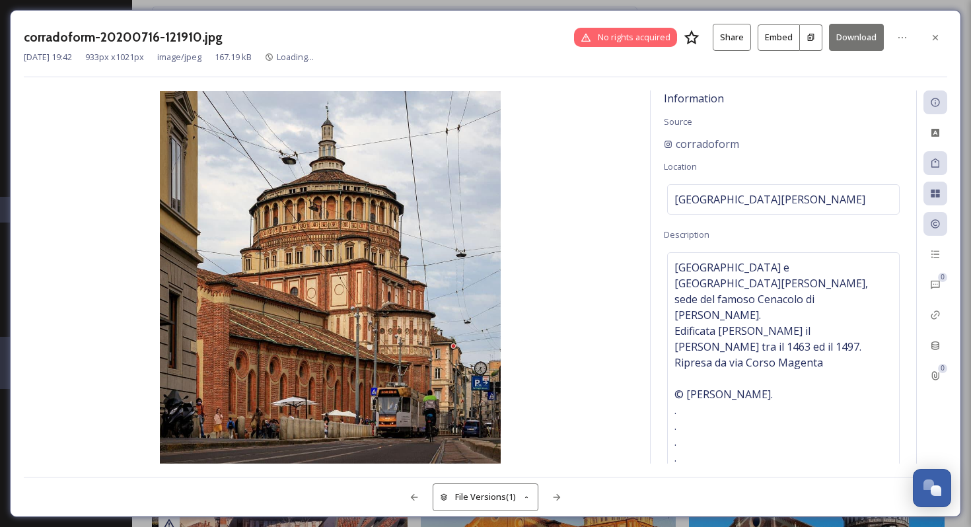
click at [847, 44] on button "Download" at bounding box center [856, 37] width 55 height 27
click at [928, 38] on div at bounding box center [936, 38] width 24 height 24
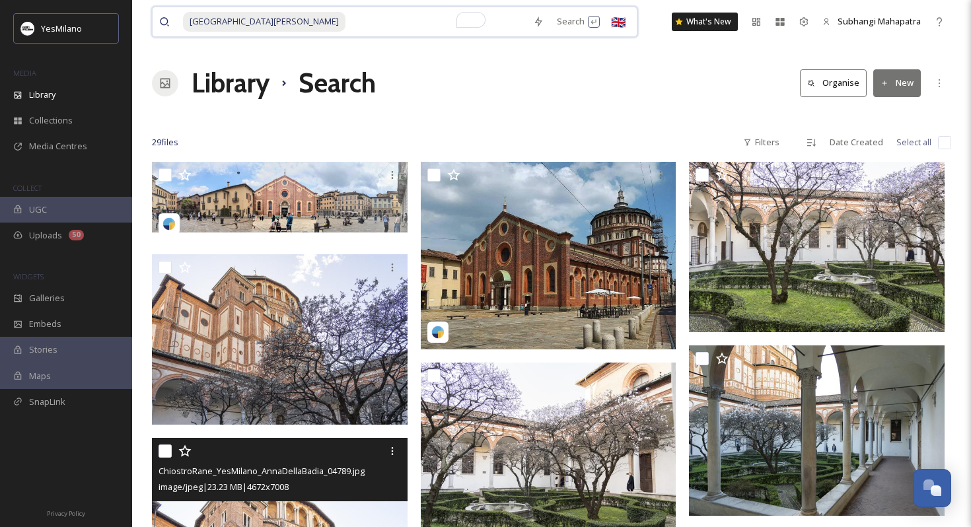
click at [358, 15] on input "To enrich screen reader interactions, please activate Accessibility in Grammarl…" at bounding box center [437, 21] width 180 height 29
type input "S"
paste input "Prada"
type input "Prada"
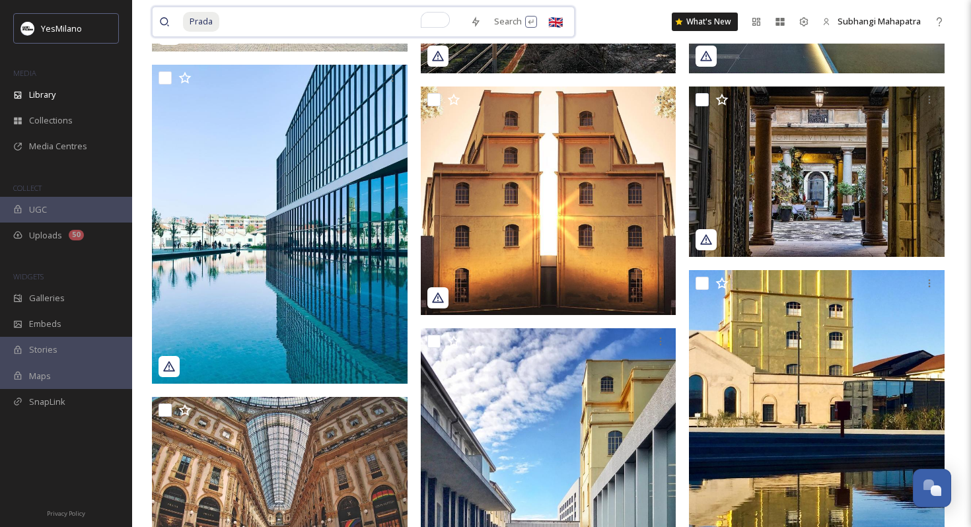
scroll to position [1385, 0]
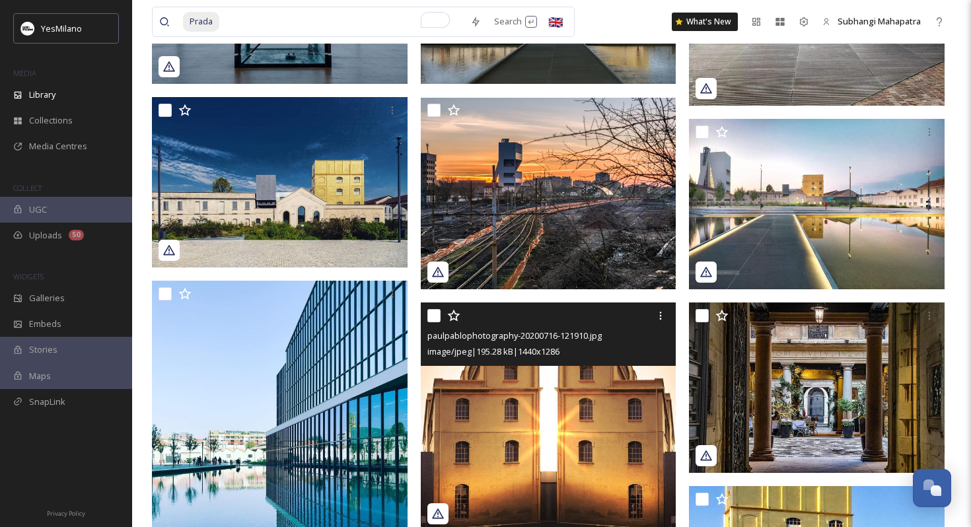
click at [597, 402] on img at bounding box center [549, 417] width 256 height 229
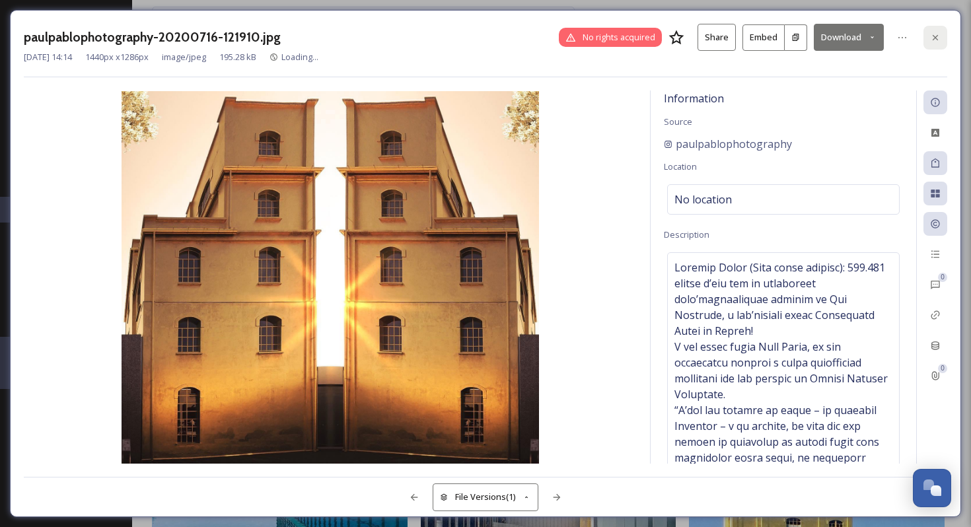
click at [933, 40] on icon at bounding box center [935, 37] width 11 height 11
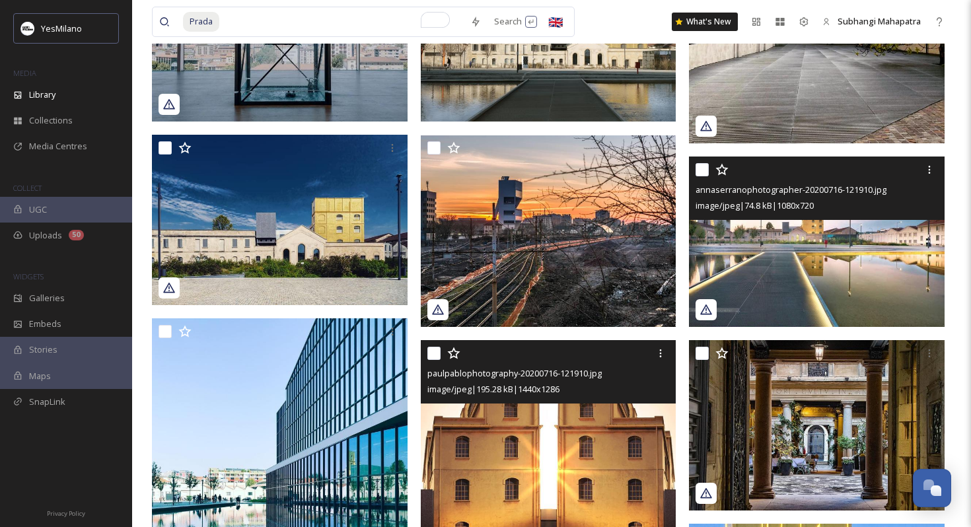
scroll to position [1344, 0]
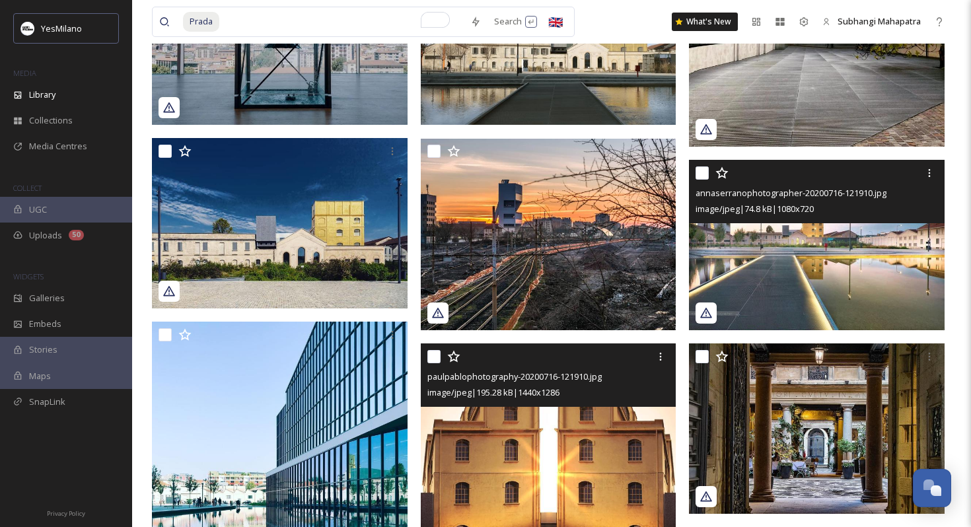
click at [795, 267] on img at bounding box center [817, 245] width 256 height 170
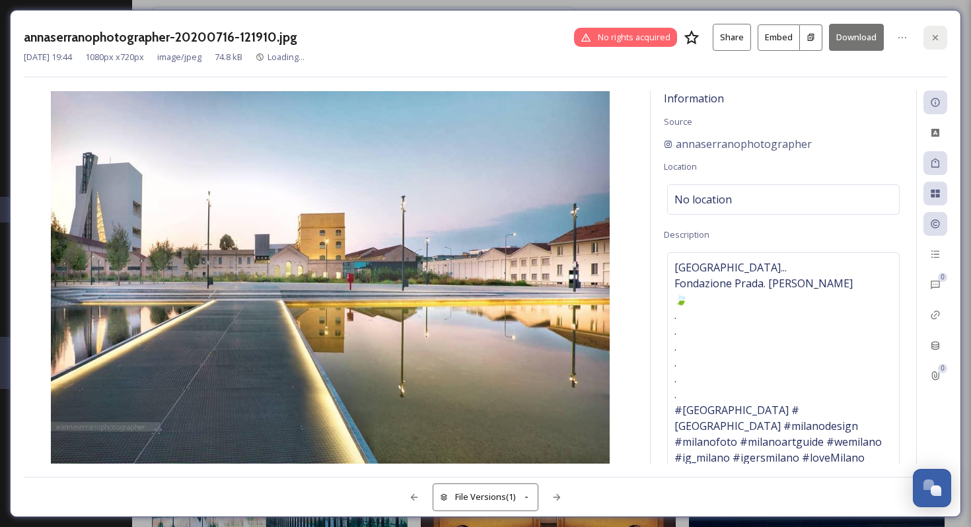
click at [933, 32] on icon at bounding box center [935, 37] width 11 height 11
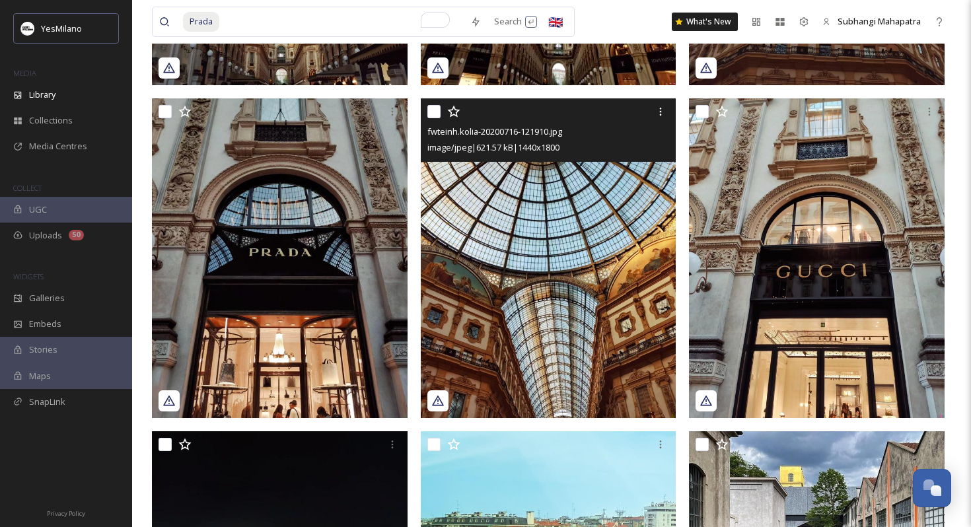
scroll to position [341, 0]
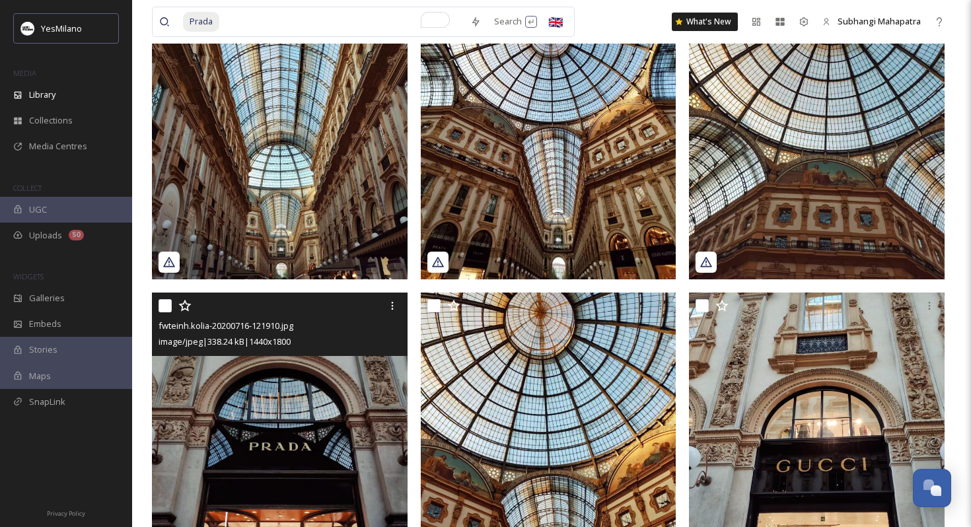
click at [285, 442] on img at bounding box center [280, 453] width 256 height 320
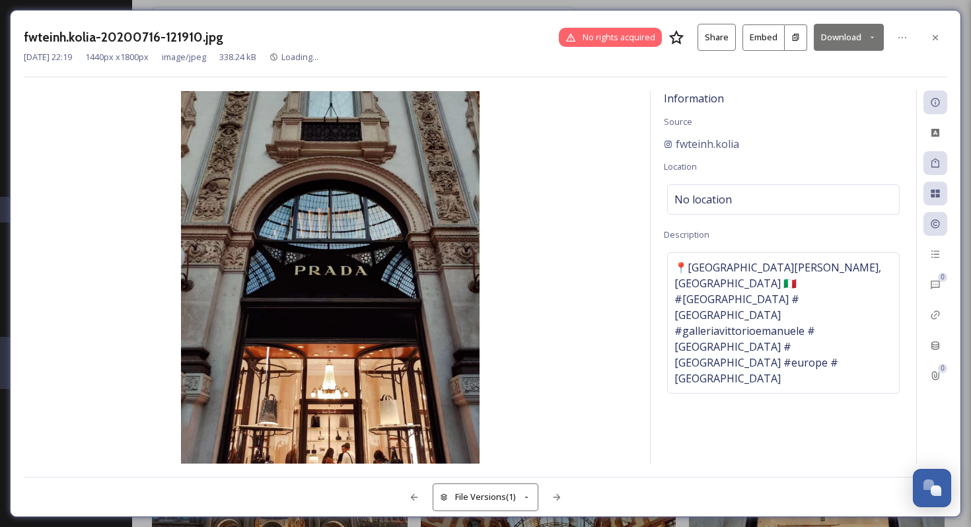
click at [835, 40] on button "Download" at bounding box center [849, 37] width 70 height 27
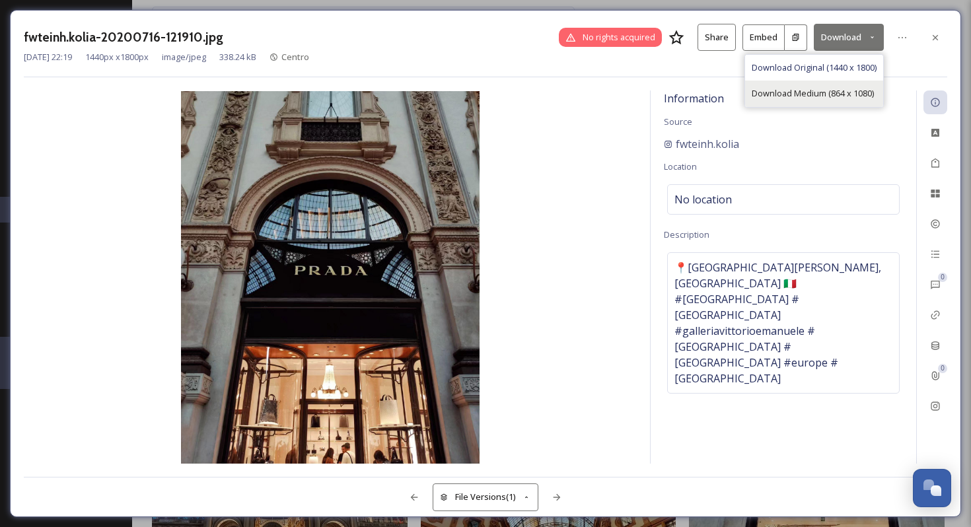
click at [816, 91] on span "Download Medium (864 x 1080)" at bounding box center [813, 93] width 122 height 13
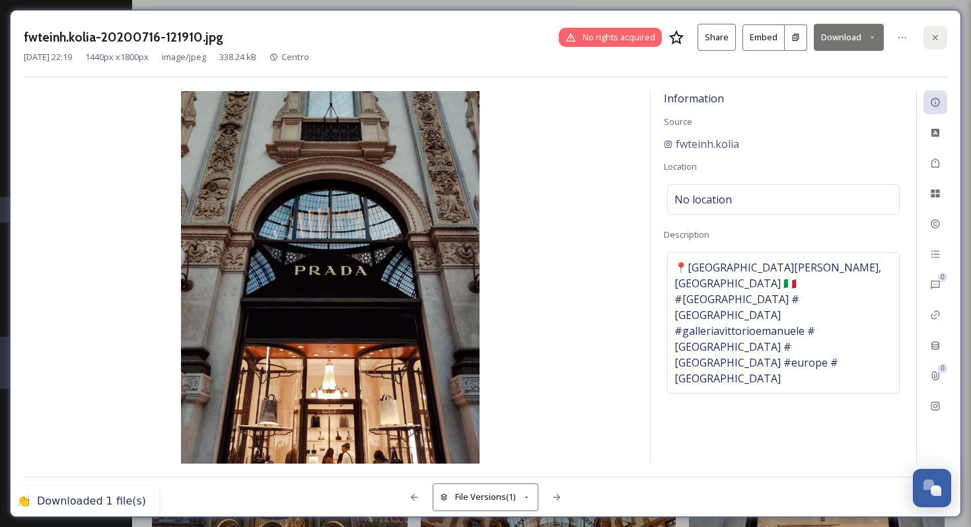
click at [932, 39] on icon at bounding box center [935, 37] width 11 height 11
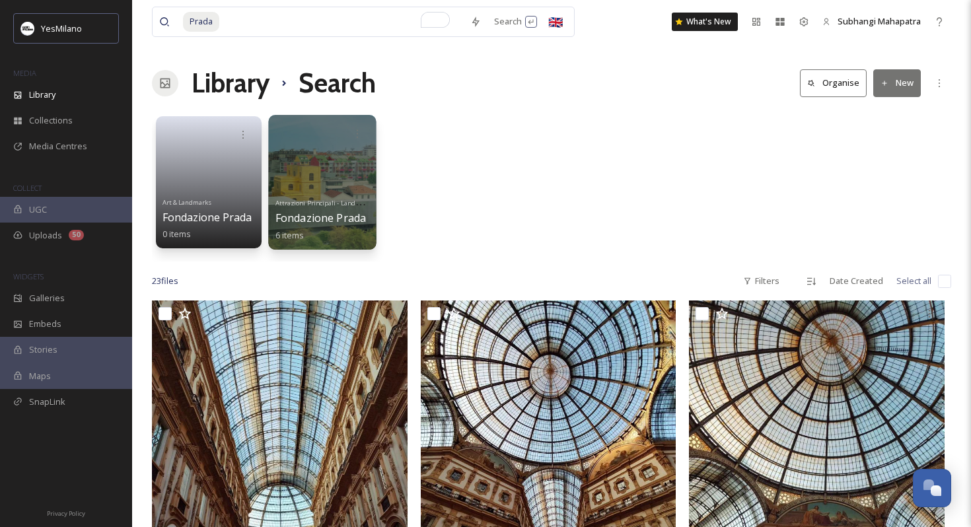
click at [330, 190] on div at bounding box center [322, 182] width 108 height 135
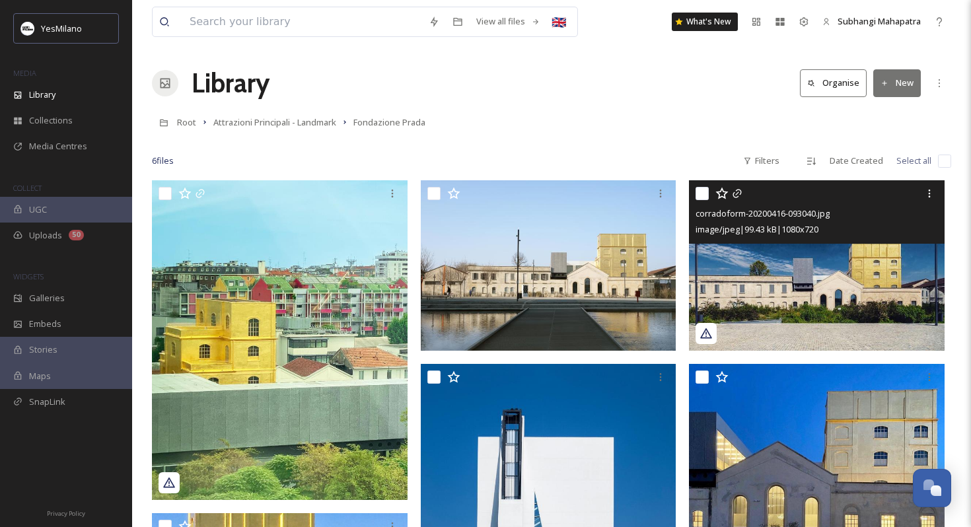
click at [787, 288] on img at bounding box center [817, 265] width 256 height 170
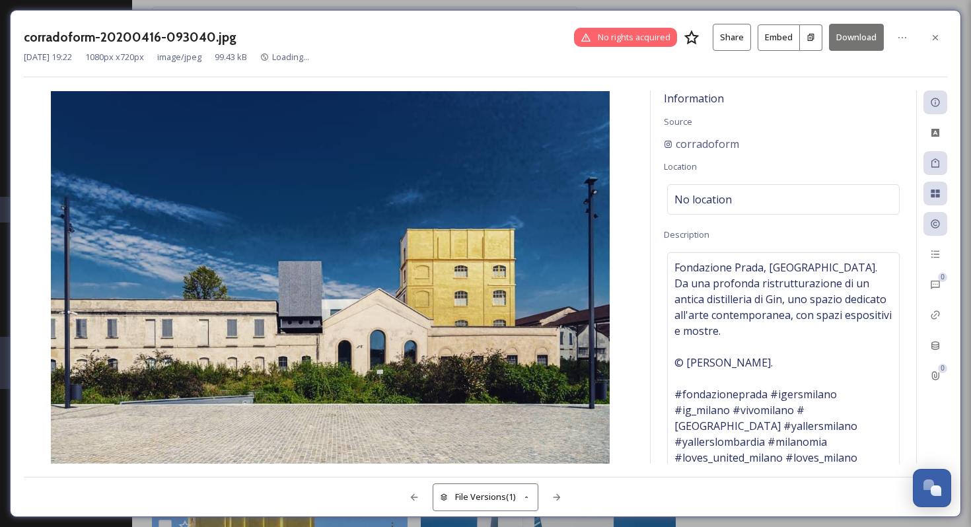
click at [856, 42] on button "Download" at bounding box center [856, 37] width 55 height 27
click at [937, 40] on icon at bounding box center [935, 37] width 11 height 11
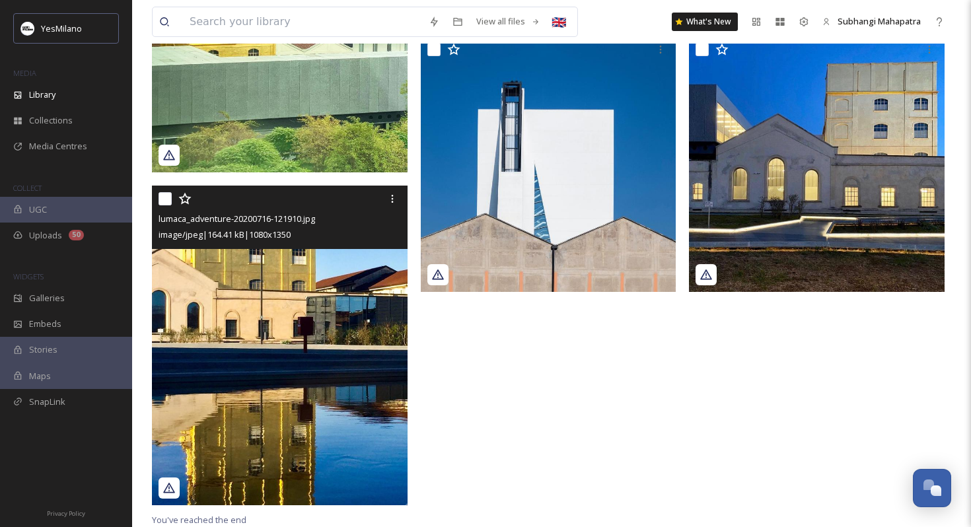
click at [298, 321] on img at bounding box center [280, 346] width 256 height 320
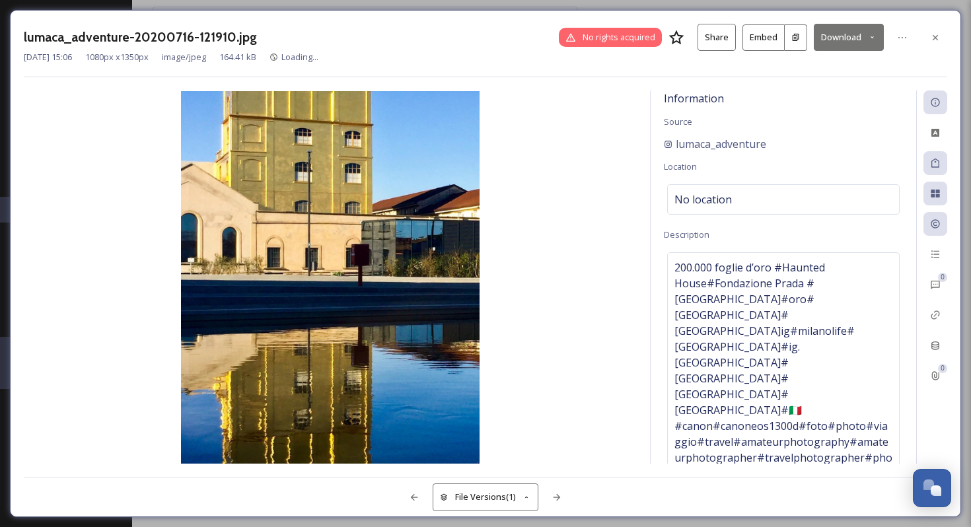
click at [842, 43] on button "Download" at bounding box center [849, 37] width 70 height 27
click at [828, 91] on span "Download Medium (864 x 1080)" at bounding box center [813, 93] width 122 height 13
click at [930, 44] on div at bounding box center [936, 38] width 24 height 24
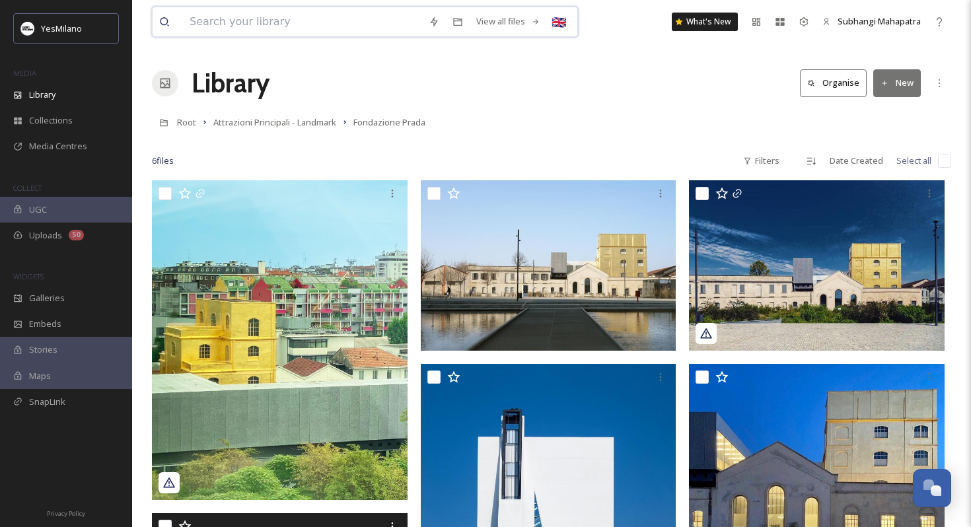
click at [392, 26] on div "View all files 🇬🇧" at bounding box center [365, 22] width 426 height 30
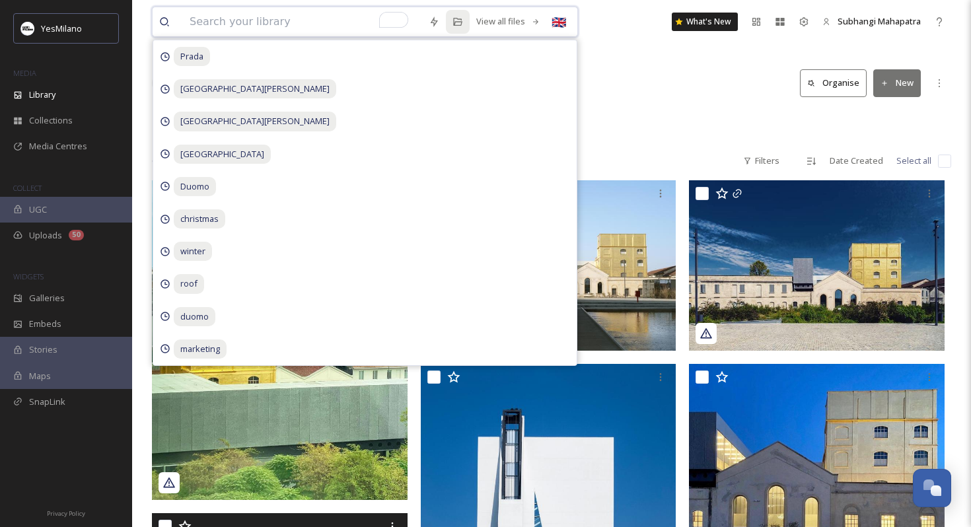
paste input "Quadrilatero"
type input "Quadrilatero"
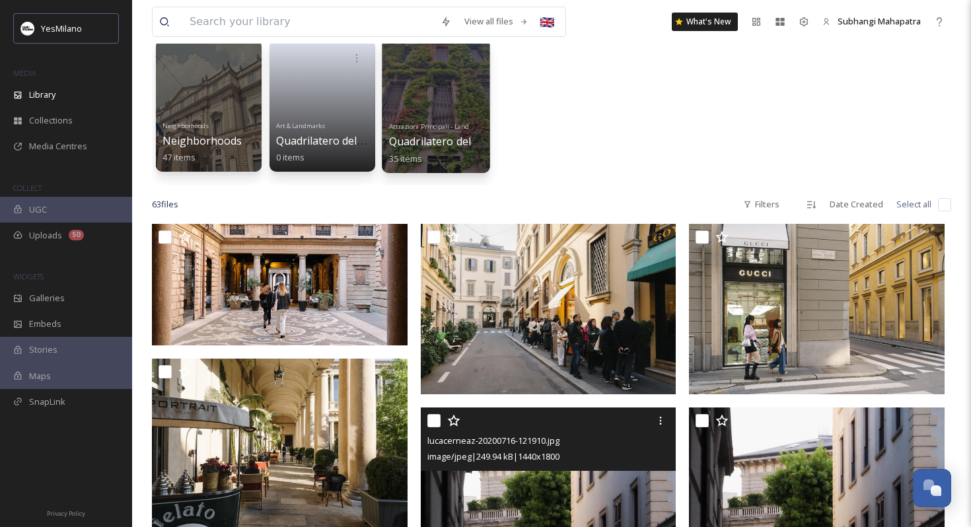
scroll to position [253, 0]
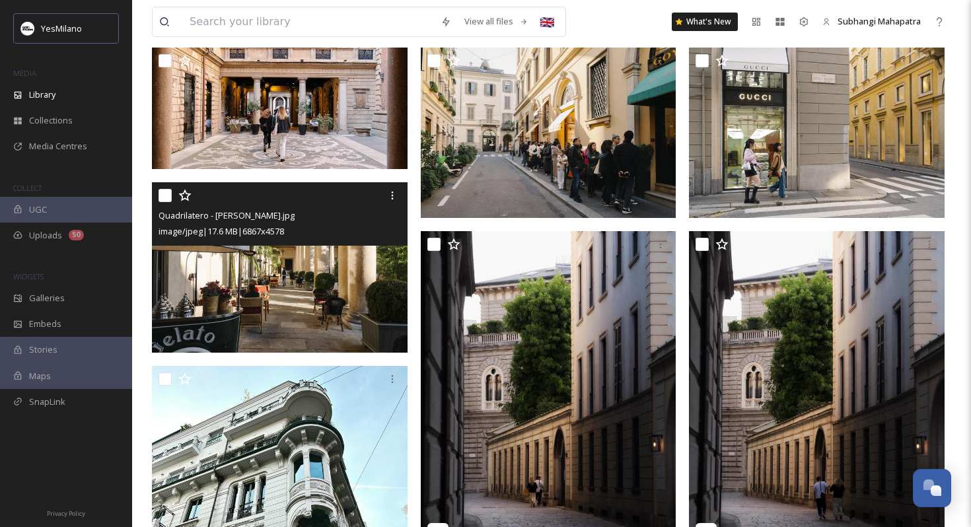
click at [263, 320] on img at bounding box center [280, 267] width 256 height 170
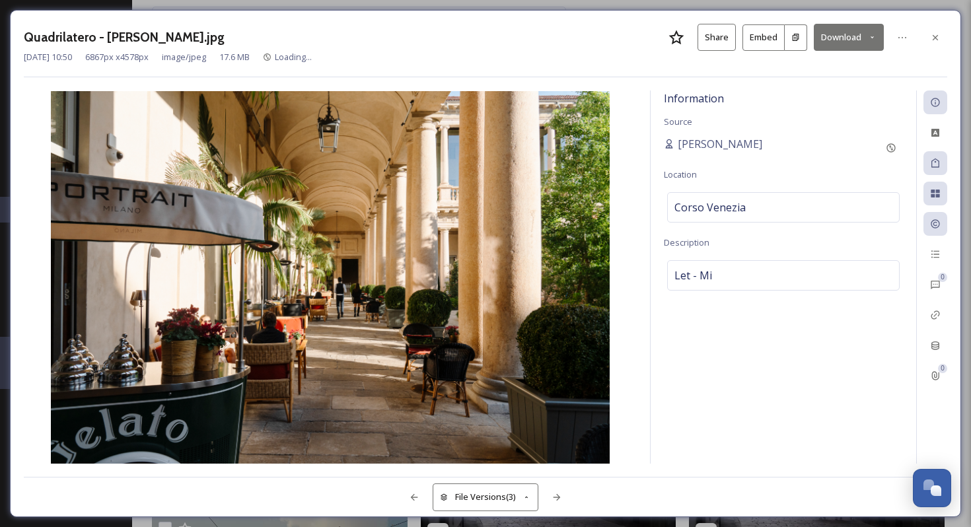
click at [842, 40] on button "Download" at bounding box center [849, 37] width 70 height 27
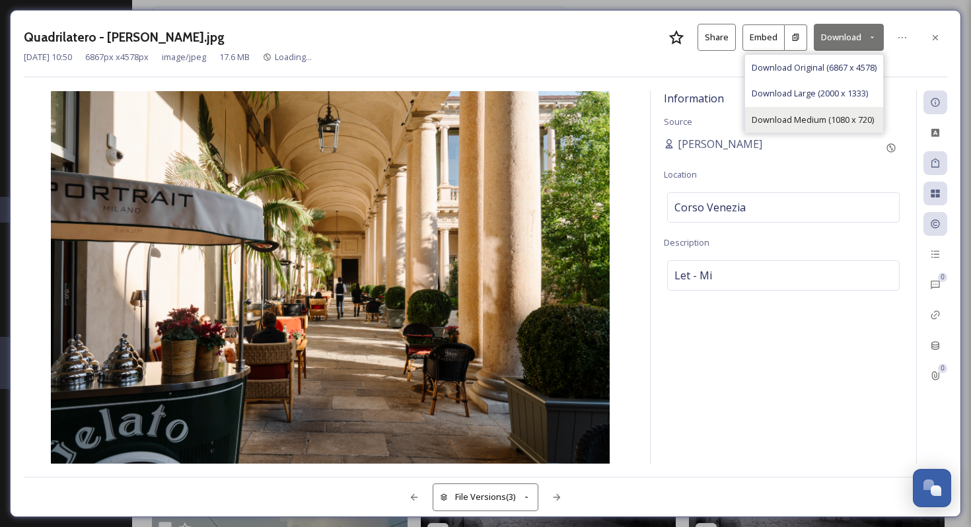
click at [823, 114] on span "Download Medium (1080 x 720)" at bounding box center [813, 120] width 122 height 13
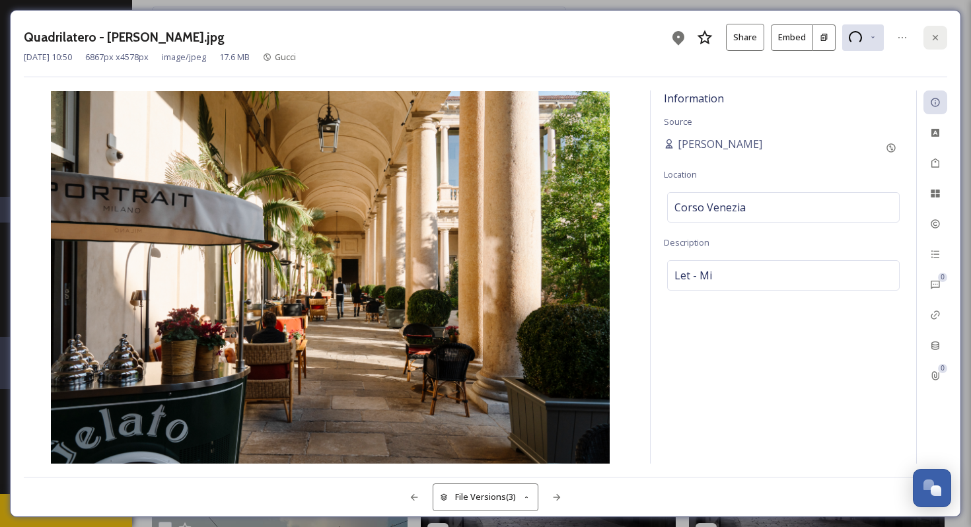
click at [931, 36] on icon at bounding box center [935, 37] width 11 height 11
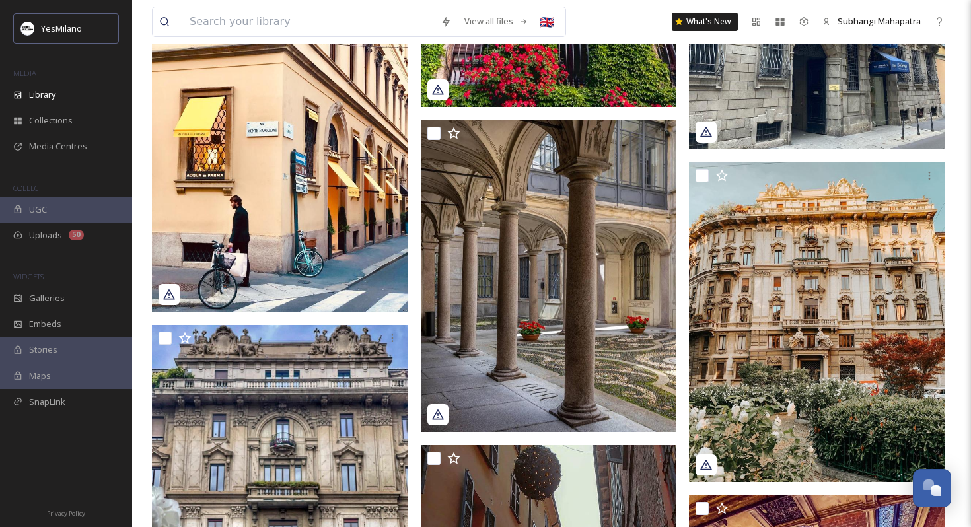
scroll to position [5413, 0]
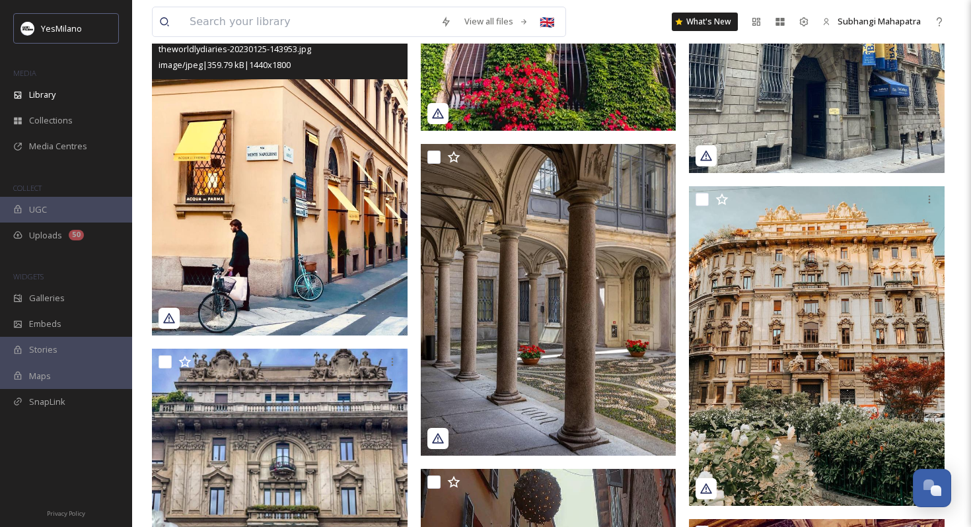
click at [314, 154] on img at bounding box center [280, 176] width 256 height 320
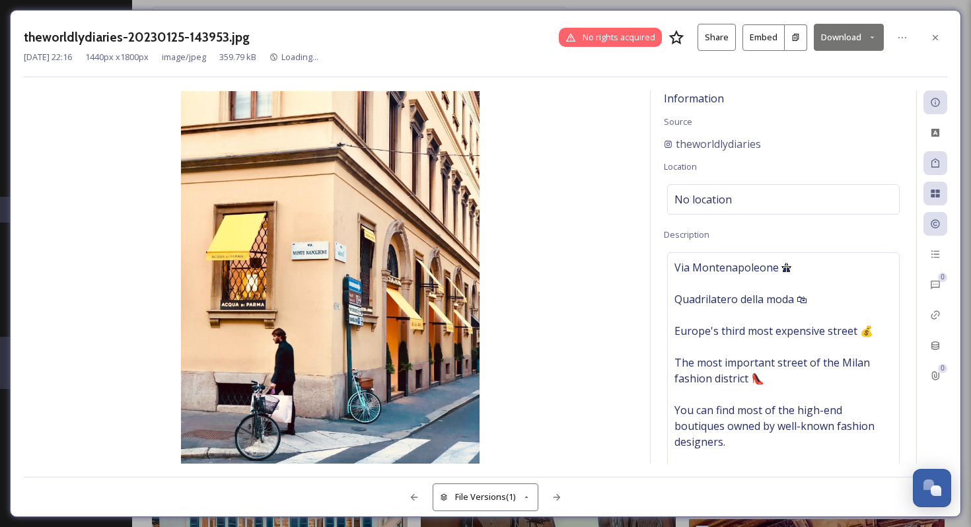
click at [846, 44] on button "Download" at bounding box center [849, 37] width 70 height 27
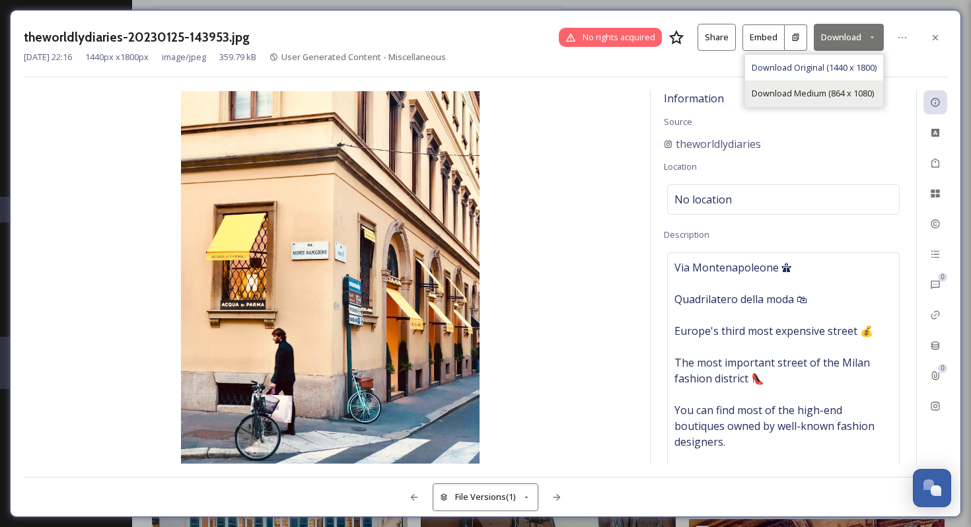
click at [828, 97] on span "Download Medium (864 x 1080)" at bounding box center [813, 93] width 122 height 13
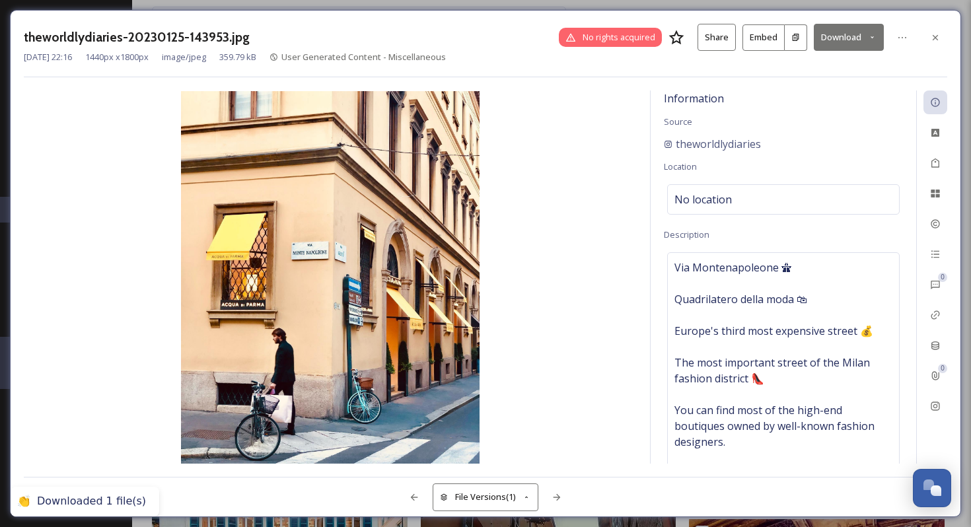
click at [919, 38] on div "theworldlydiaries-20230125-143953.jpg No rights acquired Share Embed Download" at bounding box center [486, 37] width 924 height 27
click at [931, 39] on icon at bounding box center [935, 37] width 11 height 11
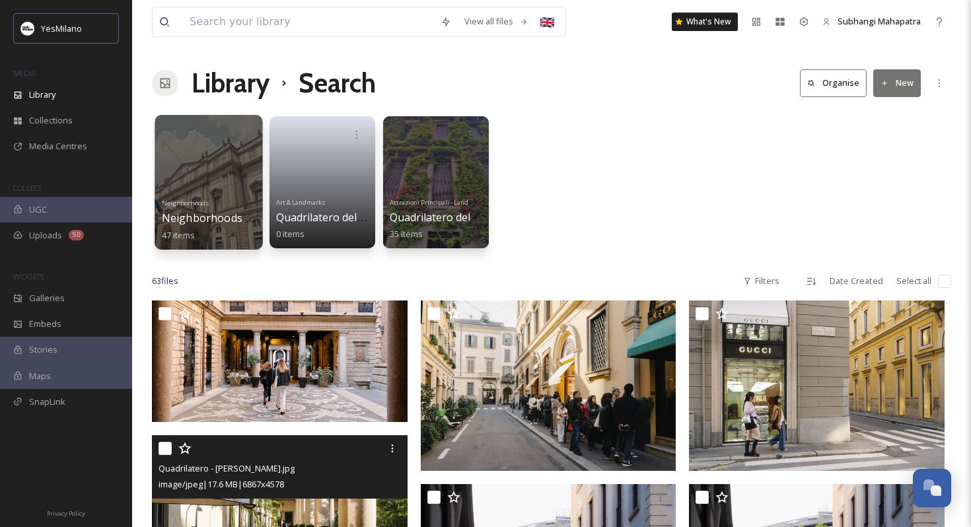
click at [199, 176] on div at bounding box center [209, 182] width 108 height 135
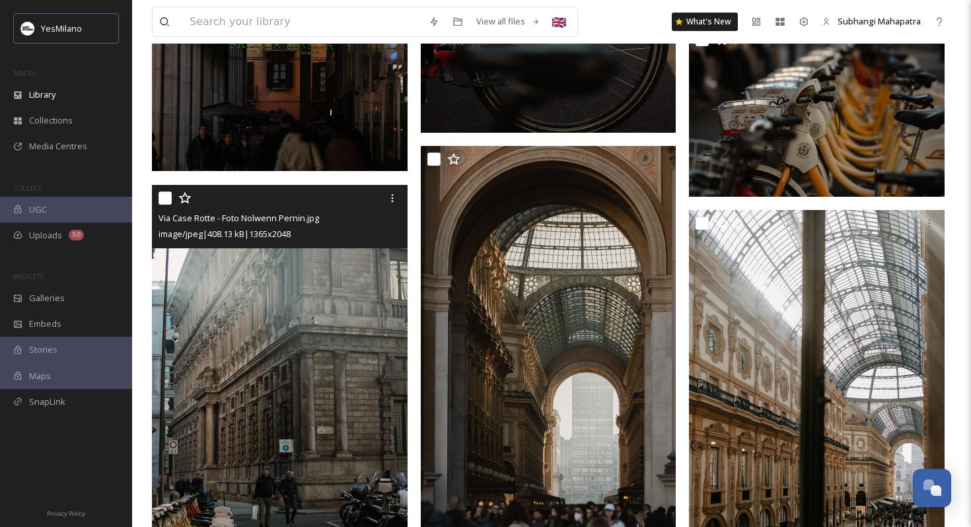
scroll to position [3815, 0]
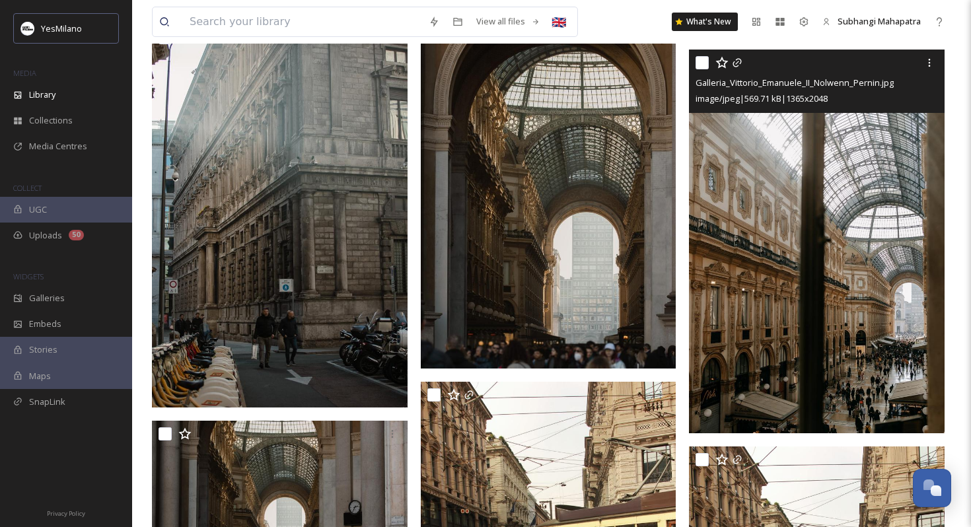
click at [782, 353] on img at bounding box center [817, 242] width 256 height 384
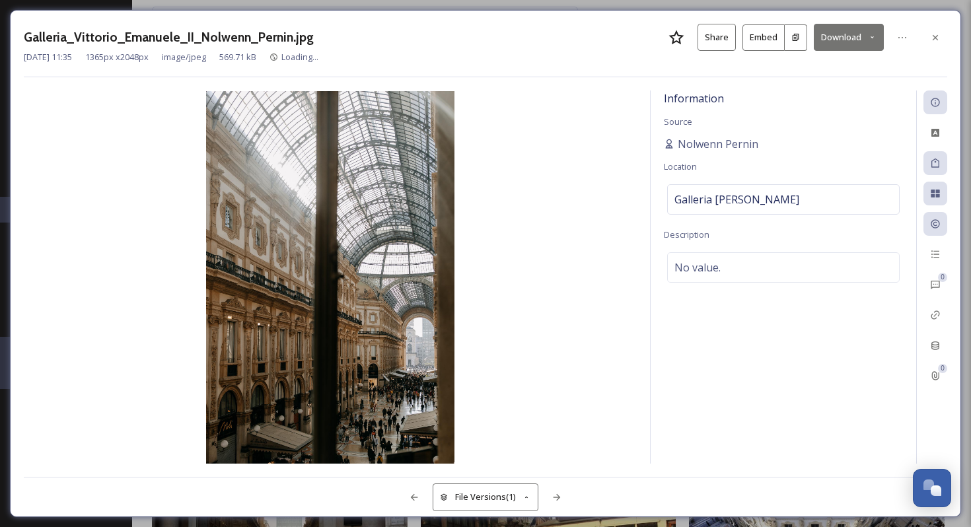
click at [830, 41] on button "Download" at bounding box center [849, 37] width 70 height 27
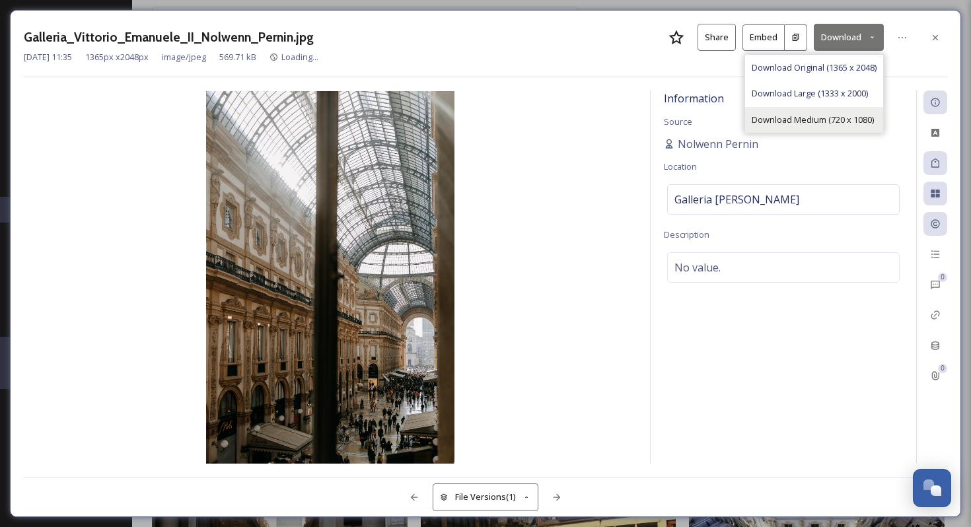
click at [813, 118] on span "Download Medium (720 x 1080)" at bounding box center [813, 120] width 122 height 13
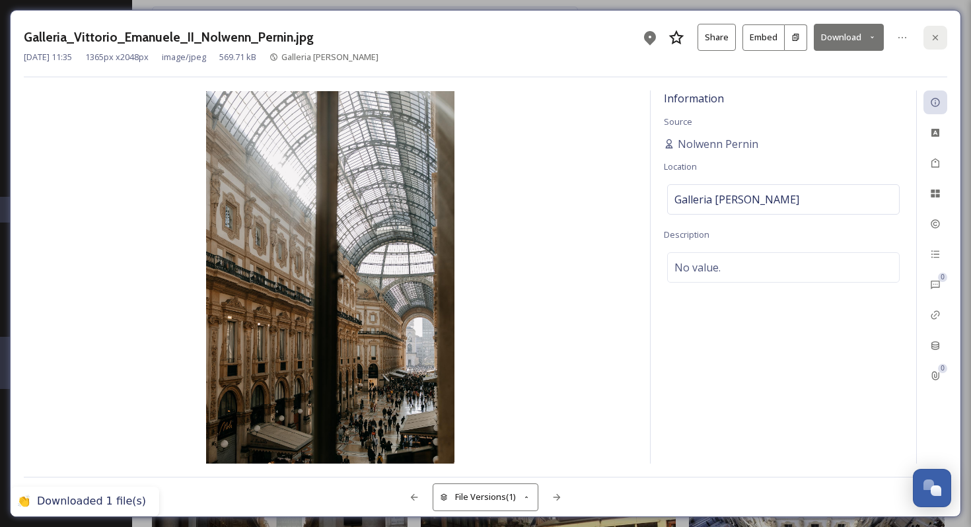
click at [933, 48] on div at bounding box center [936, 38] width 24 height 24
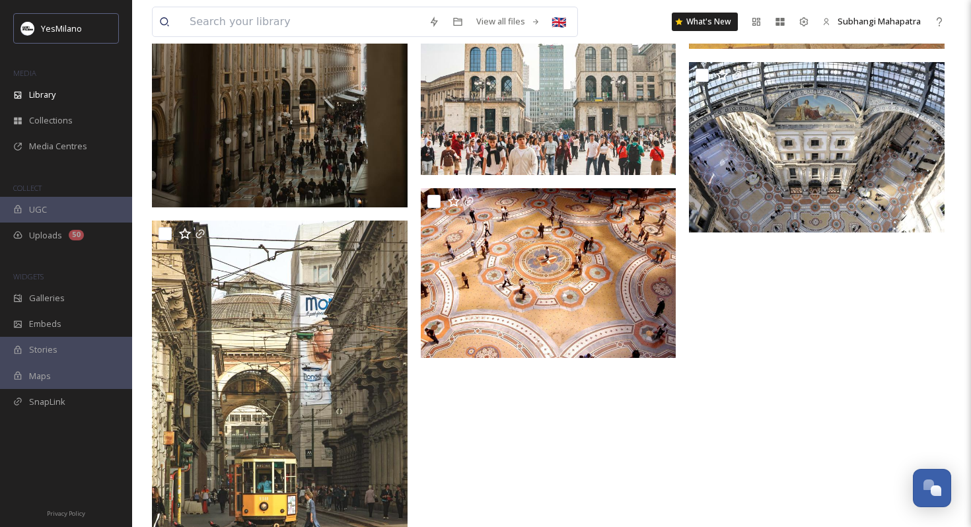
scroll to position [4566, 0]
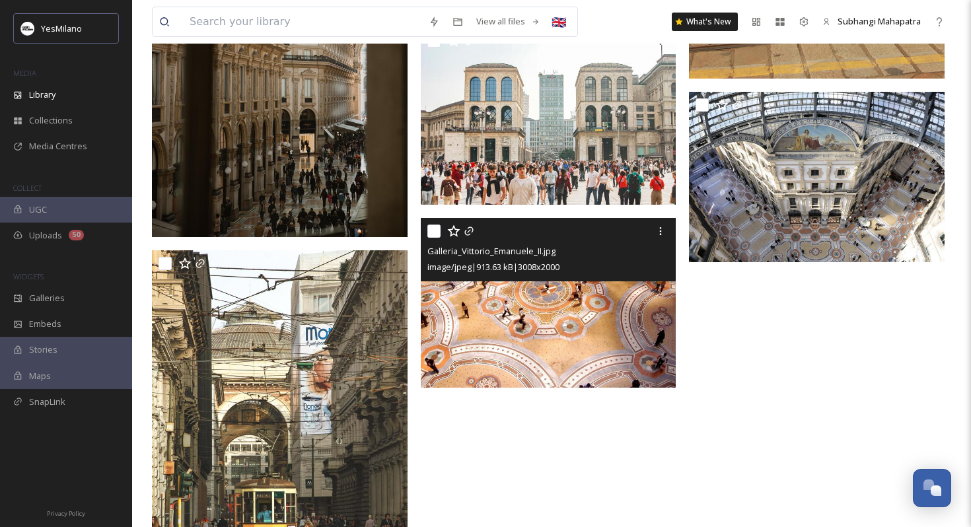
click at [599, 351] on img at bounding box center [549, 303] width 256 height 170
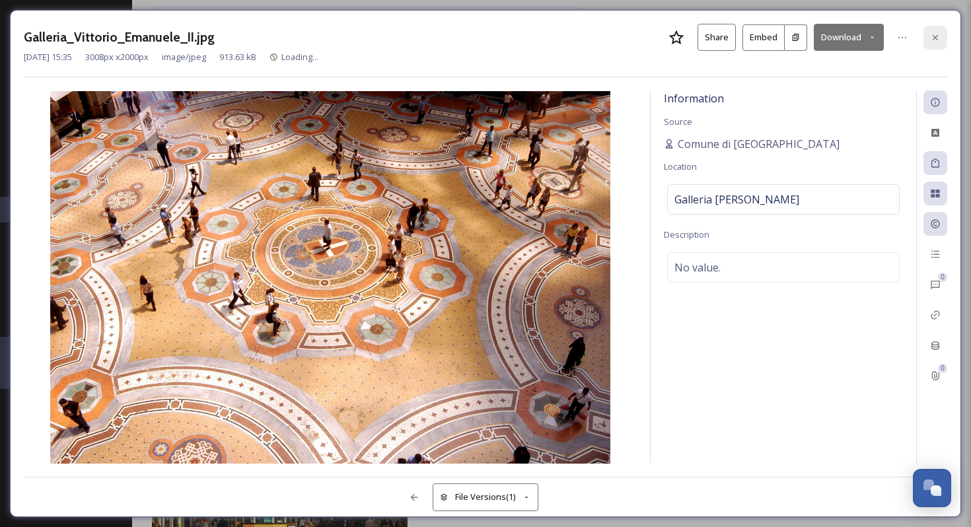
click at [937, 28] on div at bounding box center [936, 38] width 24 height 24
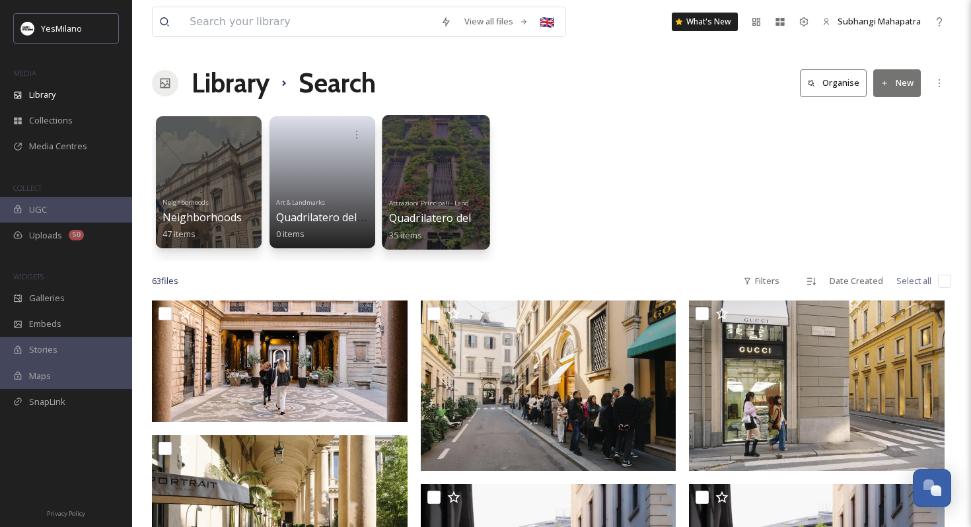
click at [419, 203] on span "Attrazioni Principali - Landmark" at bounding box center [437, 202] width 96 height 9
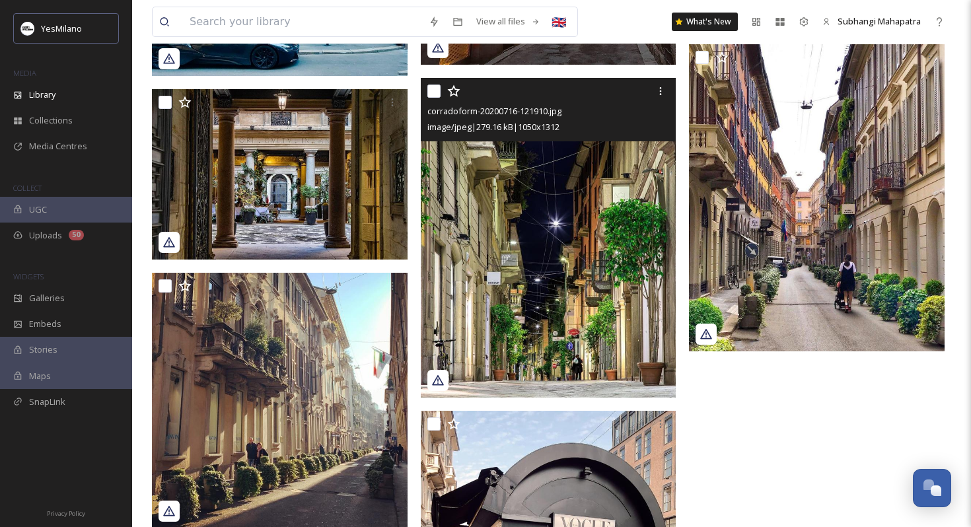
scroll to position [3312, 0]
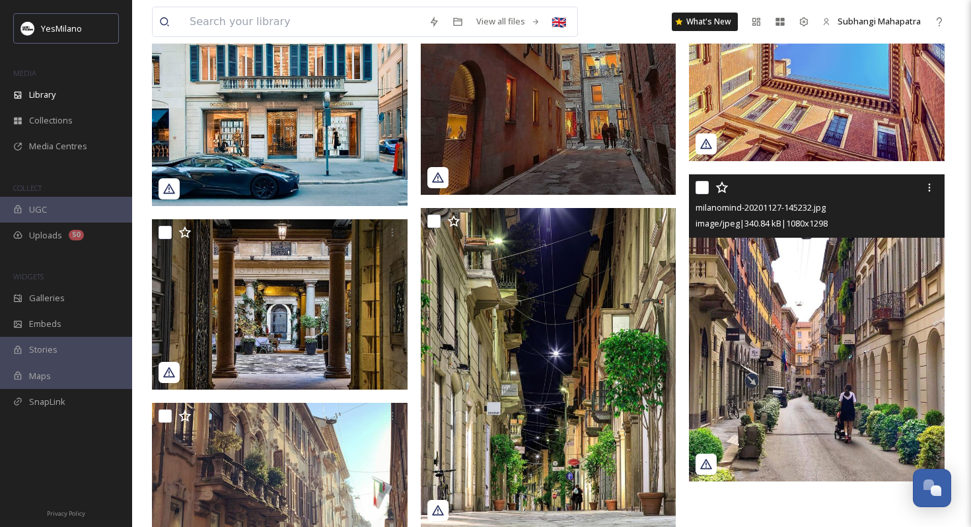
click at [782, 334] on img at bounding box center [817, 327] width 256 height 307
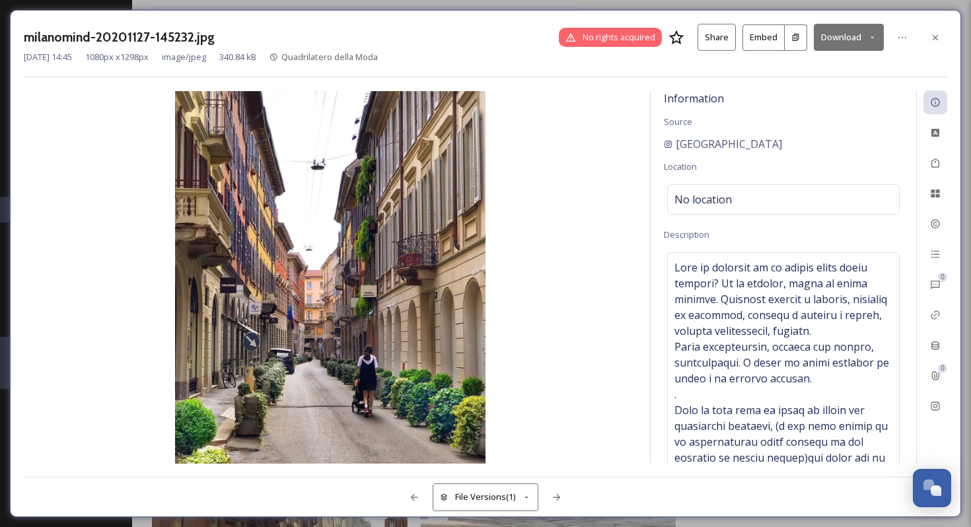
click at [949, 37] on div "milanomind-20201127-145232.jpg No rights acquired Share Embed Download [DATE] 1…" at bounding box center [485, 263] width 951 height 507
click at [935, 36] on icon at bounding box center [935, 37] width 11 height 11
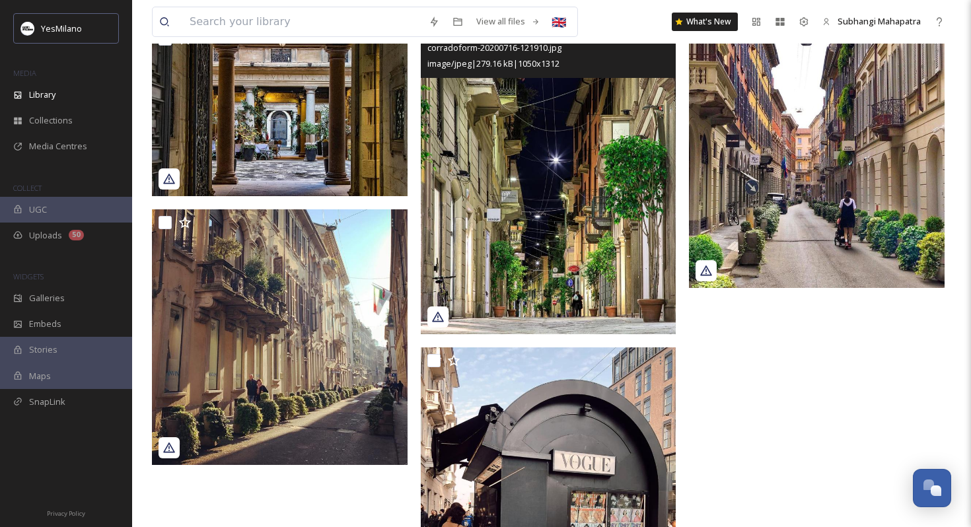
scroll to position [3326, 0]
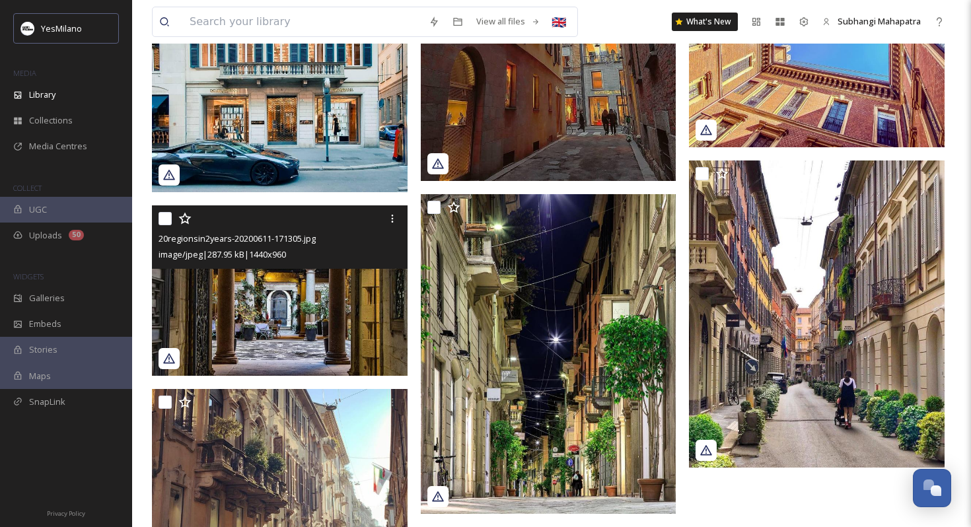
click at [258, 345] on img at bounding box center [280, 290] width 256 height 170
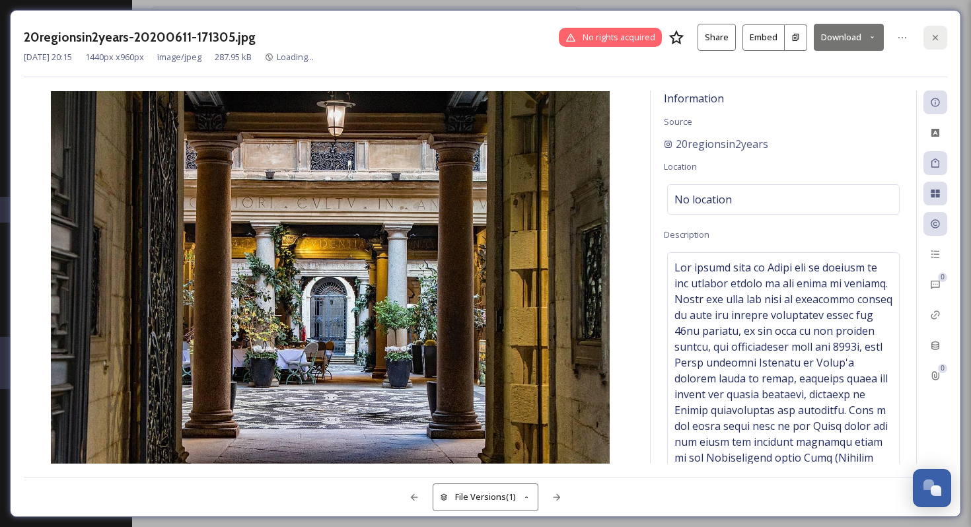
click at [939, 35] on icon at bounding box center [935, 37] width 11 height 11
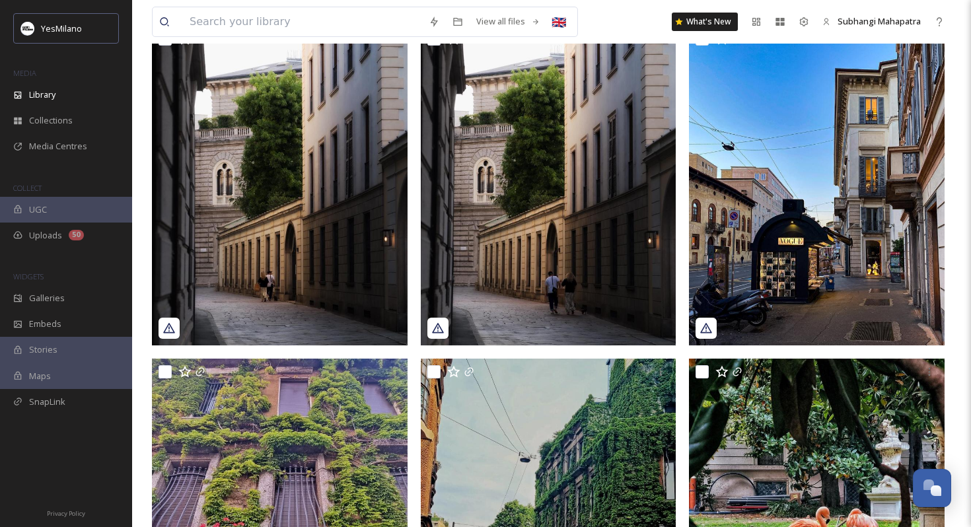
scroll to position [70, 0]
